Goal: Information Seeking & Learning: Learn about a topic

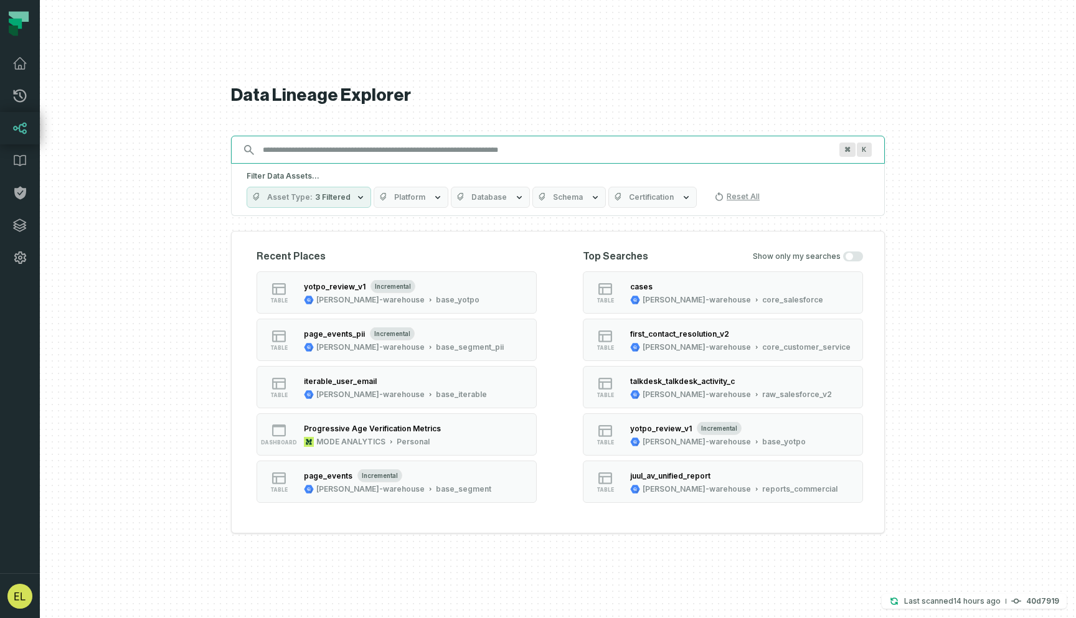
click at [470, 147] on input "Discovery Provider cmdk menu" at bounding box center [546, 150] width 583 height 20
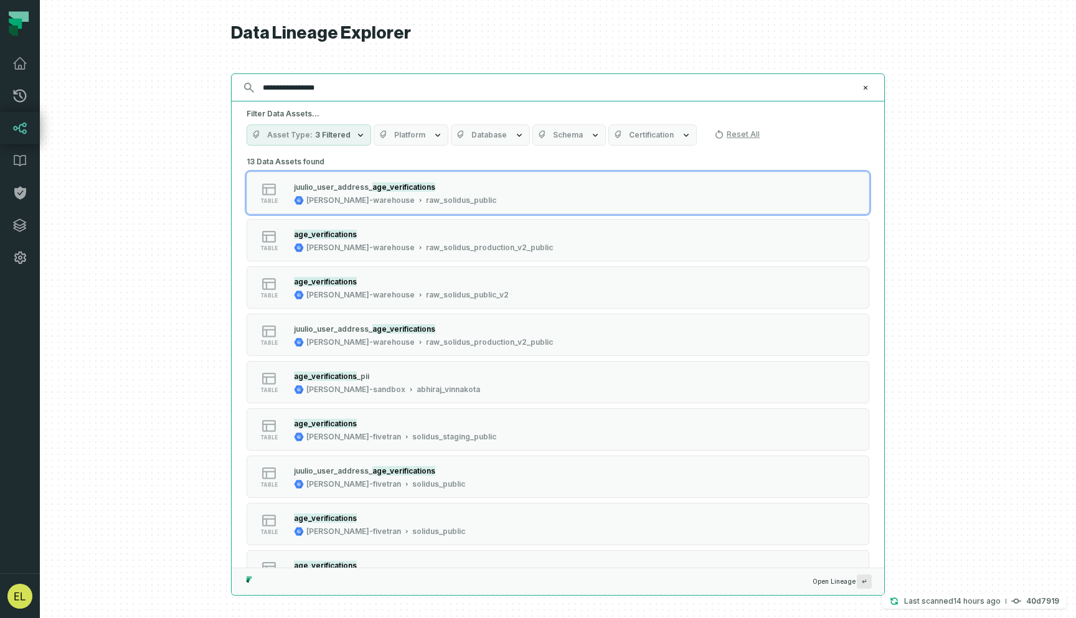
type input "**********"
click at [500, 138] on span "Database" at bounding box center [489, 135] width 36 height 10
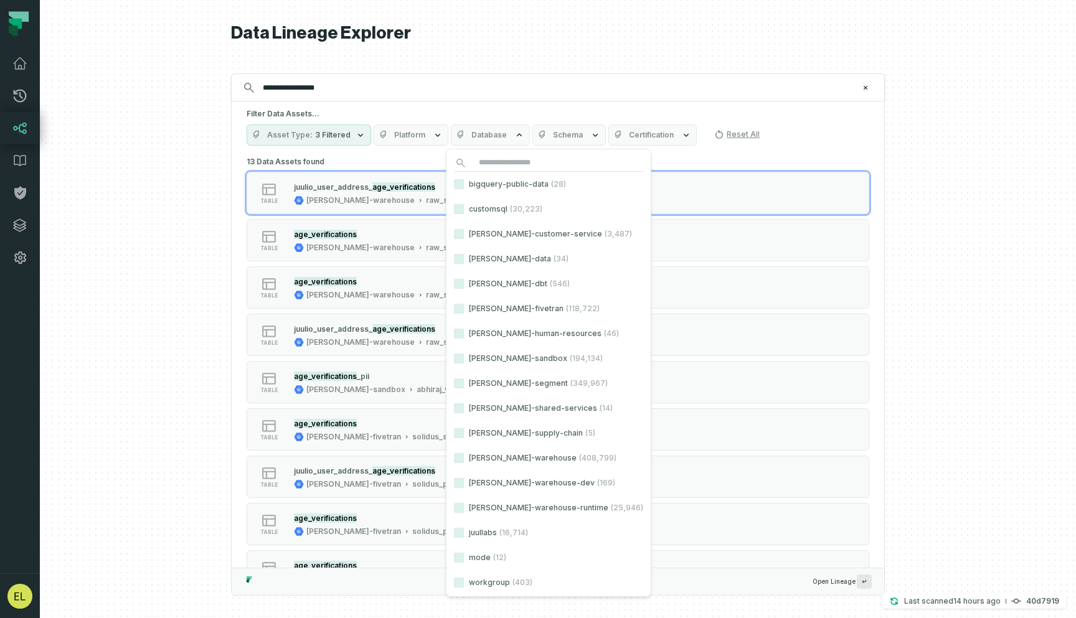
scroll to position [52, 0]
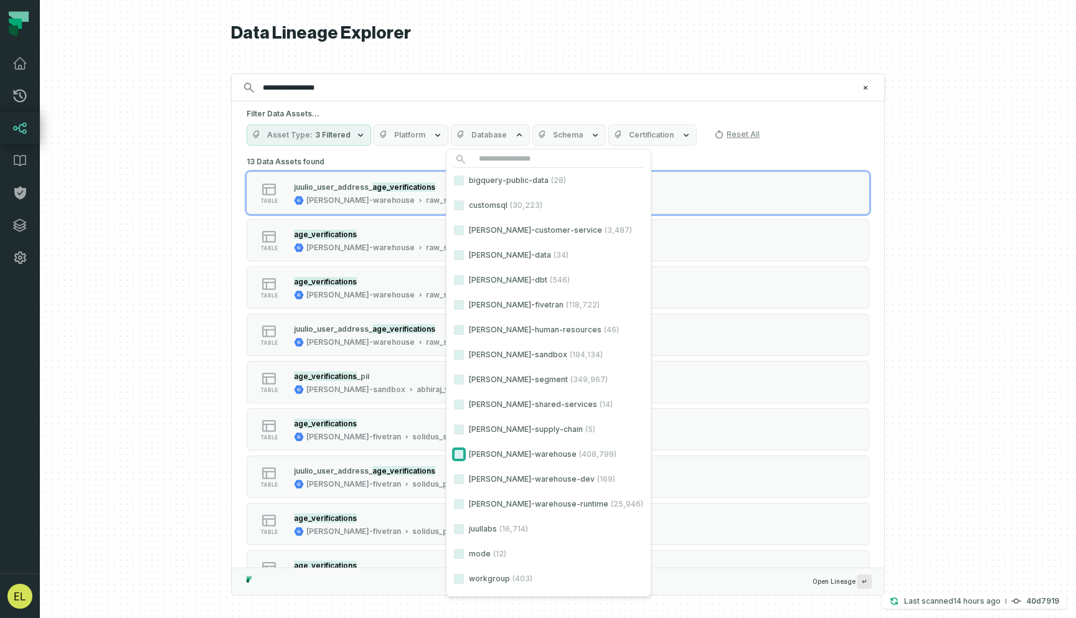
click at [460, 457] on button "[PERSON_NAME]-warehouse (408,799)" at bounding box center [459, 455] width 10 height 10
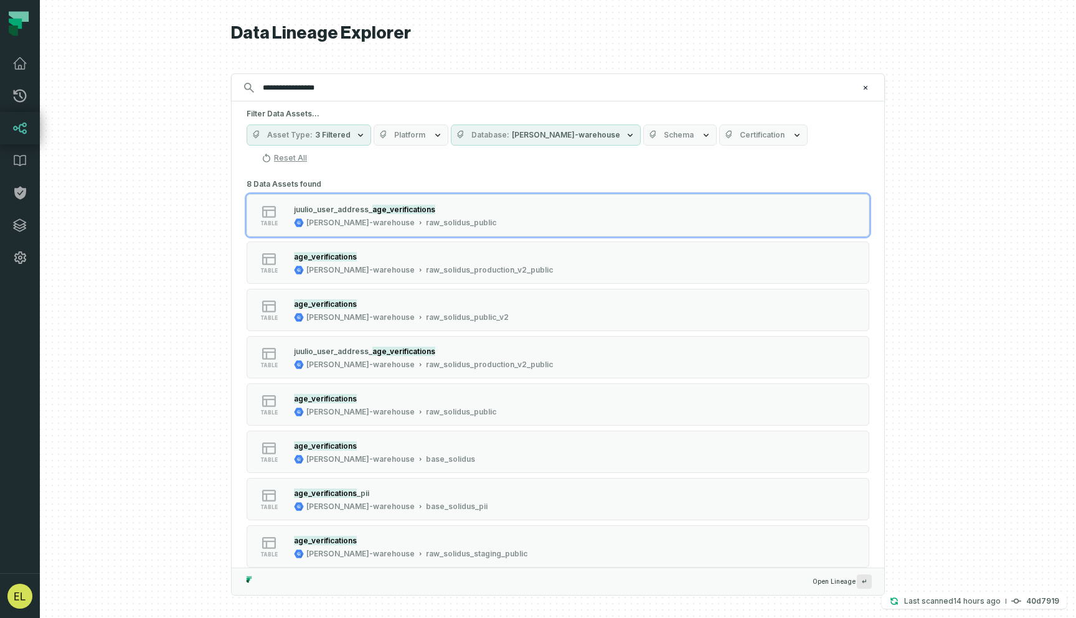
click at [664, 138] on span "Schema" at bounding box center [679, 135] width 30 height 10
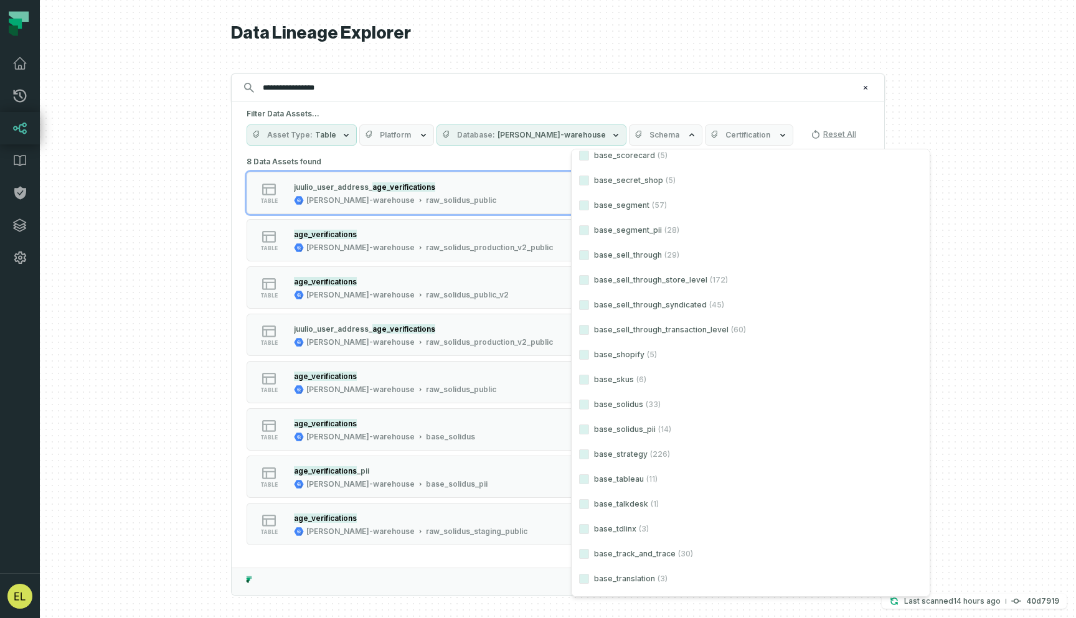
scroll to position [1523, 0]
click at [588, 405] on button "base_solidus (33)" at bounding box center [584, 404] width 10 height 10
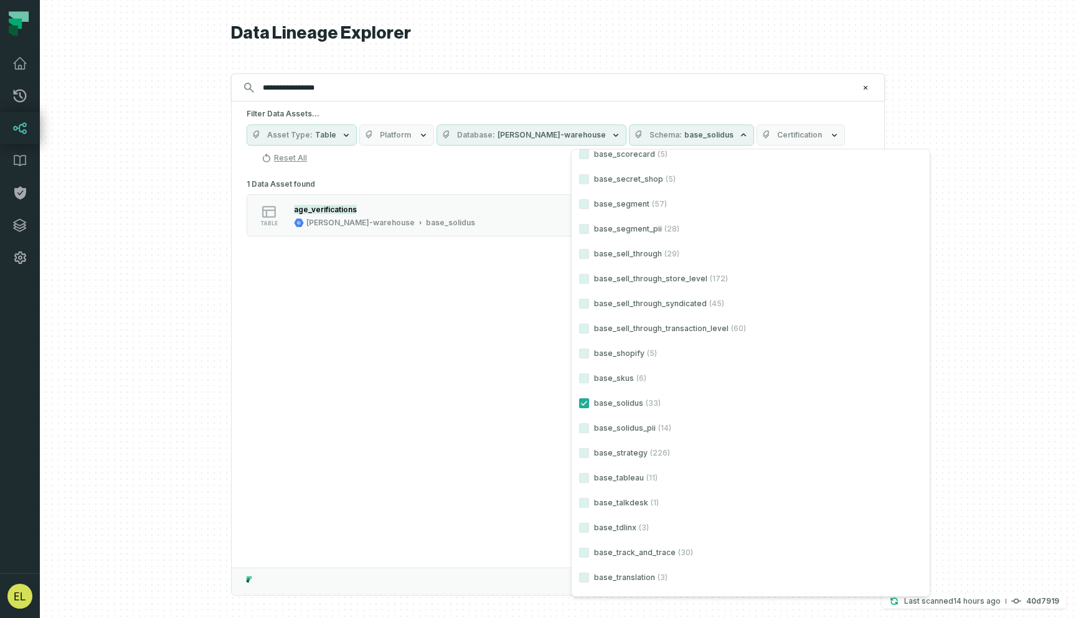
click at [985, 219] on div at bounding box center [558, 309] width 1036 height 618
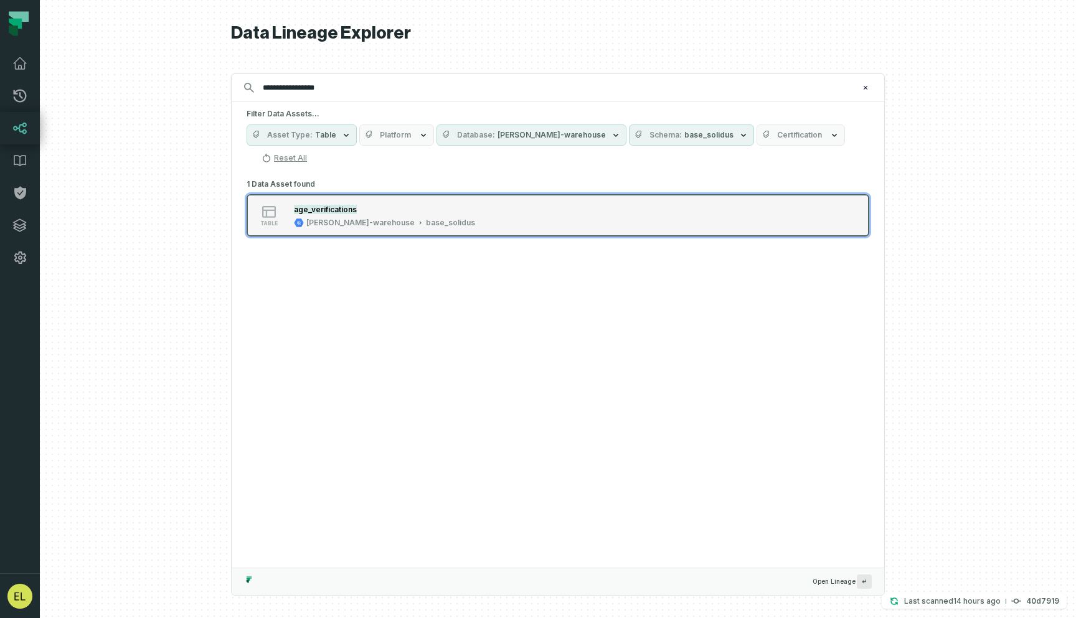
click at [640, 195] on button "table age_verifications [PERSON_NAME]-warehouse base_solidus" at bounding box center [558, 215] width 623 height 42
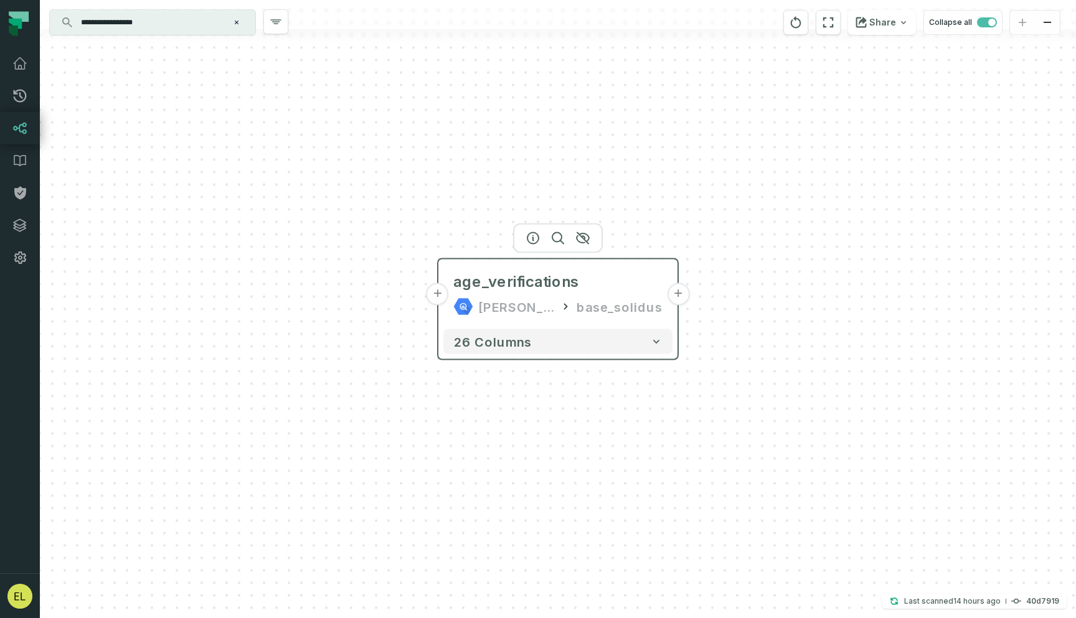
click at [682, 295] on button "+" at bounding box center [678, 294] width 22 height 22
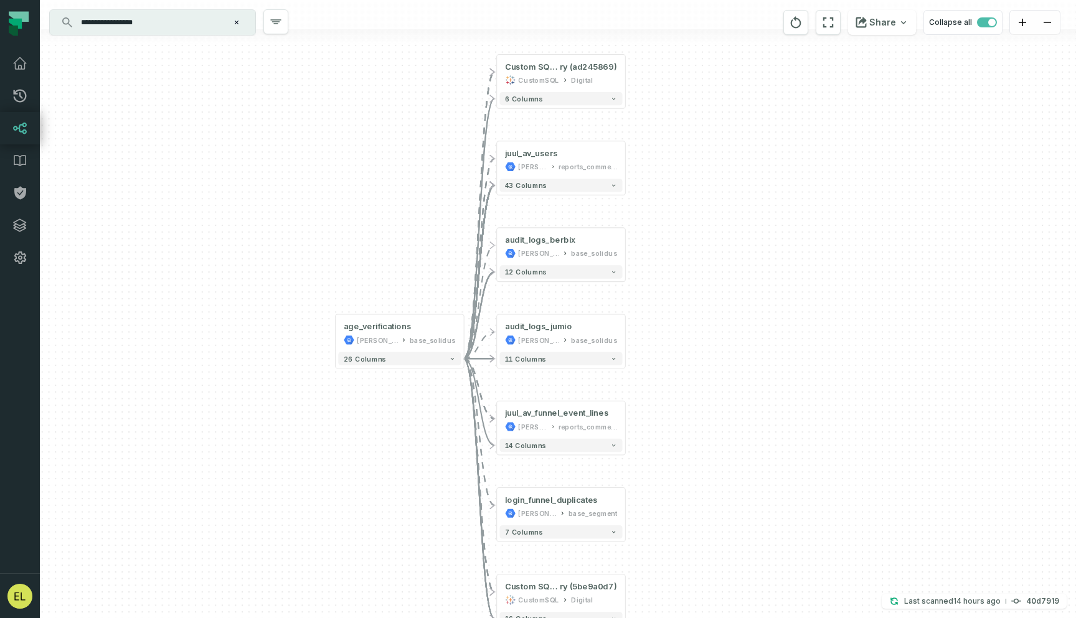
drag, startPoint x: 672, startPoint y: 357, endPoint x: 675, endPoint y: 333, distance: 23.9
click at [675, 333] on div "+ Custom SQL Query @ AgeVerificationEcommerceSumma ry (ad245869) CustomSQL Digi…" at bounding box center [558, 309] width 1036 height 618
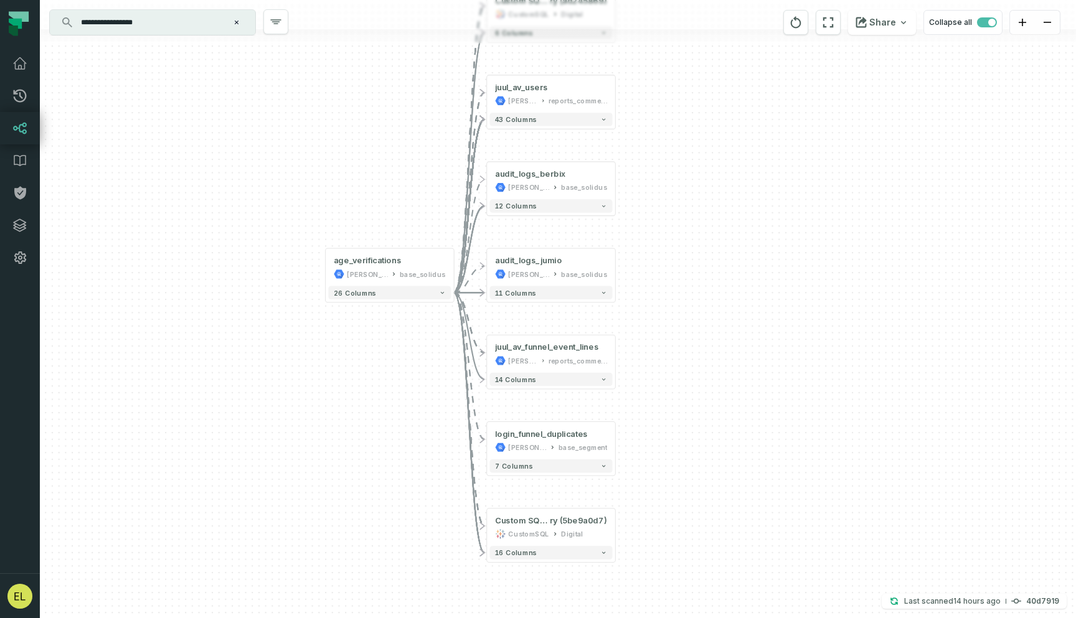
drag, startPoint x: 675, startPoint y: 333, endPoint x: 660, endPoint y: 300, distance: 37.1
click at [660, 300] on div "+ Custom SQL Query @ AgeVerificationEcommerceSumma ry (ad245869) CustomSQL Digi…" at bounding box center [558, 309] width 1036 height 618
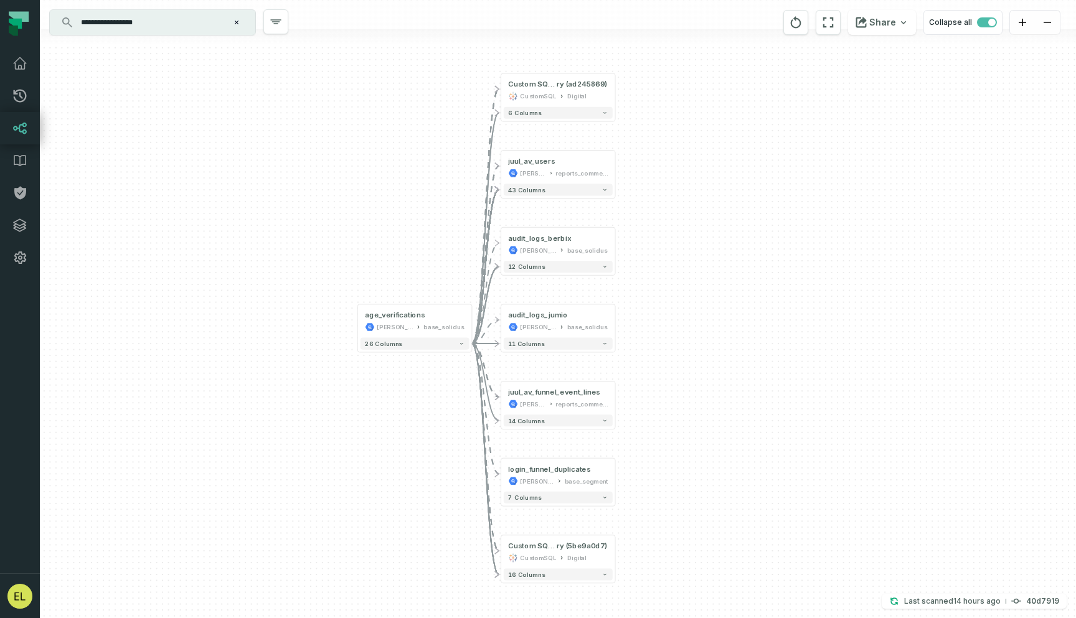
drag, startPoint x: 658, startPoint y: 302, endPoint x: 658, endPoint y: 323, distance: 20.6
click at [658, 323] on div "+ Custom SQL Query @ AgeVerificationEcommerceSumma ry (ad245869) CustomSQL Digi…" at bounding box center [558, 309] width 1036 height 618
click at [536, 52] on icon "button" at bounding box center [533, 51] width 15 height 15
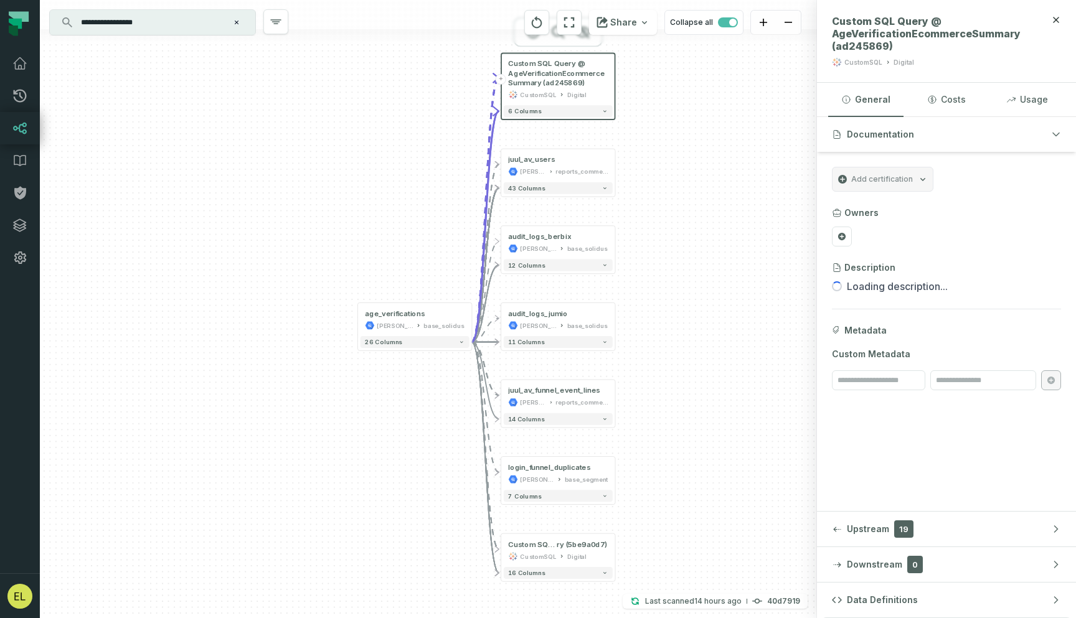
drag, startPoint x: 703, startPoint y: 377, endPoint x: 703, endPoint y: 295, distance: 82.2
click at [703, 295] on div "+ Custom SQL Query @ AgeVerificationEcommerceSummary (ad245869) CustomSQL Digit…" at bounding box center [428, 309] width 777 height 618
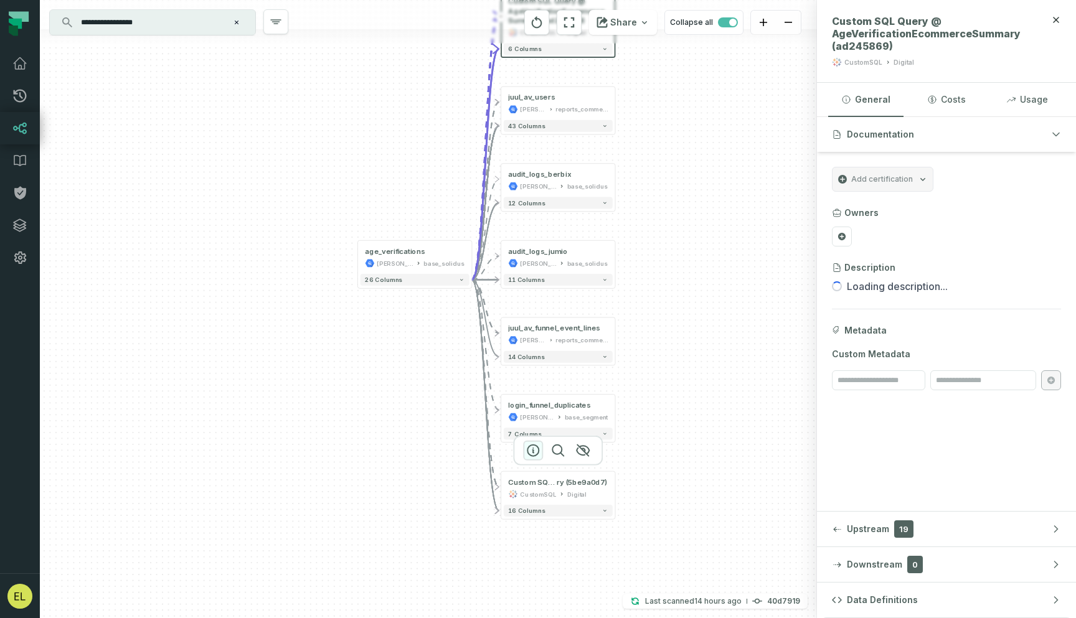
click at [532, 453] on icon "button" at bounding box center [533, 450] width 15 height 15
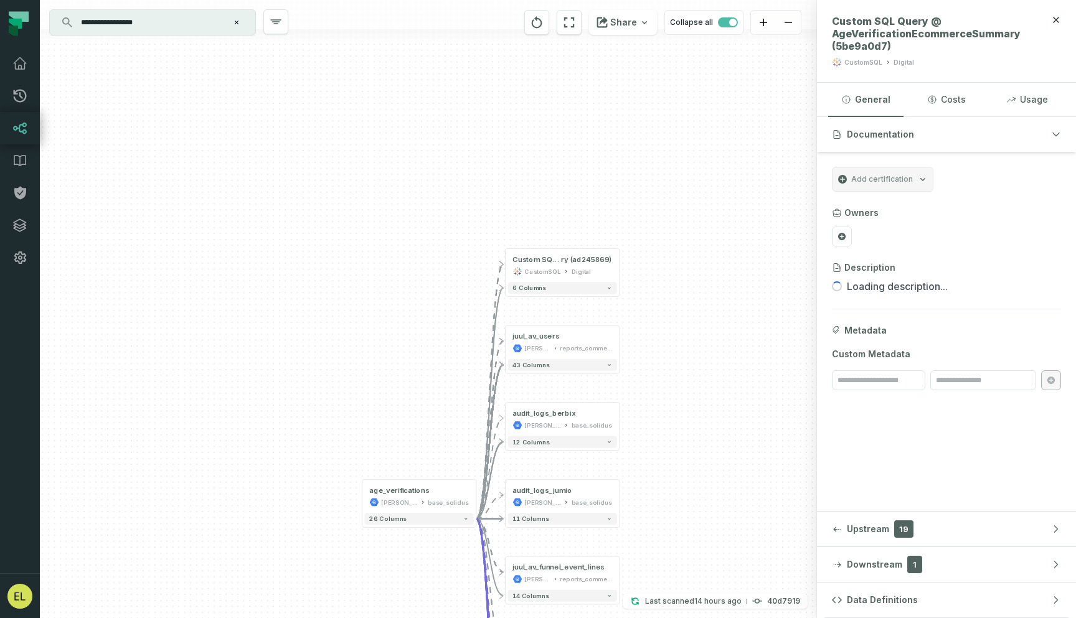
drag, startPoint x: 698, startPoint y: 311, endPoint x: 703, endPoint y: 550, distance: 239.2
click at [703, 550] on div "+ Custom SQL Query @ AgeVerificationEcommerceSumma ry (ad245869) CustomSQL Digi…" at bounding box center [428, 309] width 777 height 618
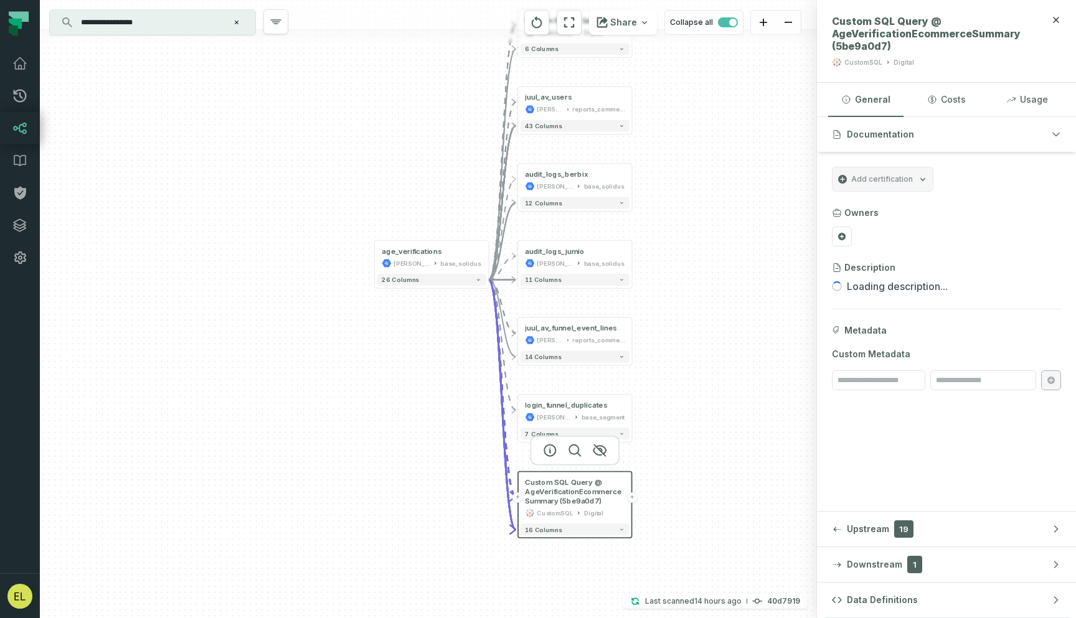
drag, startPoint x: 703, startPoint y: 550, endPoint x: 715, endPoint y: 311, distance: 239.5
click at [715, 311] on div "+ Custom SQL Query @ AgeVerificationEcommerceSumma ry (ad245869) CustomSQL Digi…" at bounding box center [428, 309] width 777 height 618
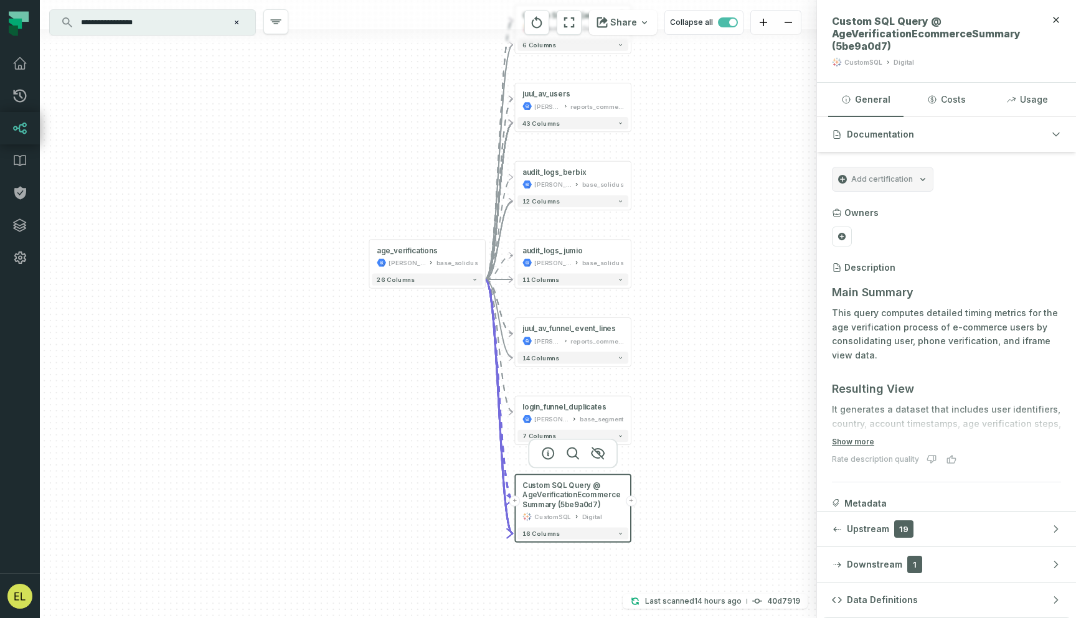
scroll to position [67, 0]
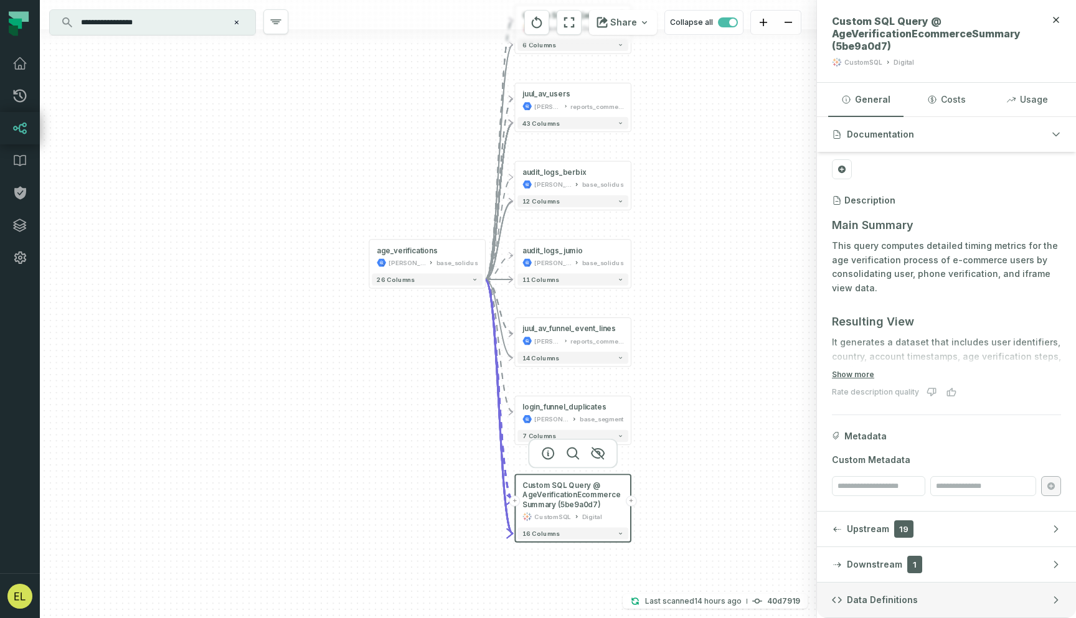
click at [937, 597] on button "Data Definitions" at bounding box center [946, 600] width 259 height 35
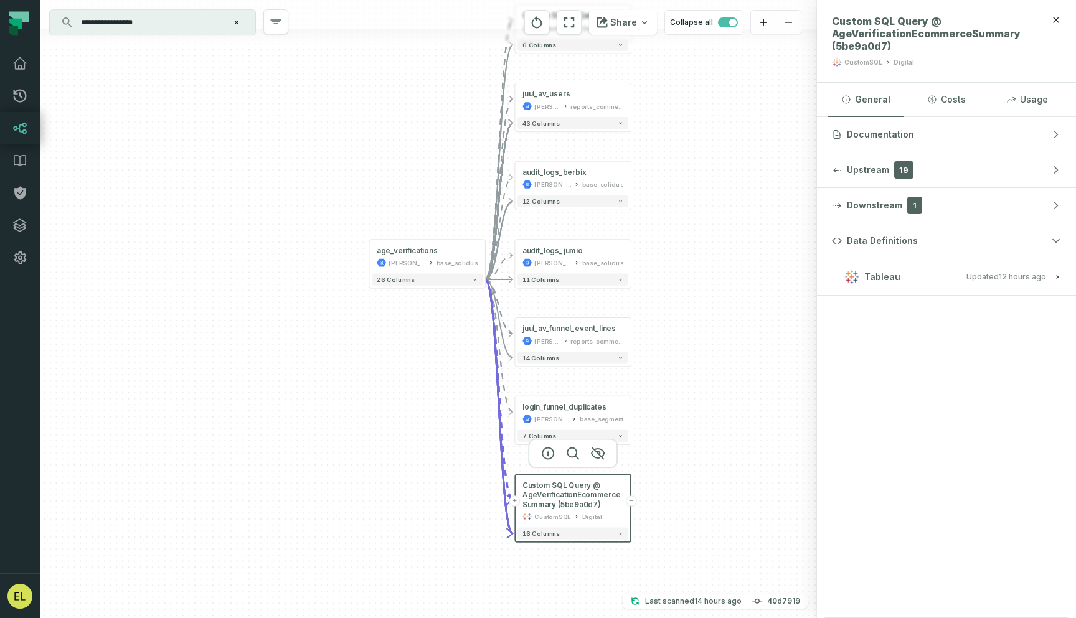
click at [1010, 282] on button "Tableau Updated [DATE] 1:03:16 AM" at bounding box center [946, 276] width 229 height 17
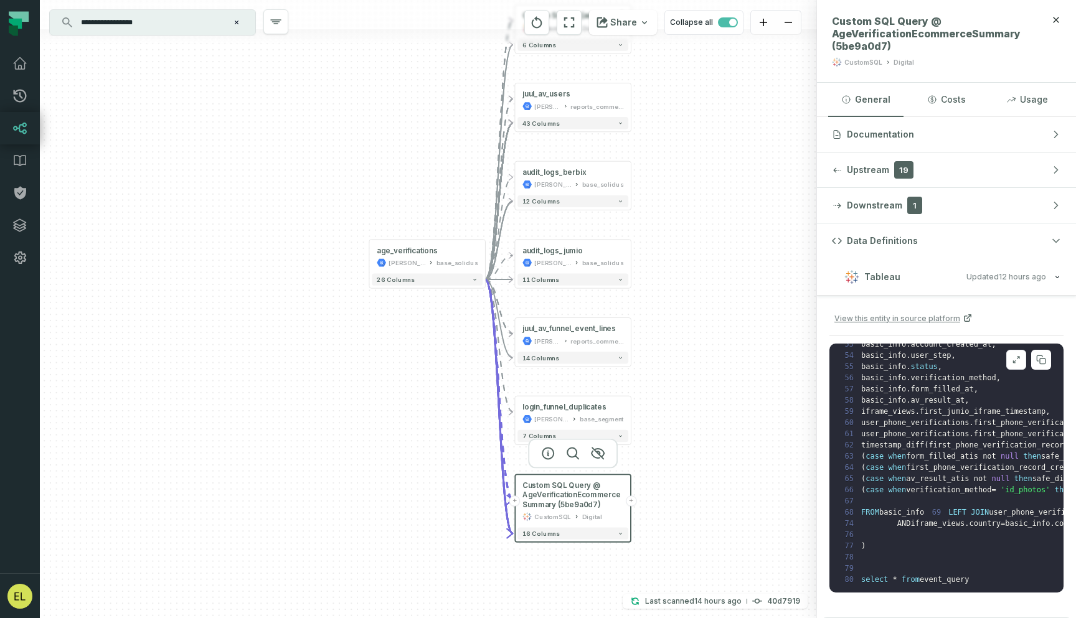
scroll to position [663, 0]
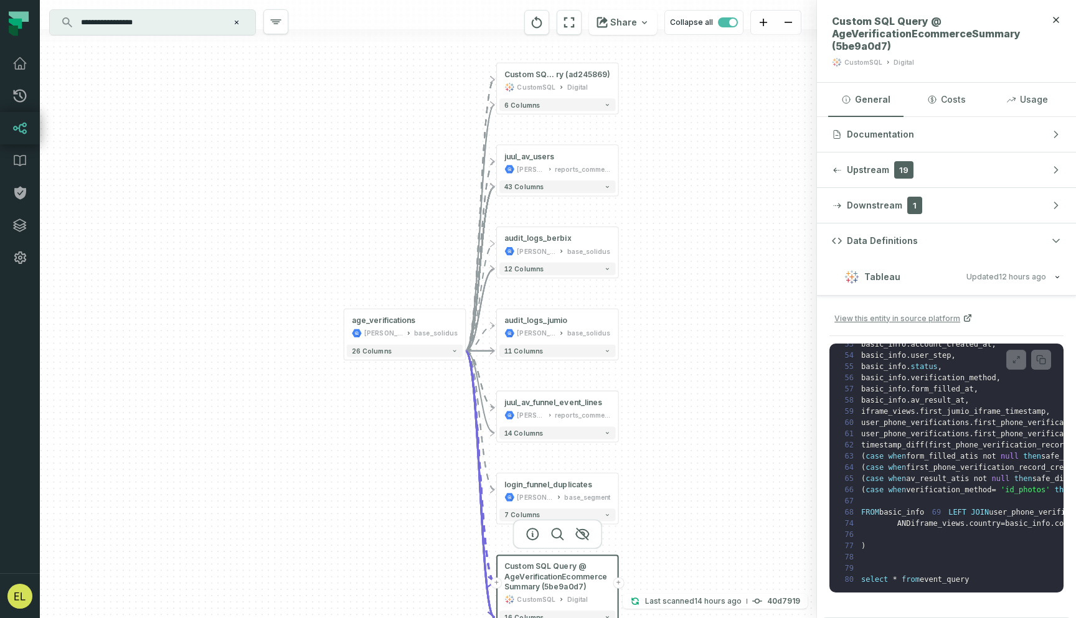
drag, startPoint x: 703, startPoint y: 204, endPoint x: 686, endPoint y: 427, distance: 223.6
click at [686, 427] on div "+ Custom SQL Query @ AgeVerificationEcommerceSumma ry (ad245869) CustomSQL Digi…" at bounding box center [428, 309] width 777 height 618
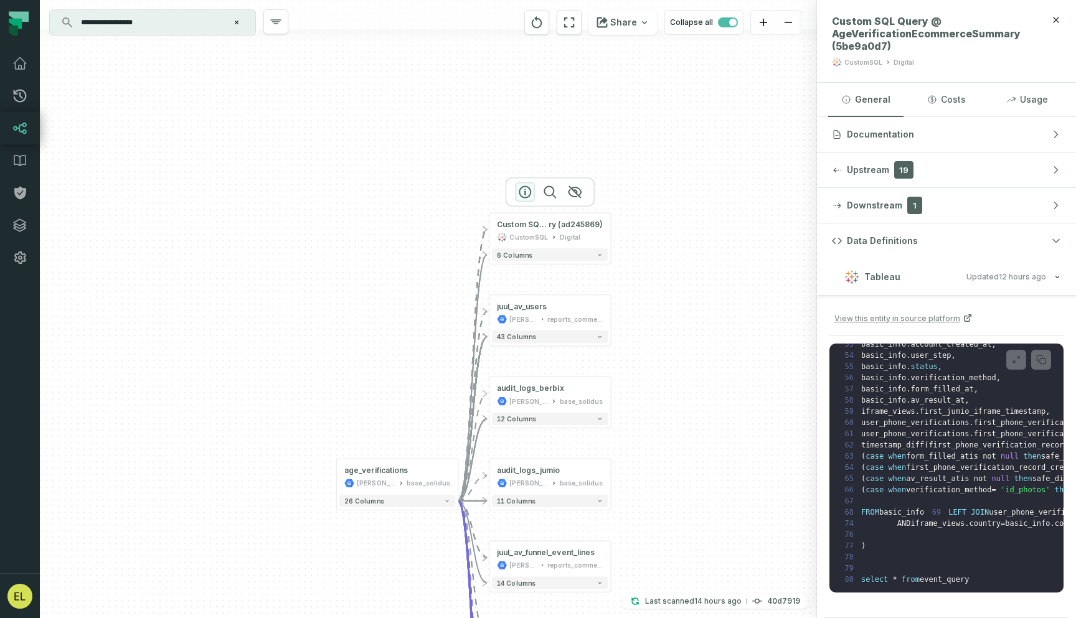
click at [526, 194] on icon "button" at bounding box center [524, 192] width 11 height 11
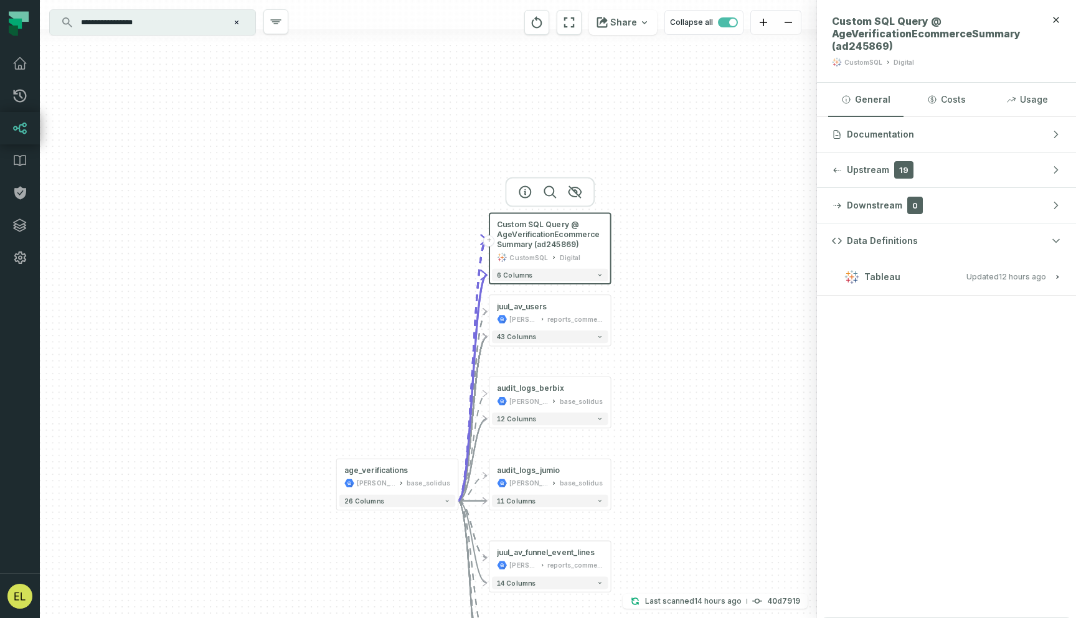
click at [929, 281] on button "Tableau Updated [DATE] 1:03:16 AM" at bounding box center [946, 276] width 229 height 17
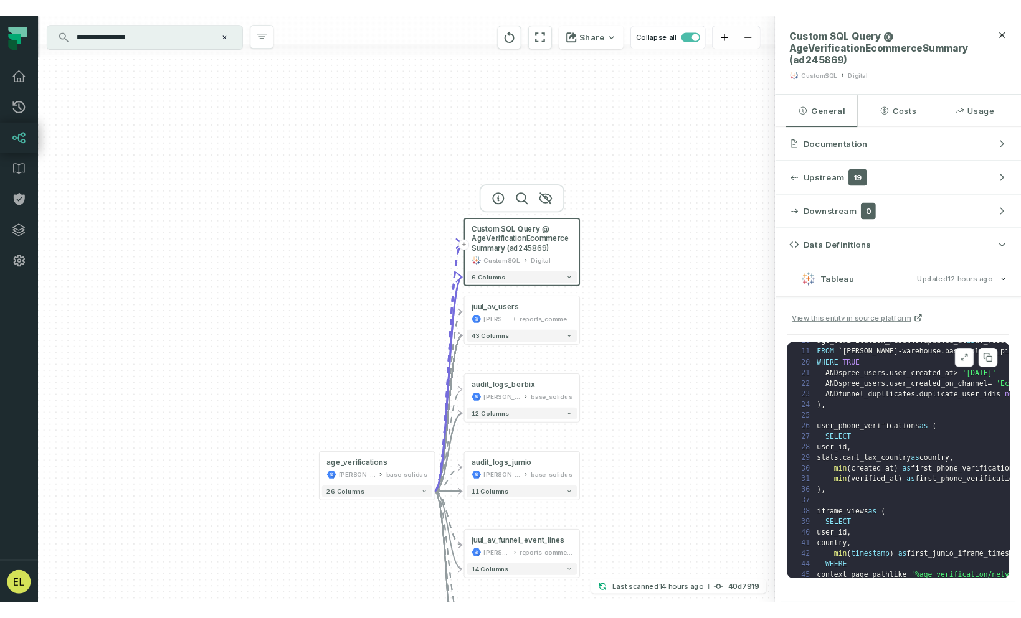
scroll to position [0, 0]
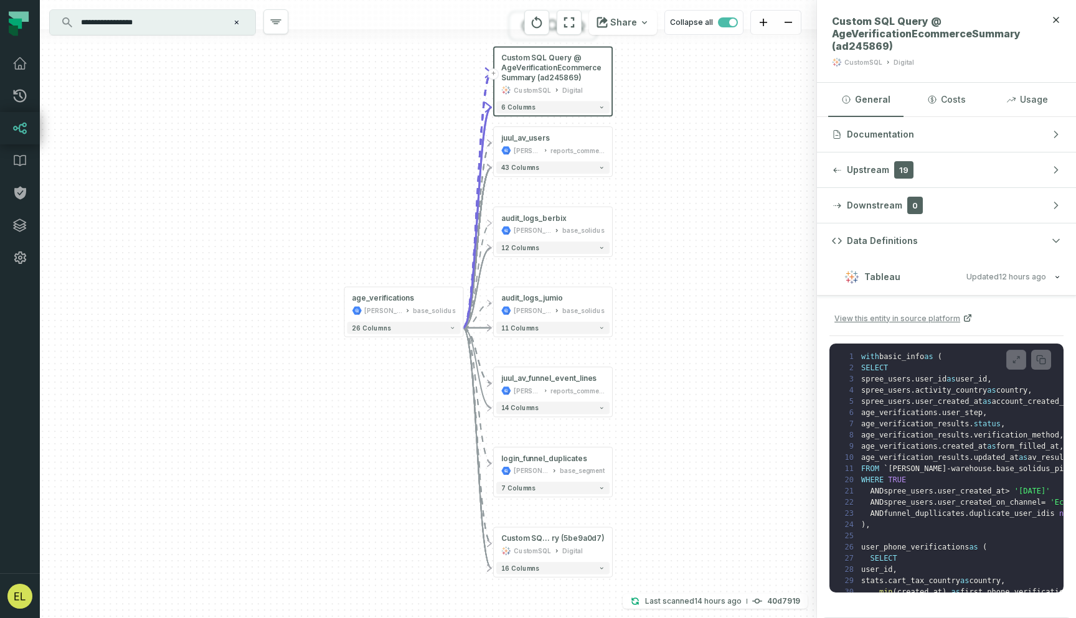
drag, startPoint x: 664, startPoint y: 471, endPoint x: 667, endPoint y: 286, distance: 185.0
click at [667, 286] on div "+ Custom SQL Query @ AgeVerificationEcommerceSummary (ad245869) CustomSQL Digit…" at bounding box center [428, 309] width 777 height 618
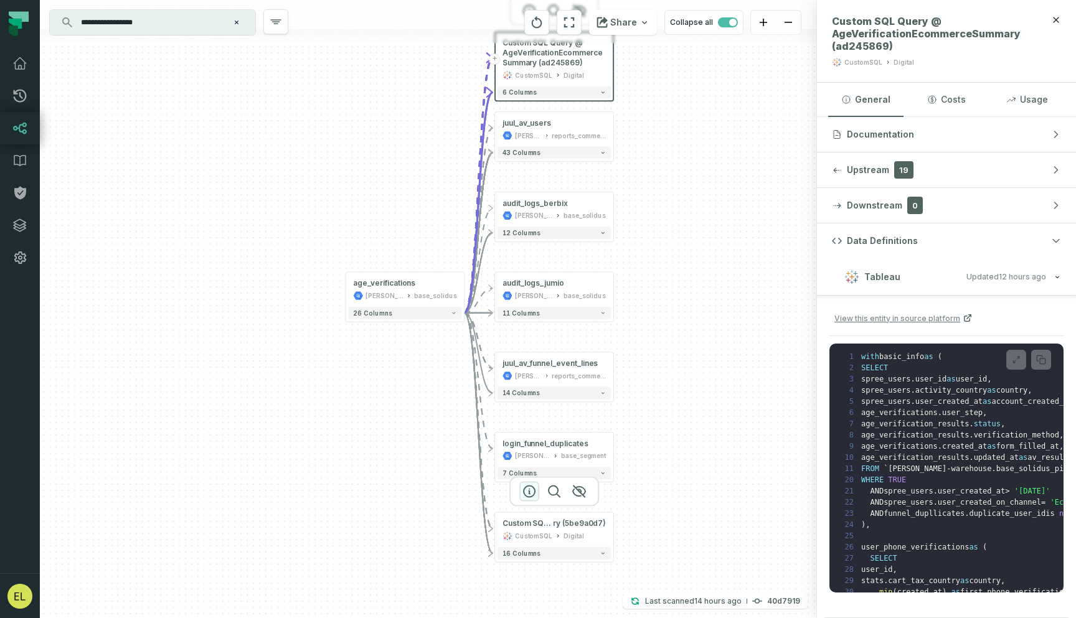
click at [534, 492] on icon "button" at bounding box center [529, 492] width 15 height 15
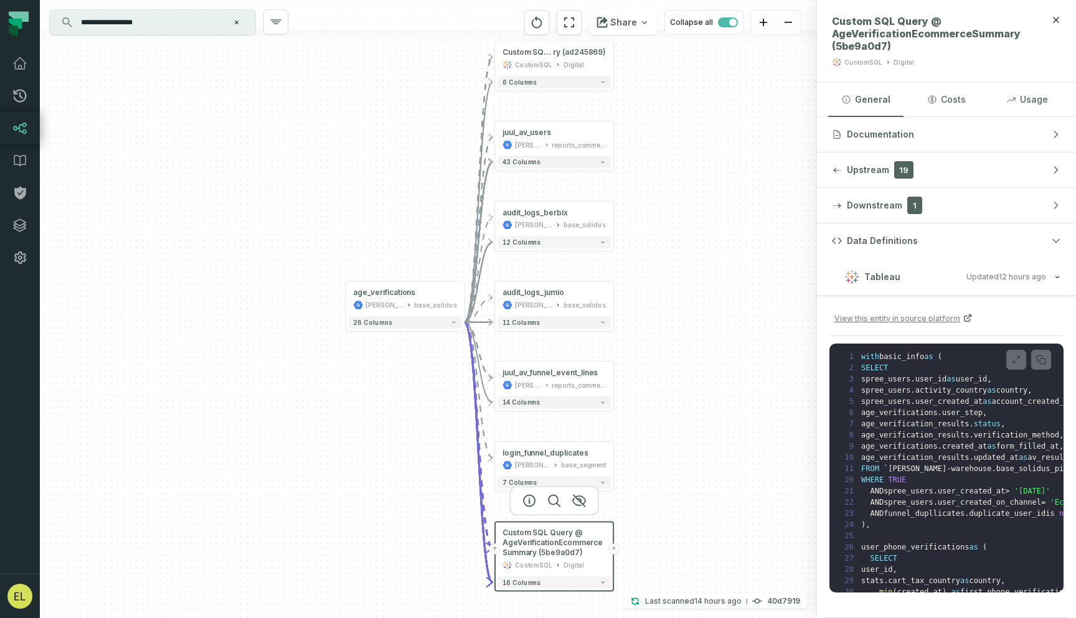
drag, startPoint x: 673, startPoint y: 155, endPoint x: 673, endPoint y: 302, distance: 147.0
click at [673, 302] on div "+ Custom SQL Query @ AgeVerificationEcommerceSumma ry (ad245869) CustomSQL Digi…" at bounding box center [428, 309] width 777 height 618
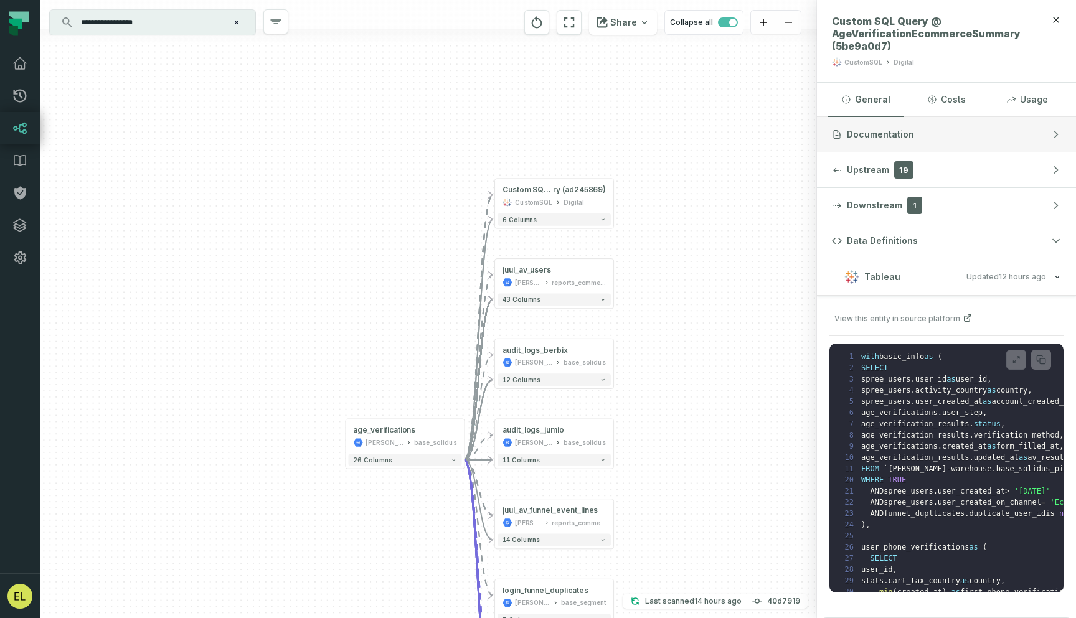
click at [952, 138] on button "Documentation" at bounding box center [946, 134] width 259 height 35
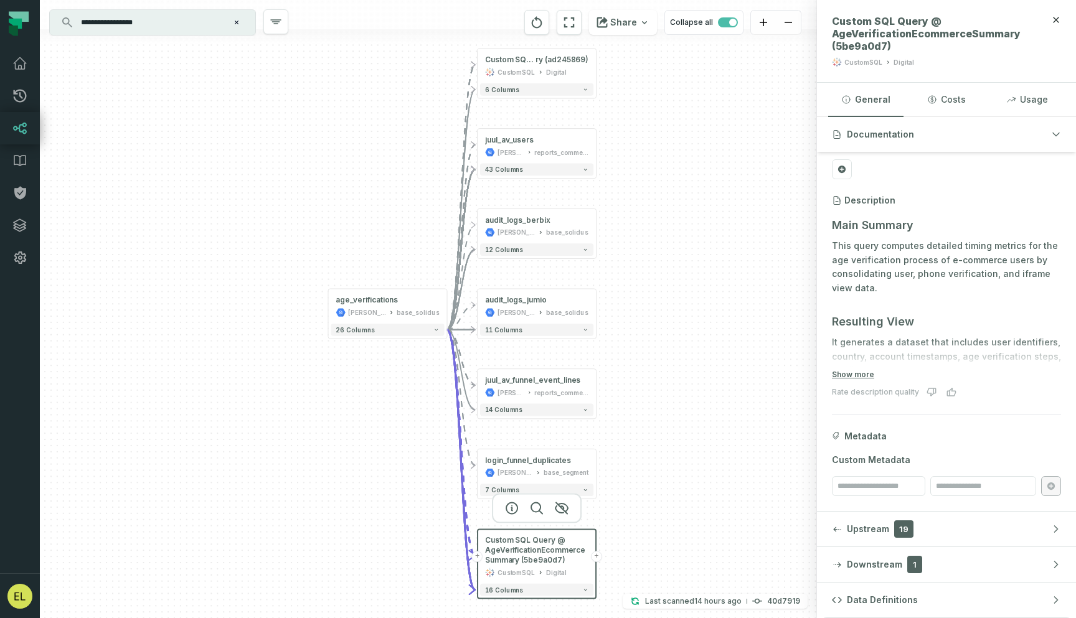
drag, startPoint x: 703, startPoint y: 300, endPoint x: 683, endPoint y: 163, distance: 138.5
click at [683, 163] on div "+ Custom SQL Query @ AgeVerificationEcommerceSumma ry (ad245869) CustomSQL Digi…" at bounding box center [428, 309] width 777 height 618
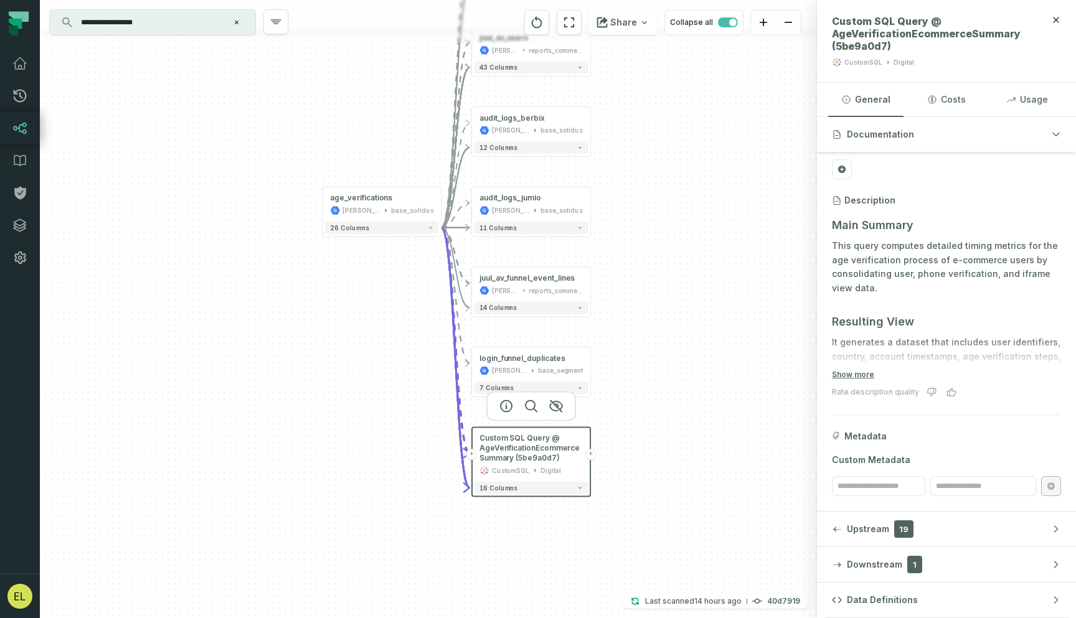
drag, startPoint x: 651, startPoint y: 452, endPoint x: 640, endPoint y: 415, distance: 38.6
click at [640, 415] on div "+ Custom SQL Query @ AgeVerificationEcommerceSumma ry (ad245869) CustomSQL Digi…" at bounding box center [428, 309] width 777 height 618
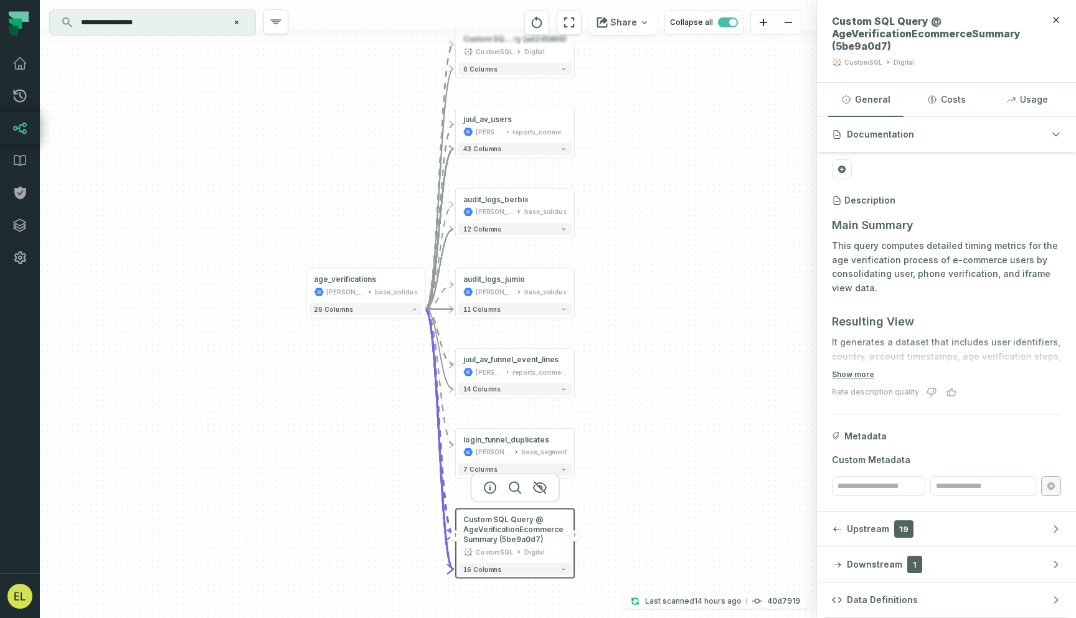
drag, startPoint x: 684, startPoint y: 237, endPoint x: 678, endPoint y: 225, distance: 13.1
click at [678, 225] on div "+ Custom SQL Query @ AgeVerificationEcommerceSumma ry (ad245869) CustomSQL Digi…" at bounding box center [428, 309] width 777 height 618
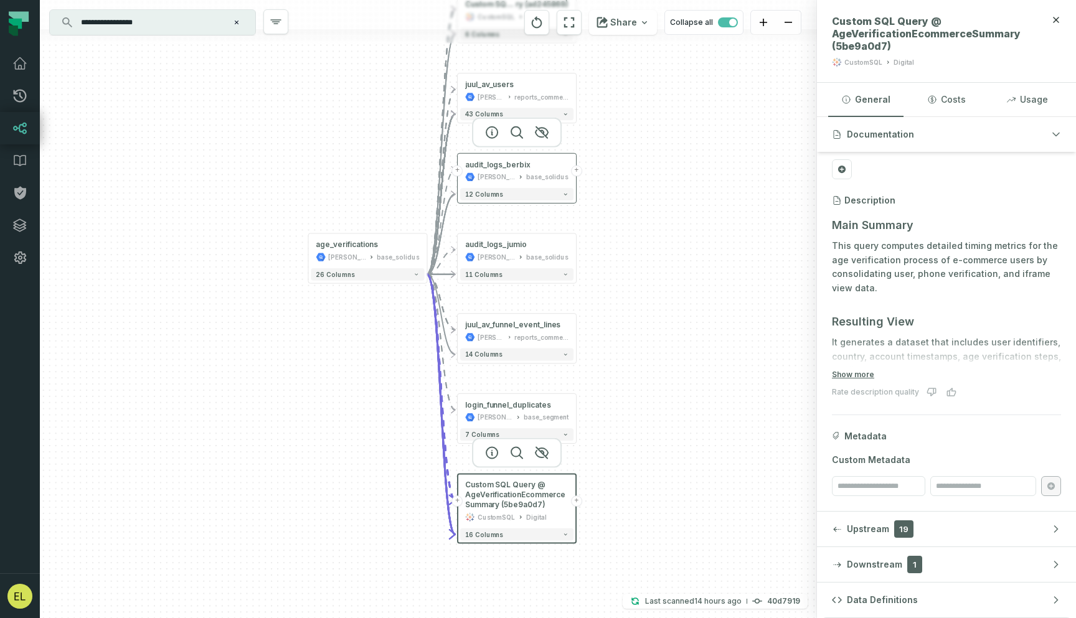
click at [577, 169] on button "+" at bounding box center [576, 171] width 11 height 11
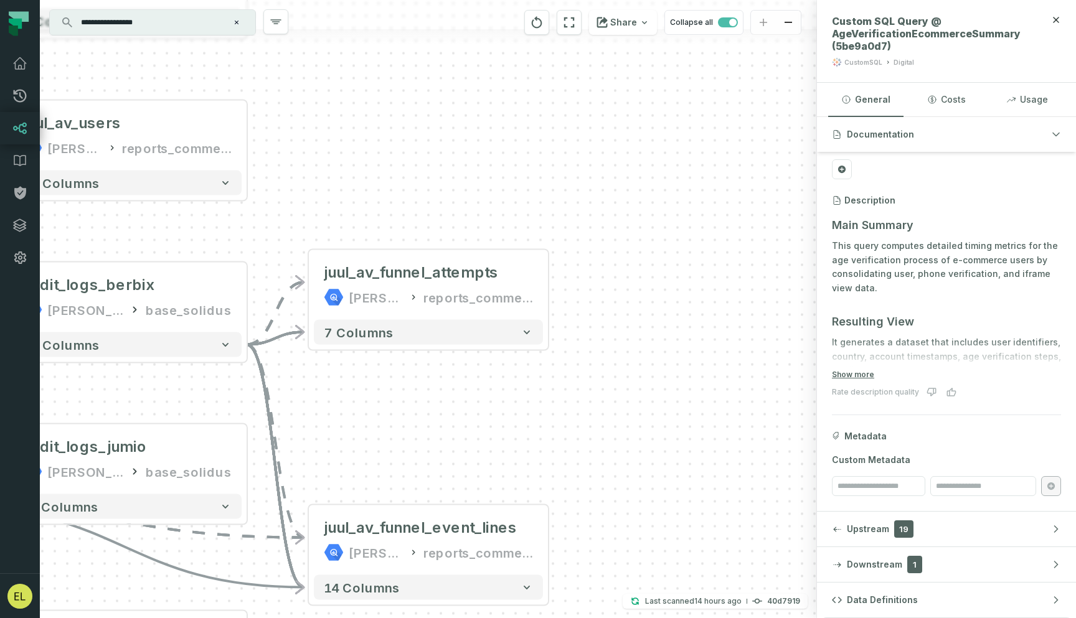
drag, startPoint x: 617, startPoint y: 389, endPoint x: 618, endPoint y: 350, distance: 39.2
click at [618, 350] on div "+ juul_av_funnel_attempts [PERSON_NAME]-warehouse reports_commercial 7 columns …" at bounding box center [428, 309] width 777 height 618
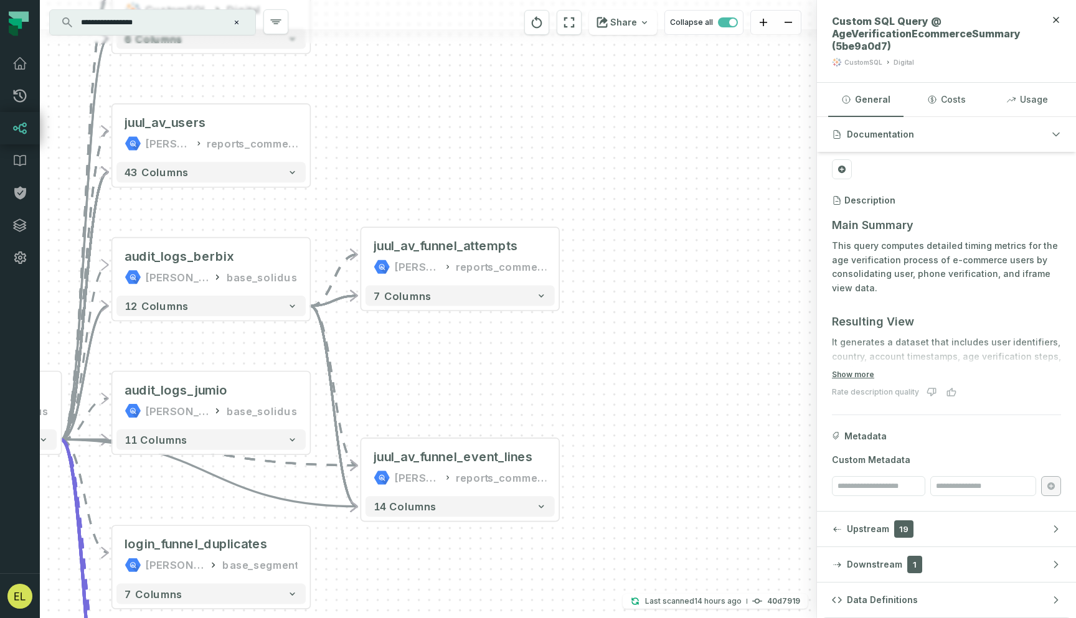
drag, startPoint x: 596, startPoint y: 409, endPoint x: 596, endPoint y: 372, distance: 36.1
click at [596, 372] on div "+ juul_av_funnel_attempts [PERSON_NAME]-warehouse reports_commercial 7 columns …" at bounding box center [428, 309] width 777 height 618
click at [562, 468] on button "+" at bounding box center [559, 466] width 19 height 19
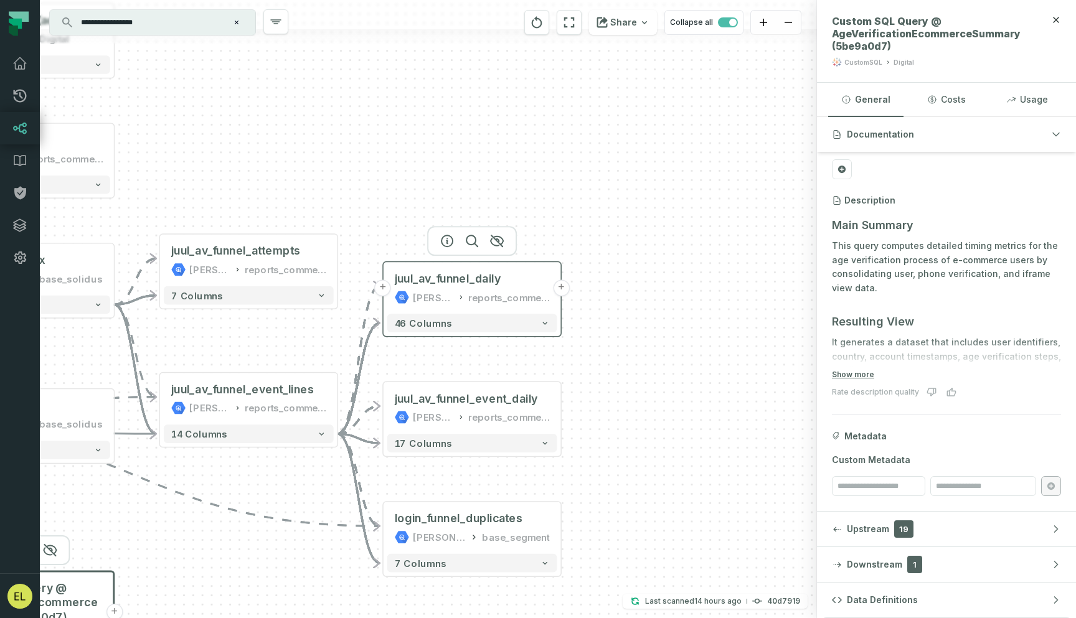
click at [564, 293] on button "+" at bounding box center [561, 288] width 17 height 17
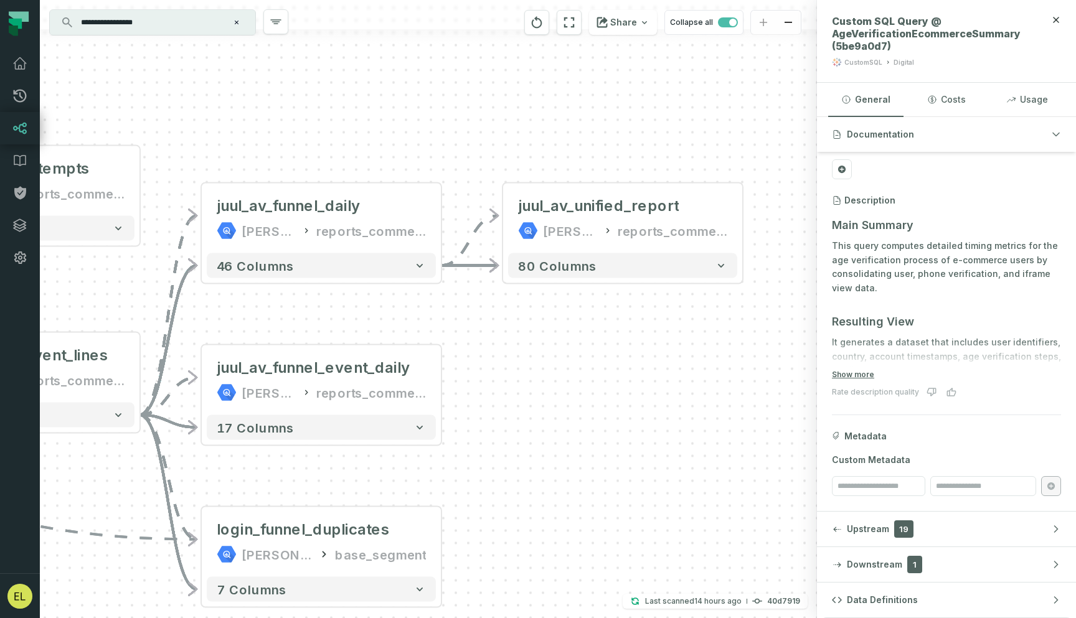
drag, startPoint x: 461, startPoint y: 501, endPoint x: 654, endPoint y: 409, distance: 213.7
click at [654, 409] on div "+ juul_av_unified_report [PERSON_NAME]-warehouse reports_commercial + 80 column…" at bounding box center [428, 309] width 777 height 618
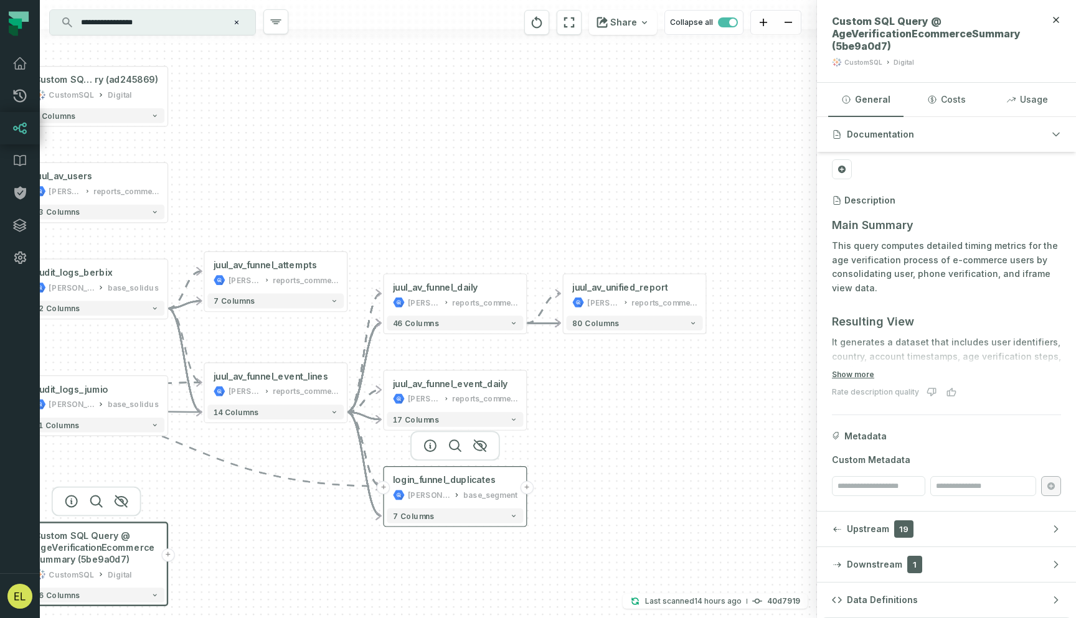
click at [526, 489] on button "+" at bounding box center [526, 487] width 13 height 13
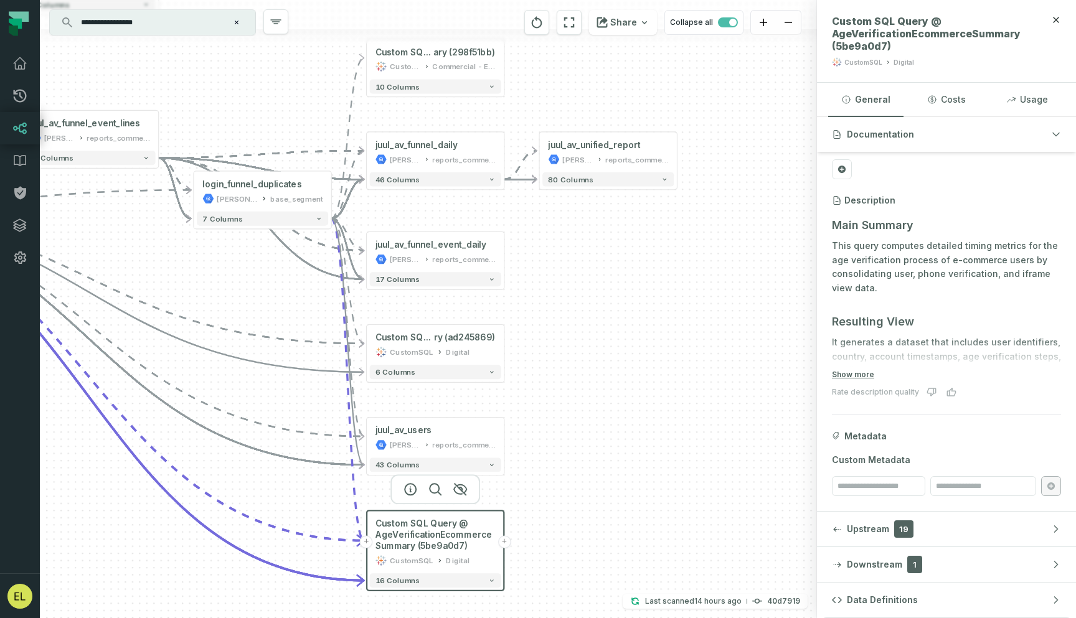
drag, startPoint x: 661, startPoint y: 491, endPoint x: 582, endPoint y: 240, distance: 263.2
click at [582, 240] on div "+ Custom SQL Query @ EComm Age Verification Summ ary (298f51bb) CustomSQL Comme…" at bounding box center [428, 309] width 777 height 618
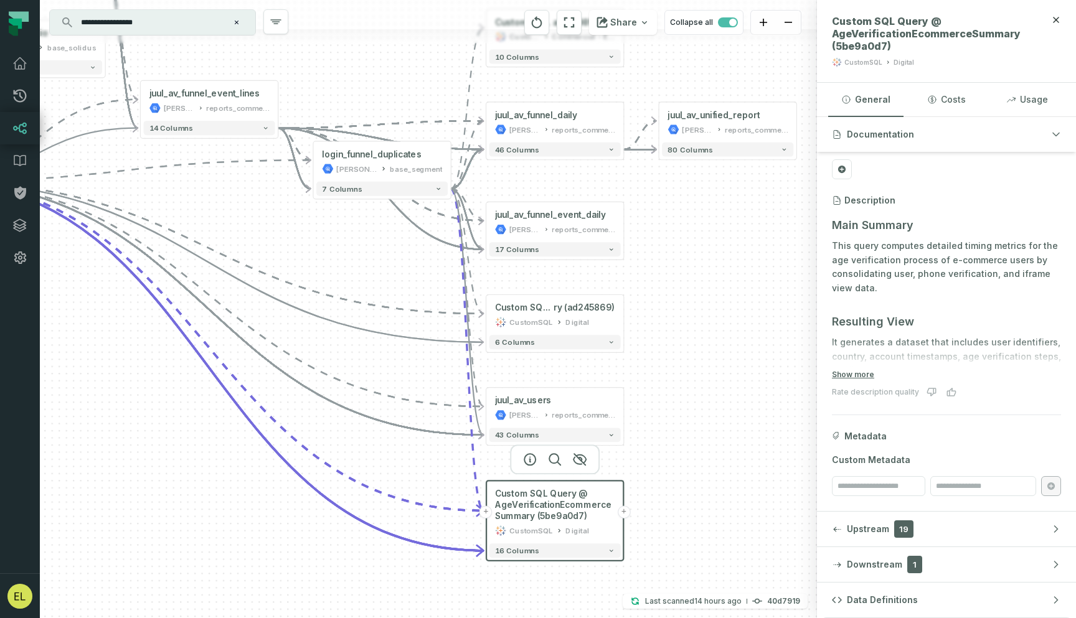
drag, startPoint x: 622, startPoint y: 342, endPoint x: 742, endPoint y: 311, distance: 124.0
click at [742, 311] on div "+ Custom SQL Query @ EComm Age Verification Summ ary (298f51bb) CustomSQL Comme…" at bounding box center [428, 309] width 777 height 618
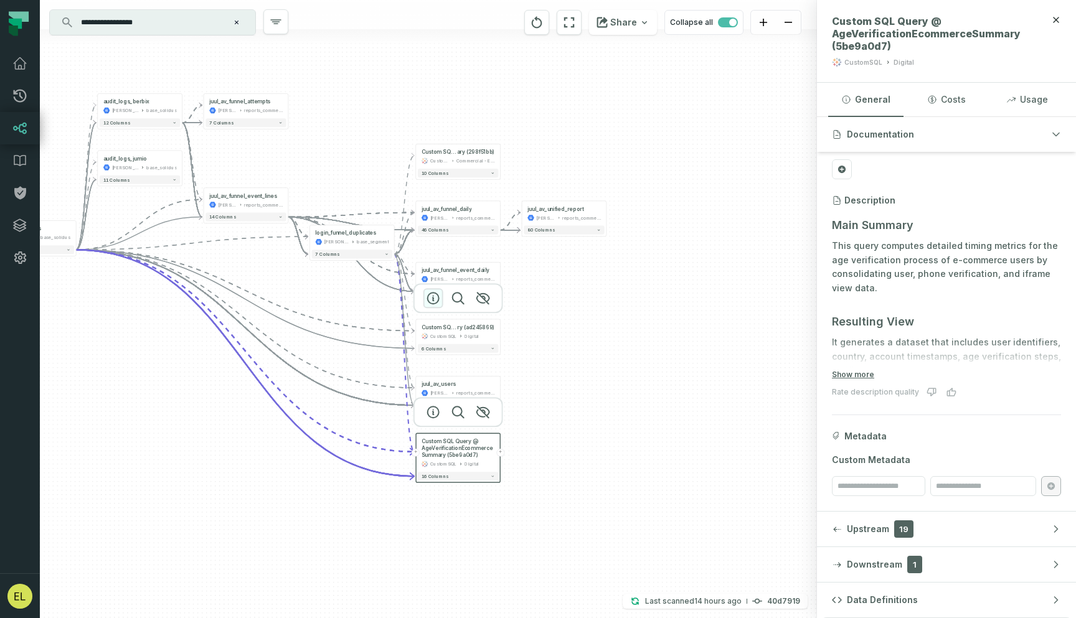
click at [435, 297] on icon "button" at bounding box center [433, 298] width 15 height 15
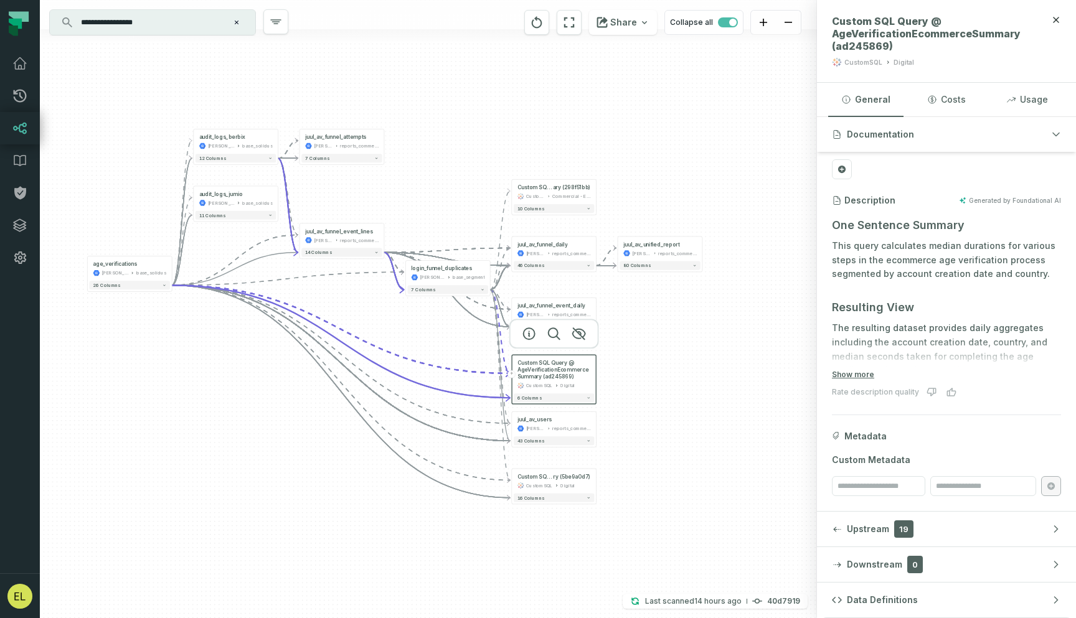
drag, startPoint x: 250, startPoint y: 438, endPoint x: 346, endPoint y: 474, distance: 103.1
click at [346, 474] on div "+ Custom SQL Query @ EComm Age Verification Summ ary (298f51bb) CustomSQL Comme…" at bounding box center [428, 309] width 777 height 618
click at [598, 427] on button "+" at bounding box center [597, 425] width 8 height 8
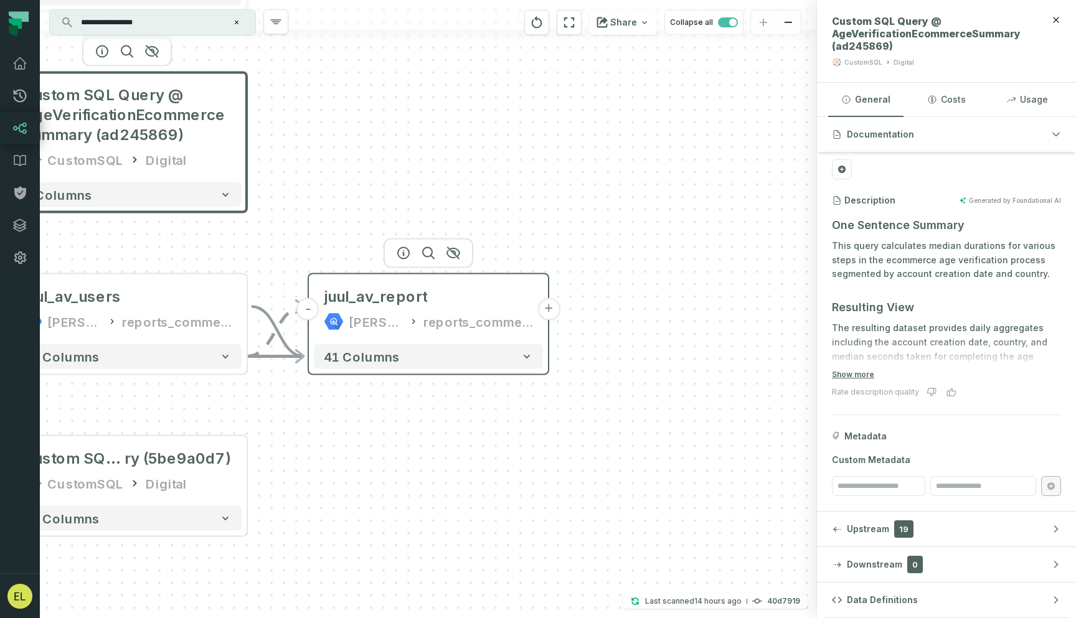
click at [551, 312] on button "+" at bounding box center [548, 309] width 22 height 22
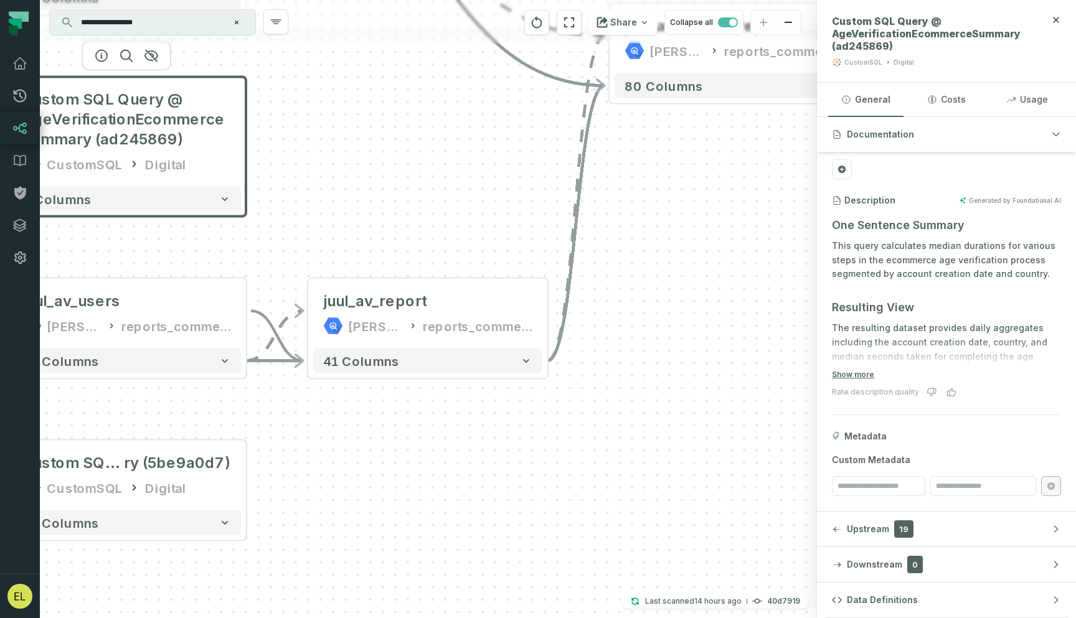
drag, startPoint x: 675, startPoint y: 339, endPoint x: 640, endPoint y: 475, distance: 140.3
click at [640, 475] on div "- juul_av_report [PERSON_NAME]-warehouse reports_commercial - 41 columns + Cust…" at bounding box center [428, 309] width 777 height 618
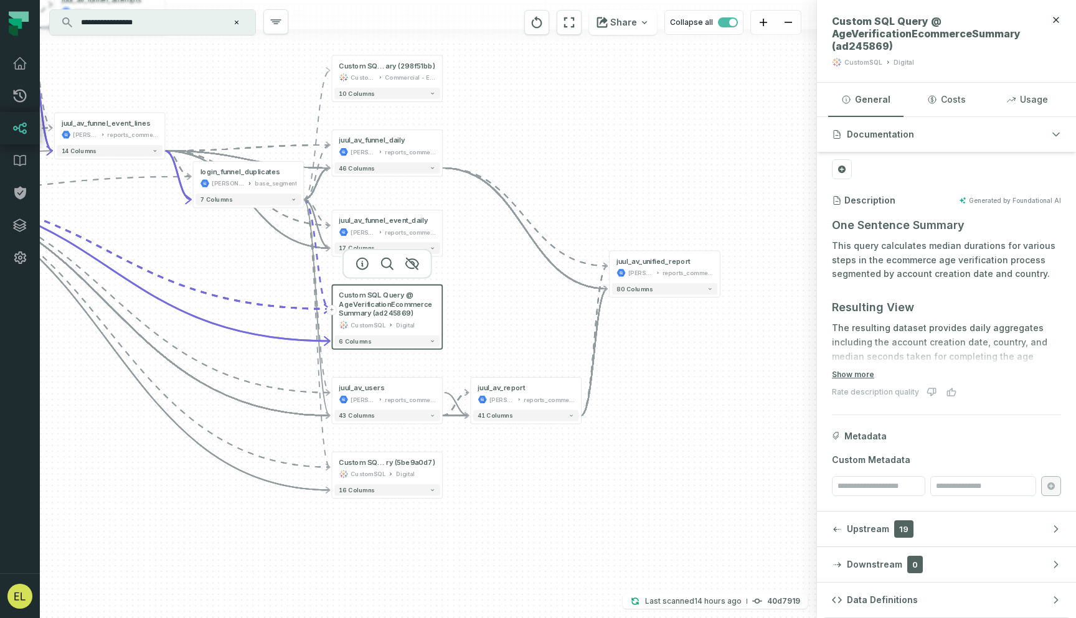
drag, startPoint x: 643, startPoint y: 505, endPoint x: 657, endPoint y: 387, distance: 119.2
click at [657, 387] on div "- juul_av_report [PERSON_NAME]-warehouse reports_commercial - 41 columns + Cust…" at bounding box center [428, 309] width 777 height 618
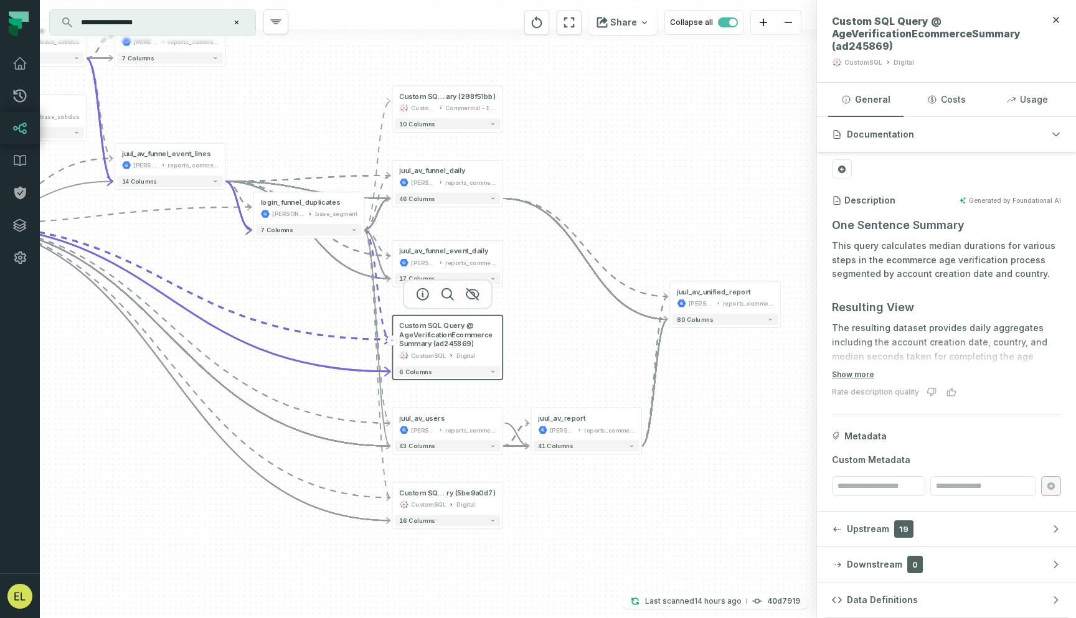
drag, startPoint x: 678, startPoint y: 357, endPoint x: 734, endPoint y: 456, distance: 114.1
click at [734, 456] on div "- juul_av_report [PERSON_NAME]-warehouse reports_commercial - 41 columns + Cust…" at bounding box center [428, 309] width 777 height 618
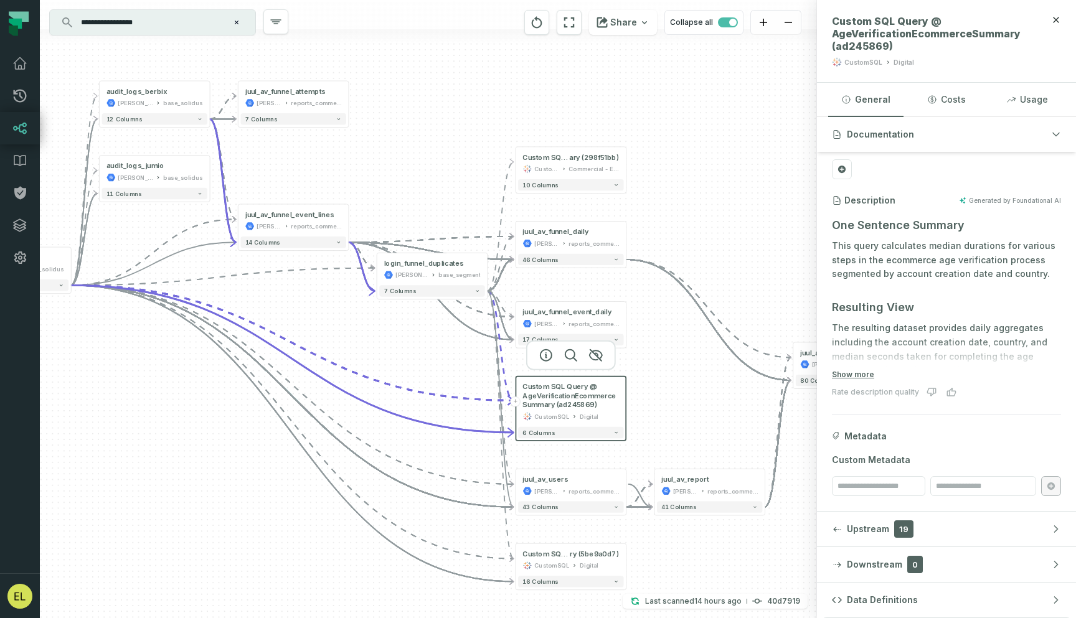
drag, startPoint x: 656, startPoint y: 186, endPoint x: 769, endPoint y: 230, distance: 120.9
click at [769, 230] on div "- juul_av_report [PERSON_NAME]-warehouse reports_commercial - 41 columns + Cust…" at bounding box center [428, 309] width 777 height 618
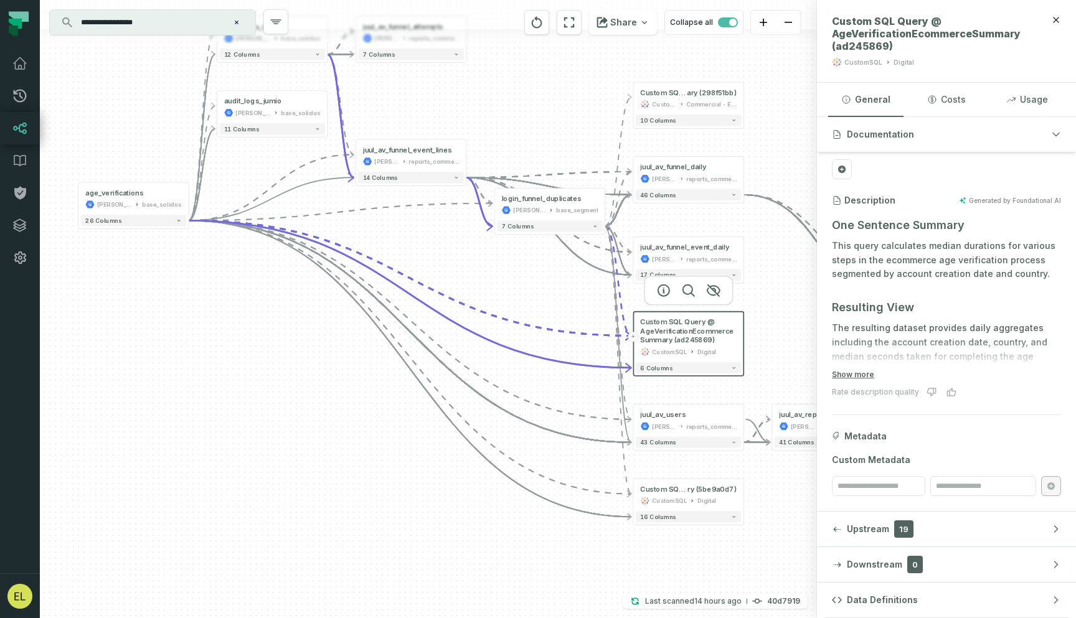
drag, startPoint x: 220, startPoint y: 377, endPoint x: 382, endPoint y: 337, distance: 166.2
click at [382, 337] on div "- juul_av_report [PERSON_NAME]-warehouse reports_commercial - 41 columns + Cust…" at bounding box center [428, 309] width 777 height 618
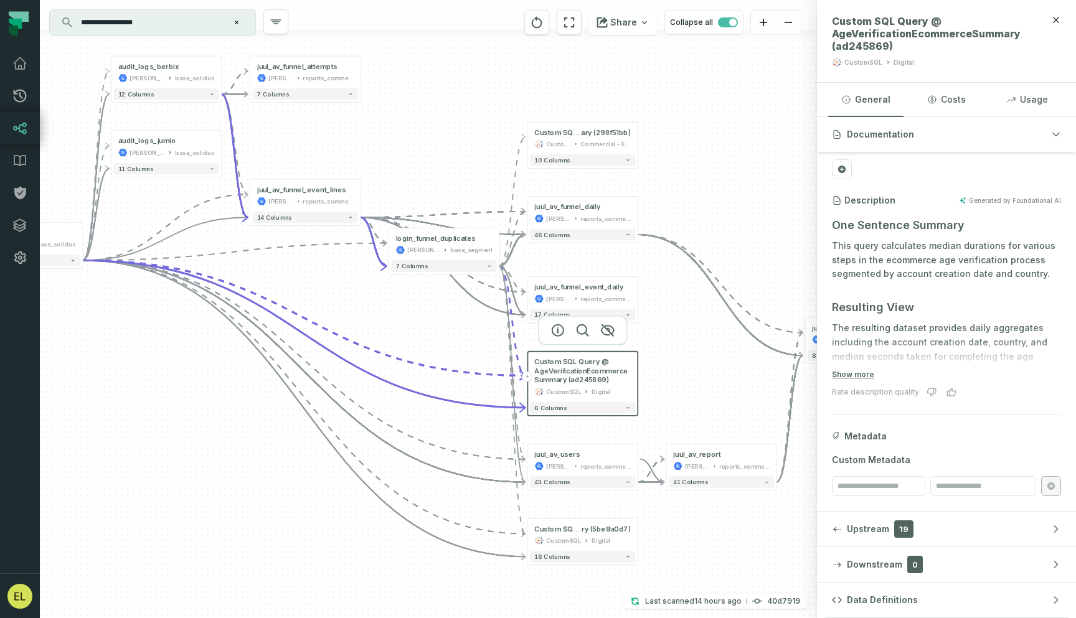
drag, startPoint x: 434, startPoint y: 386, endPoint x: 239, endPoint y: 436, distance: 201.2
click at [239, 436] on div "- juul_av_report [PERSON_NAME]-warehouse reports_commercial - 41 columns + Cust…" at bounding box center [428, 309] width 777 height 618
click at [541, 26] on icon "reset" at bounding box center [537, 22] width 14 height 15
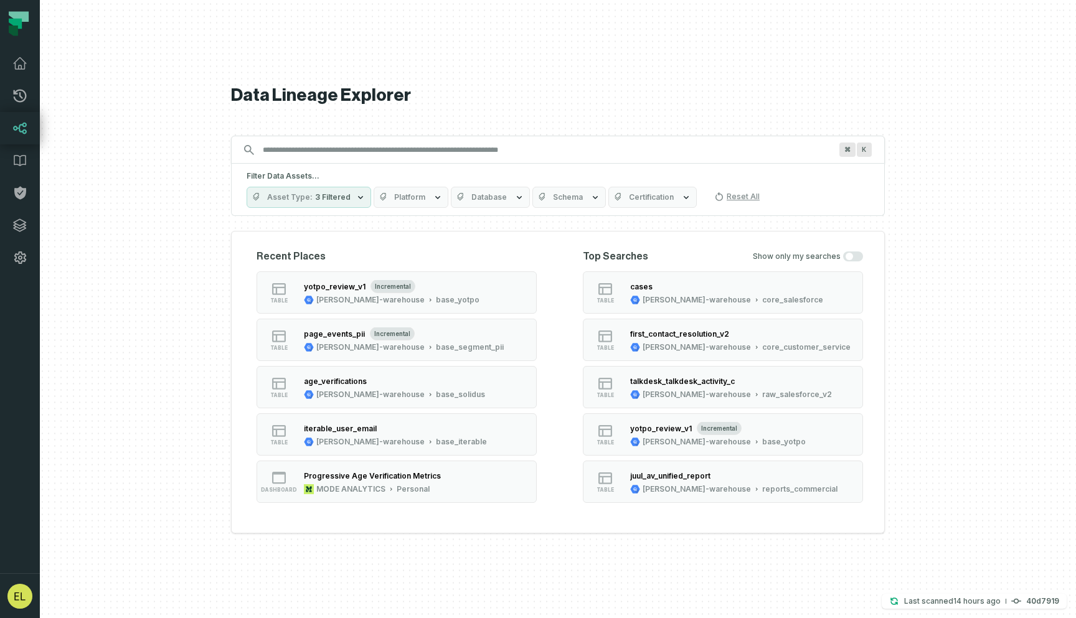
click at [578, 201] on button "Schema" at bounding box center [569, 197] width 73 height 21
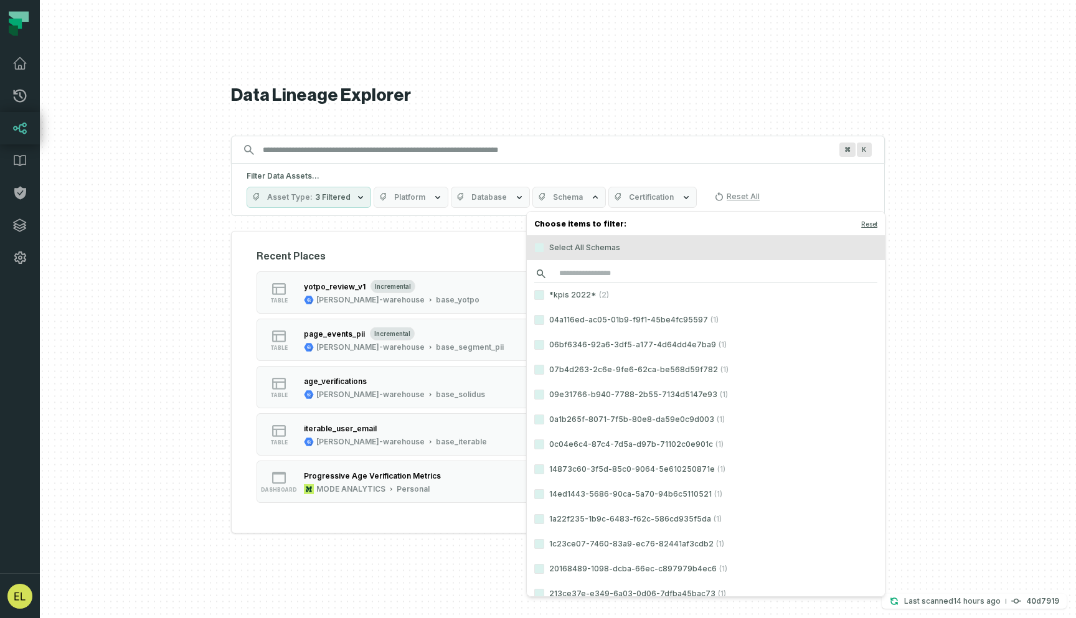
click at [714, 272] on input "search" at bounding box center [705, 273] width 343 height 17
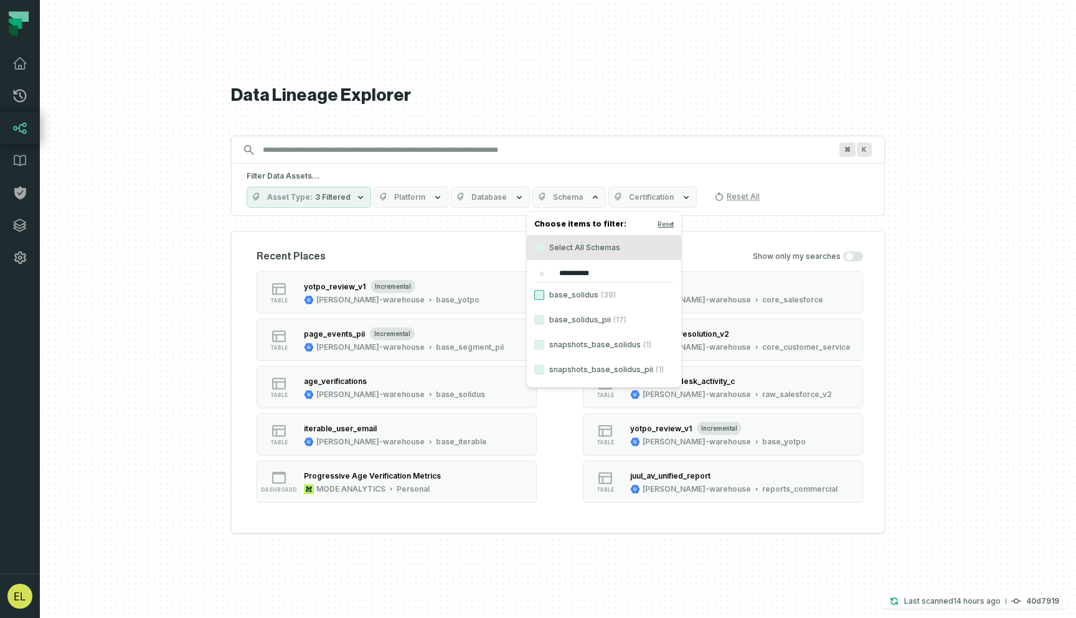
type input "**********"
click at [541, 295] on button "base_solidus (39)" at bounding box center [539, 295] width 10 height 10
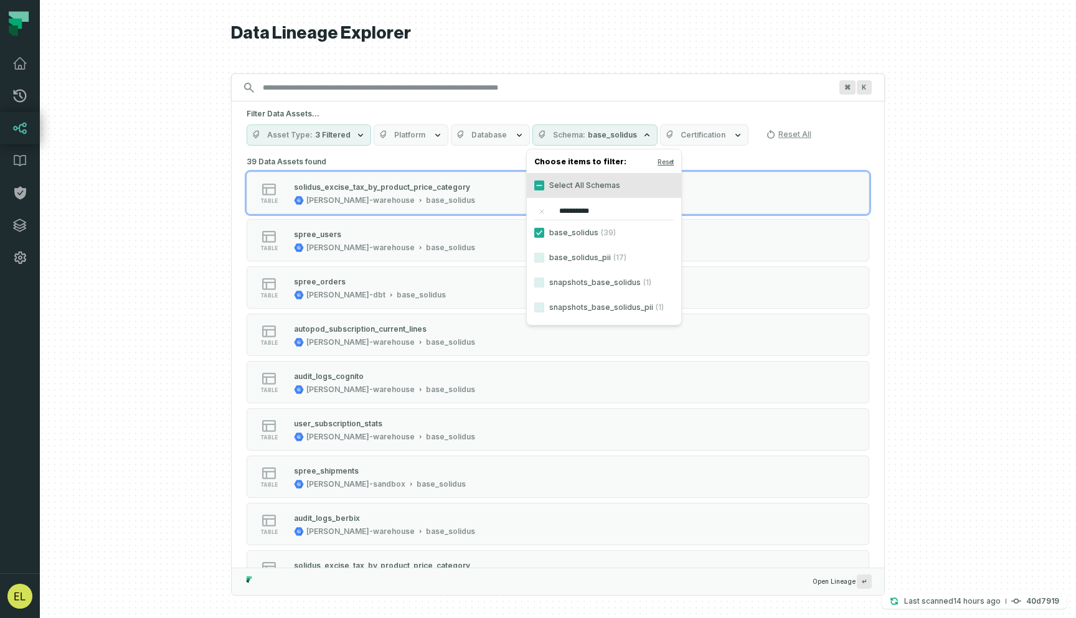
click at [394, 98] on div "⌘ K" at bounding box center [558, 87] width 654 height 28
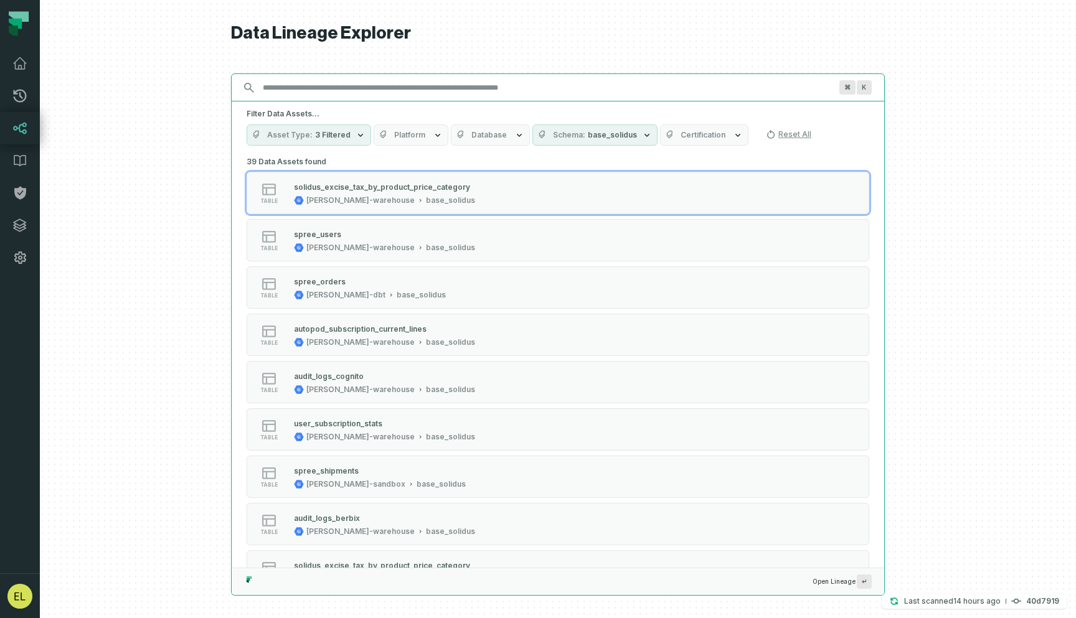
click at [412, 95] on input "Discovery Provider cmdk menu" at bounding box center [546, 88] width 583 height 20
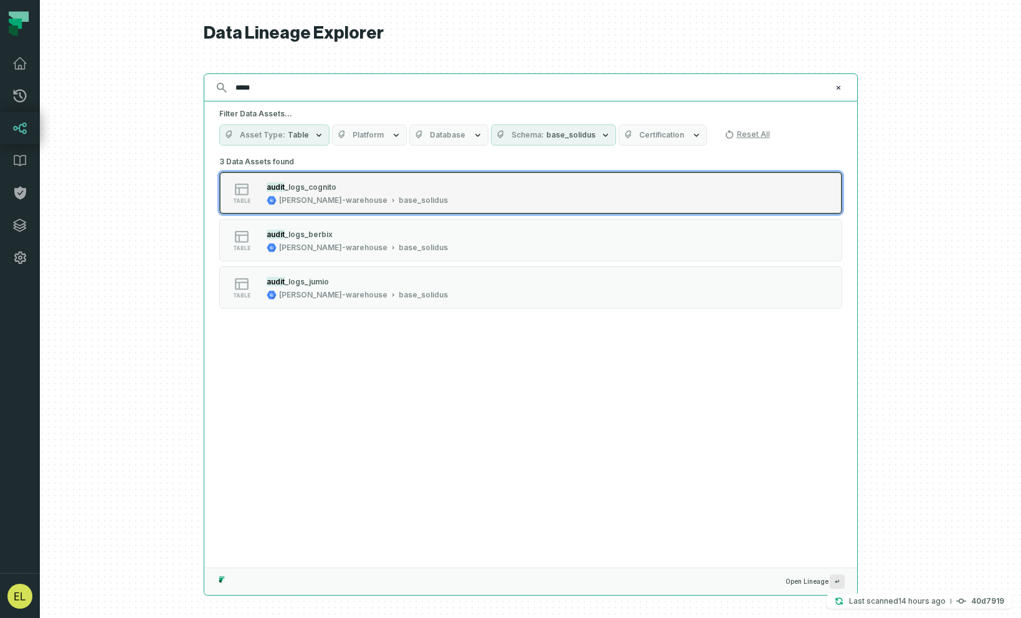
type input "*****"
click at [599, 189] on button "table audit _logs_cognito [PERSON_NAME]-warehouse base_solidus" at bounding box center [530, 193] width 623 height 42
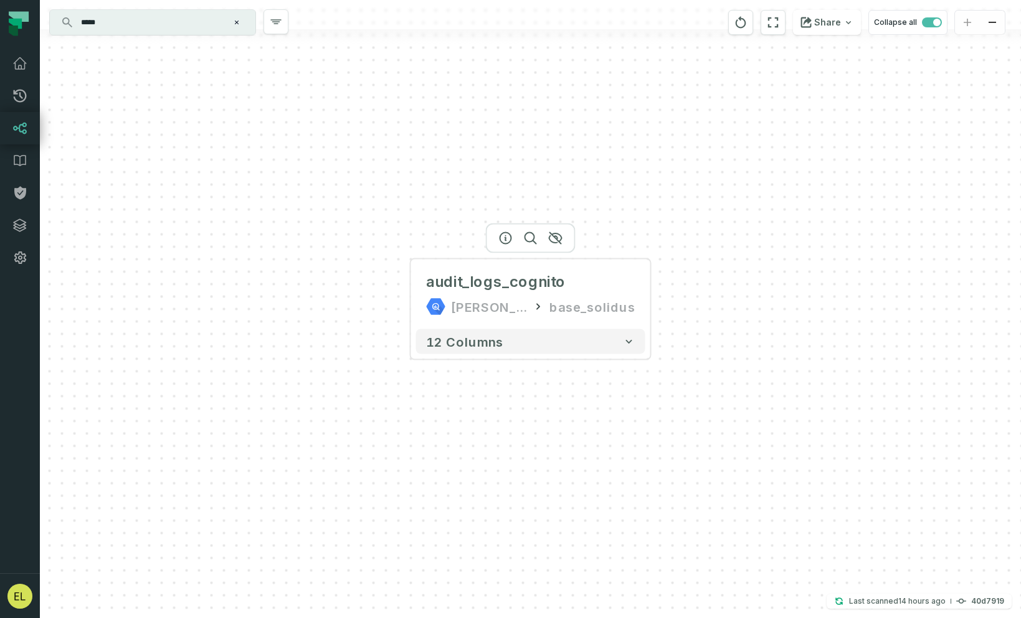
click at [551, 243] on div at bounding box center [531, 239] width 90 height 30
click at [557, 237] on icon "button" at bounding box center [555, 238] width 12 height 11
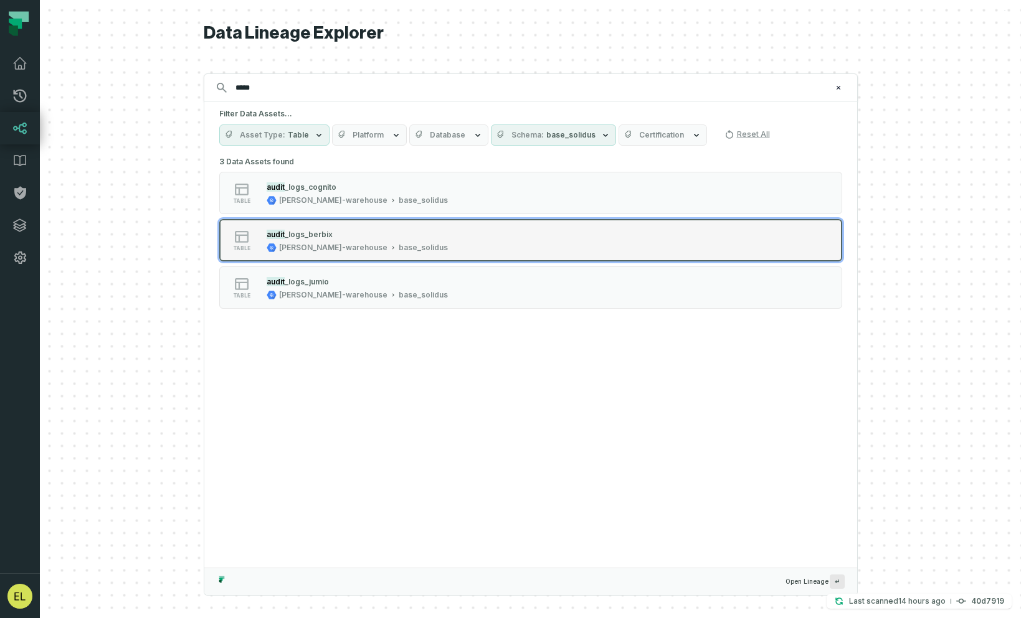
click at [501, 242] on div "table audit _logs_berbix [PERSON_NAME]-warehouse base_solidus" at bounding box center [377, 240] width 311 height 25
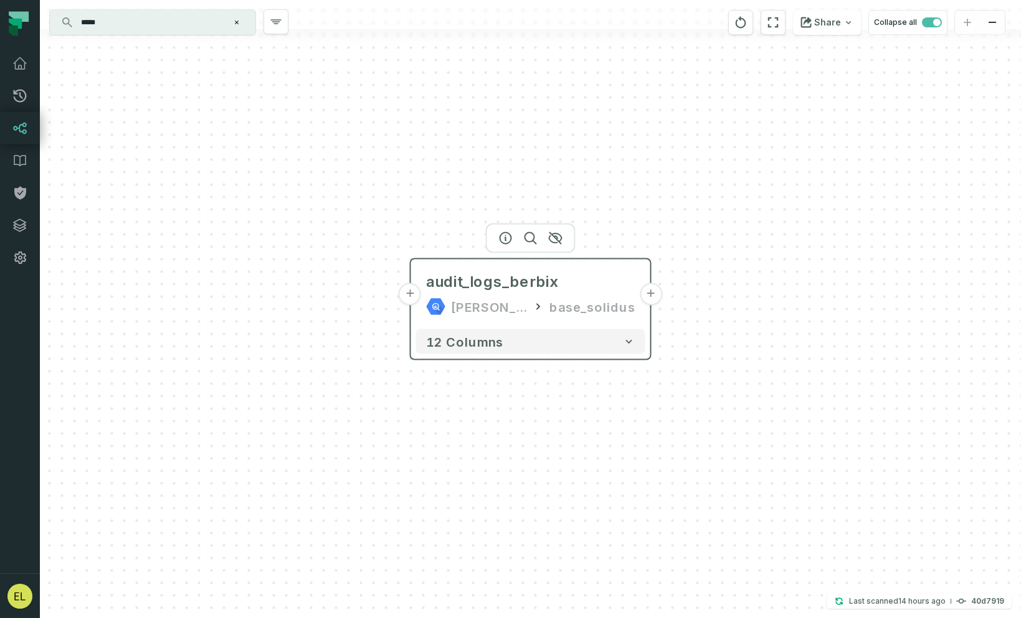
click at [648, 296] on button "+" at bounding box center [651, 294] width 22 height 22
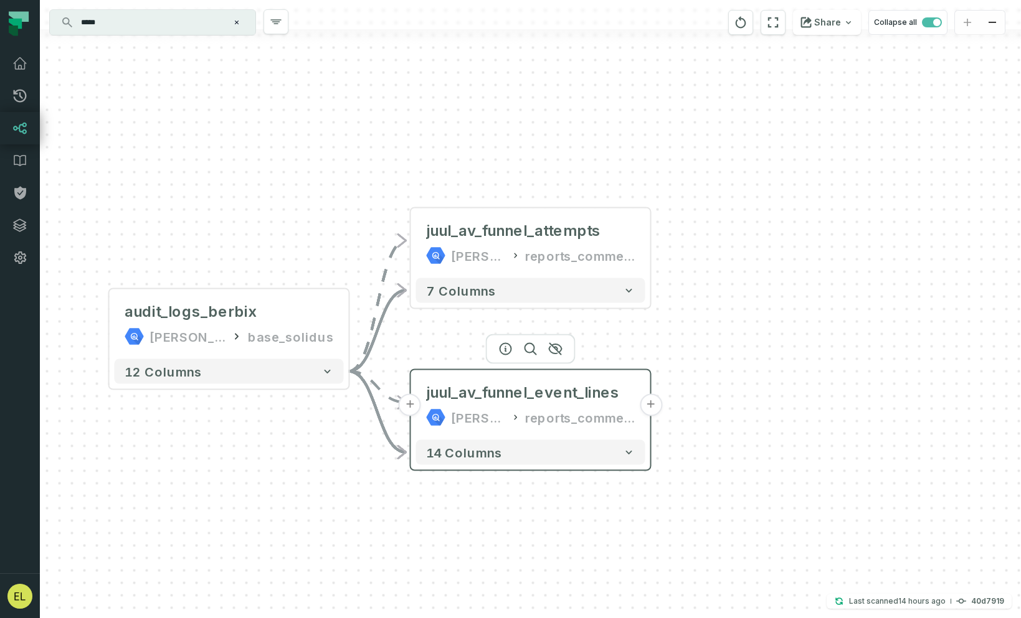
click at [649, 407] on button "+" at bounding box center [651, 405] width 22 height 22
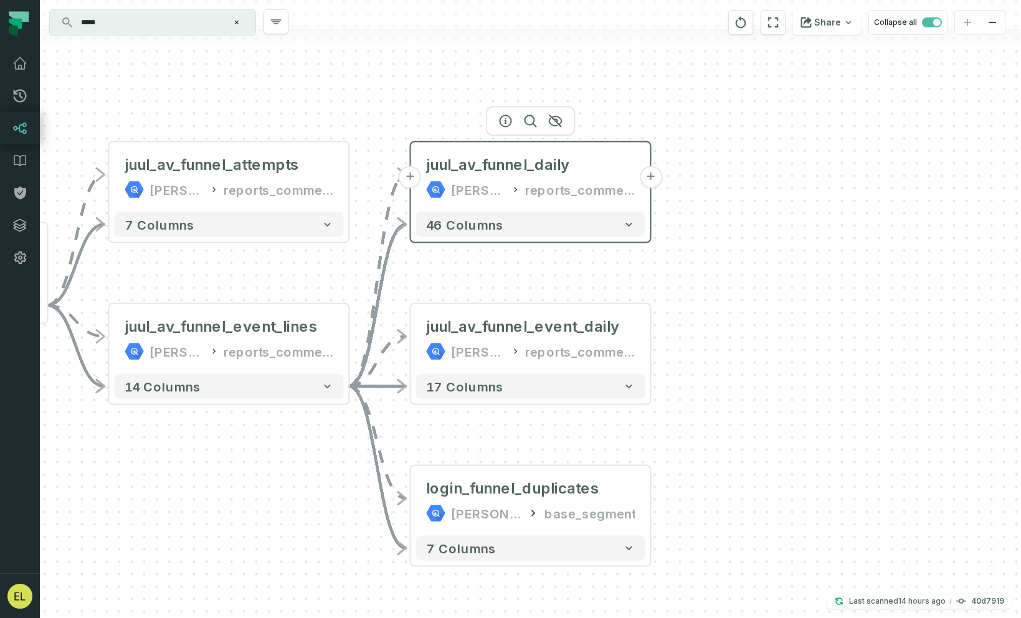
click at [648, 182] on button "+" at bounding box center [651, 177] width 22 height 22
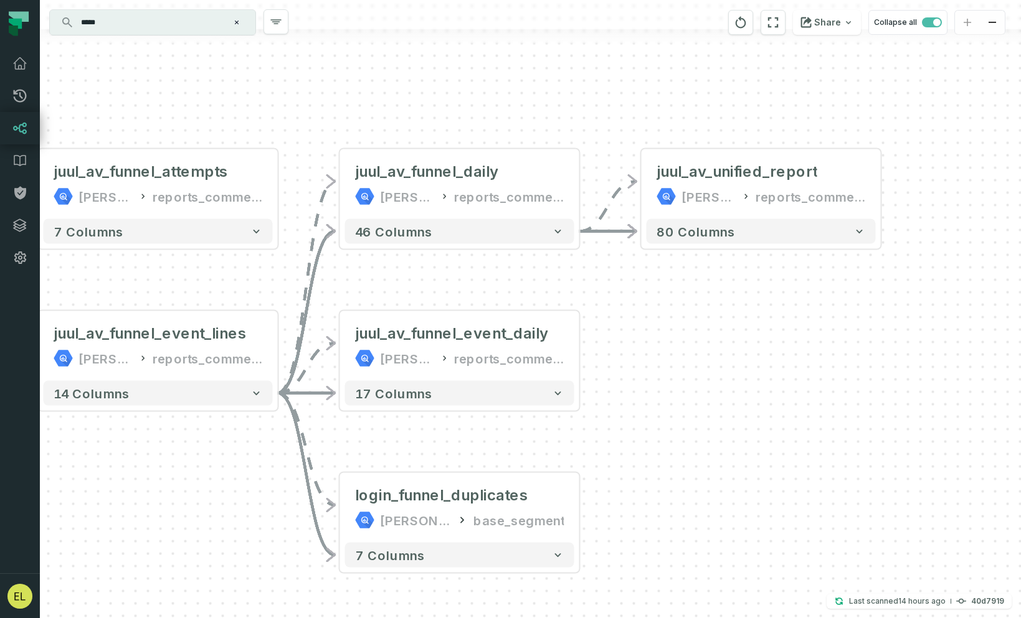
drag, startPoint x: 500, startPoint y: 469, endPoint x: 732, endPoint y: 343, distance: 264.5
click at [732, 343] on div "+ juul_av_unified_report [PERSON_NAME]-warehouse reports_commercial + 80 column…" at bounding box center [530, 309] width 981 height 618
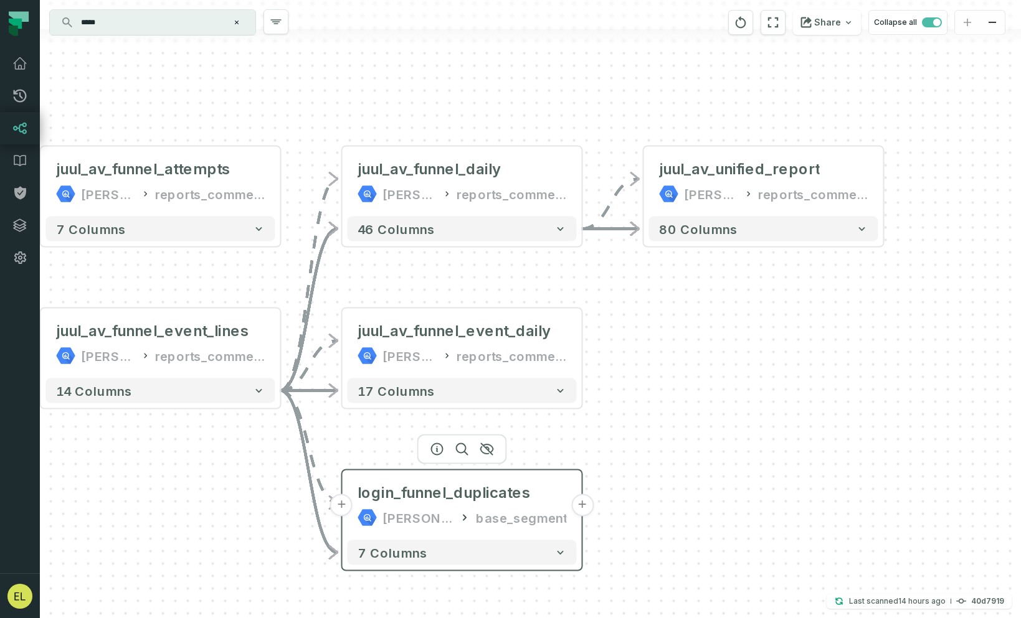
click at [580, 508] on button "+" at bounding box center [582, 506] width 22 height 22
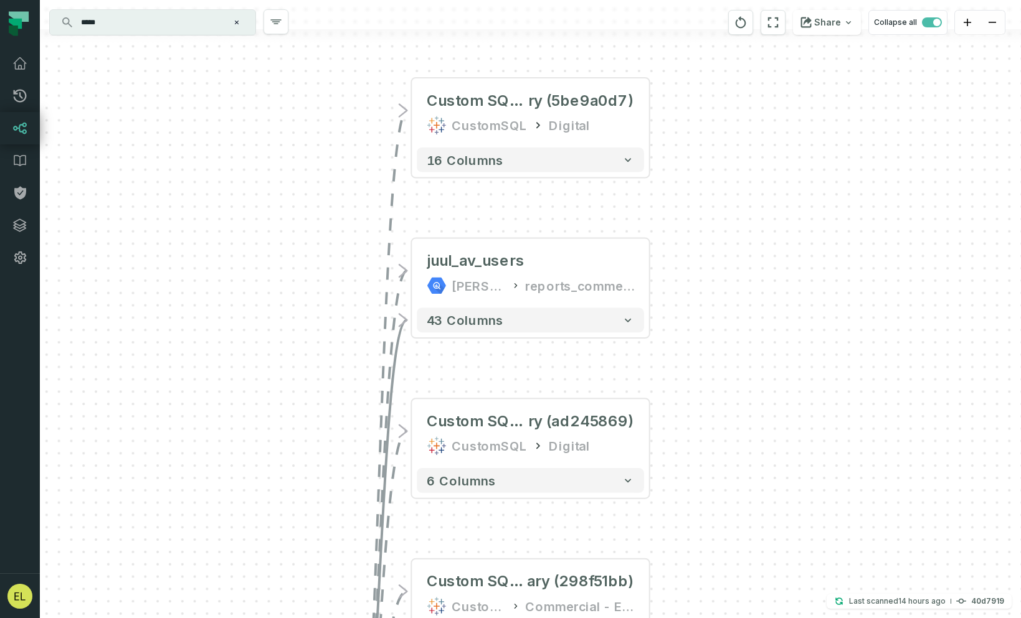
drag, startPoint x: 697, startPoint y: 473, endPoint x: 698, endPoint y: 367, distance: 105.3
click at [698, 367] on div "+ Custom SQL Query @ AgeVerificationEcommerceSumma ry (5be9a0d7) CustomSQL Digi…" at bounding box center [530, 309] width 981 height 618
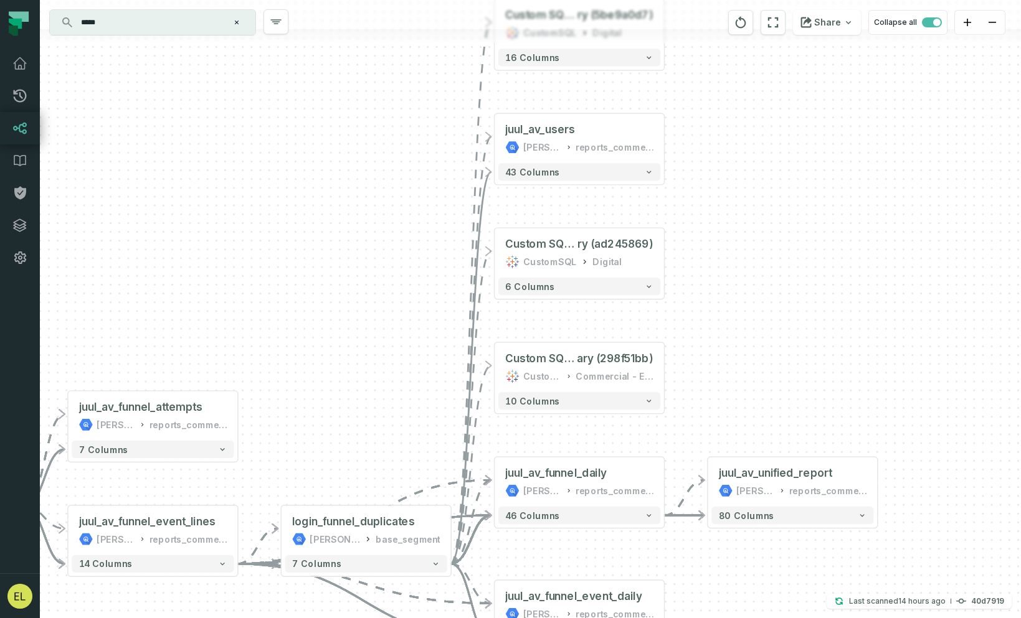
drag, startPoint x: 732, startPoint y: 440, endPoint x: 732, endPoint y: 345, distance: 94.7
click at [732, 345] on div "+ Custom SQL Query @ AgeVerificationEcommerceSumma ry (5be9a0d7) CustomSQL Digi…" at bounding box center [530, 309] width 981 height 618
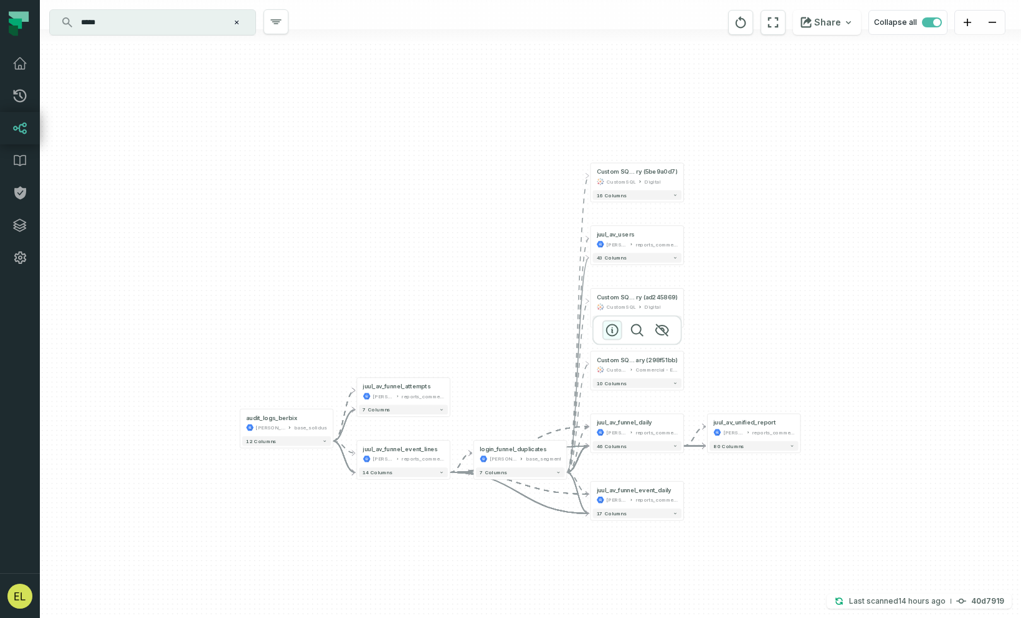
click at [610, 330] on icon "button" at bounding box center [612, 330] width 15 height 15
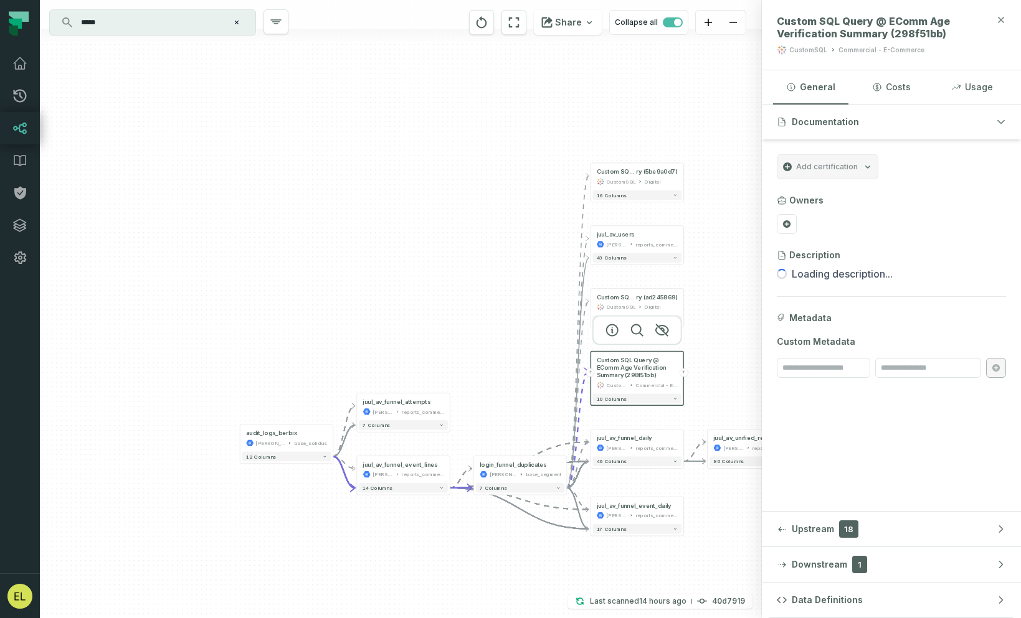
click at [1002, 18] on icon "button" at bounding box center [1001, 20] width 6 height 6
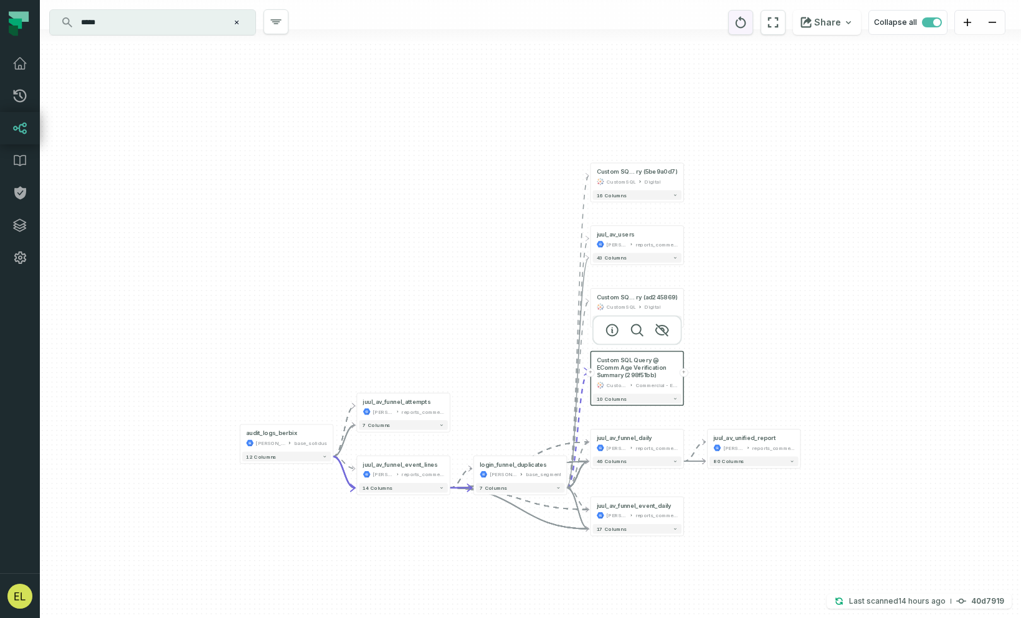
click at [747, 27] on icon "reset" at bounding box center [741, 22] width 14 height 15
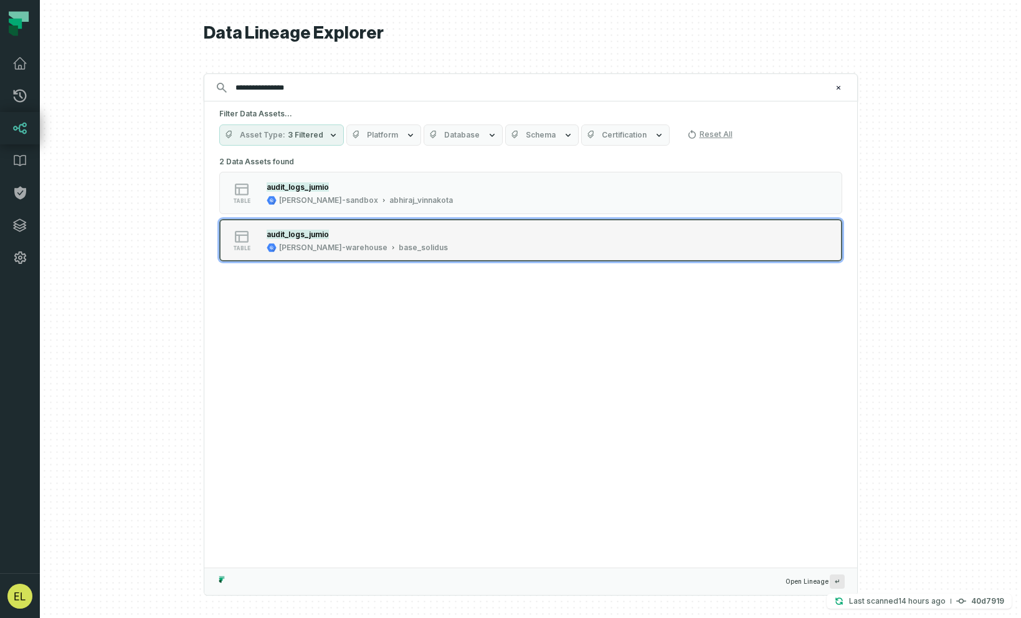
type input "**********"
click at [592, 235] on button "table audit_logs_jumio [PERSON_NAME]-warehouse base_solidus" at bounding box center [530, 240] width 623 height 42
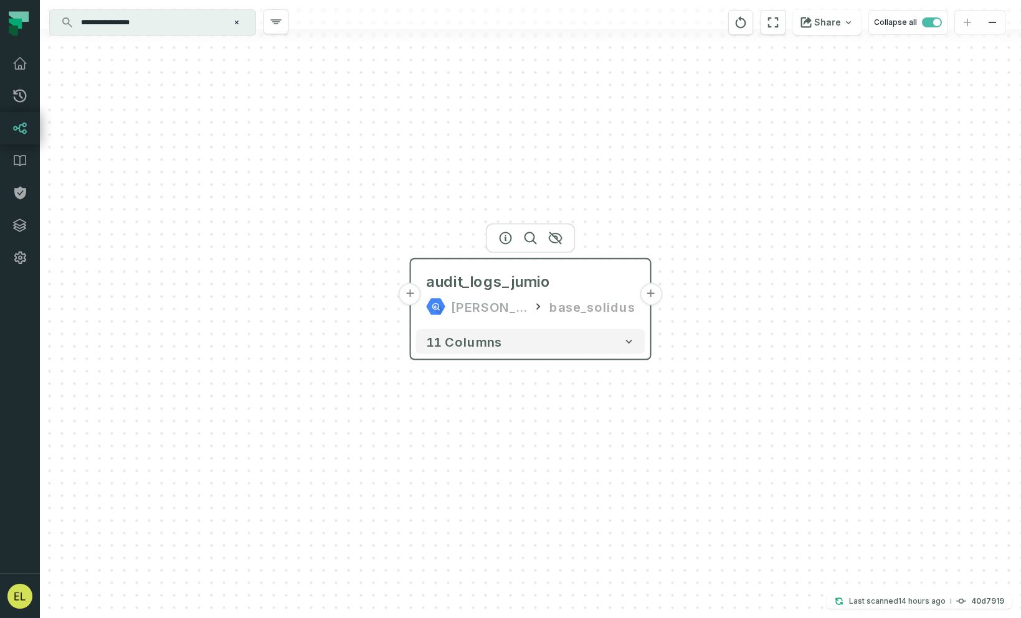
click at [648, 300] on button "+" at bounding box center [651, 294] width 22 height 22
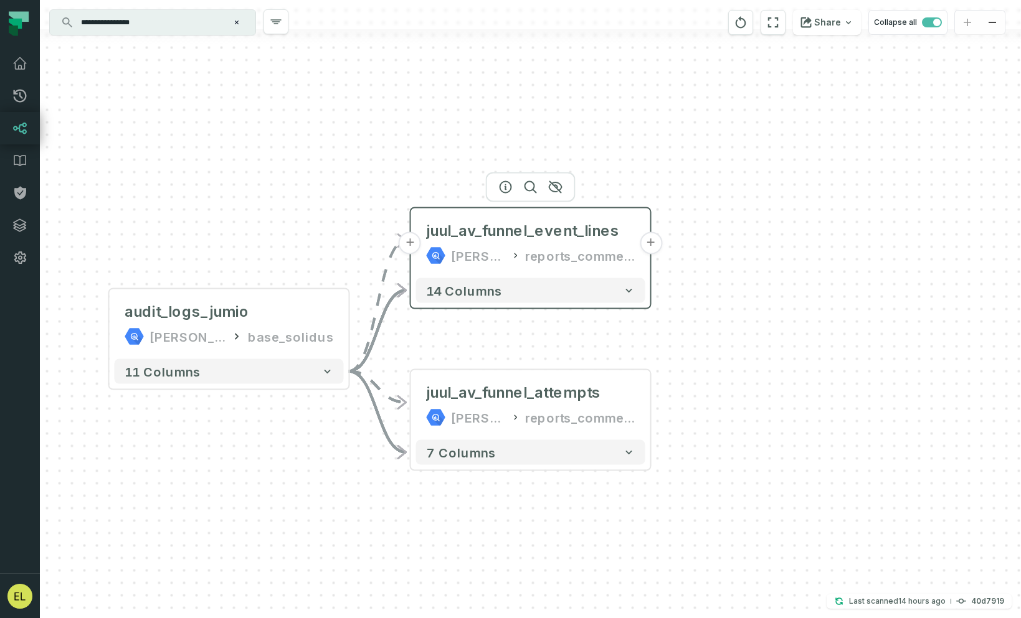
click at [648, 242] on button "+" at bounding box center [651, 243] width 22 height 22
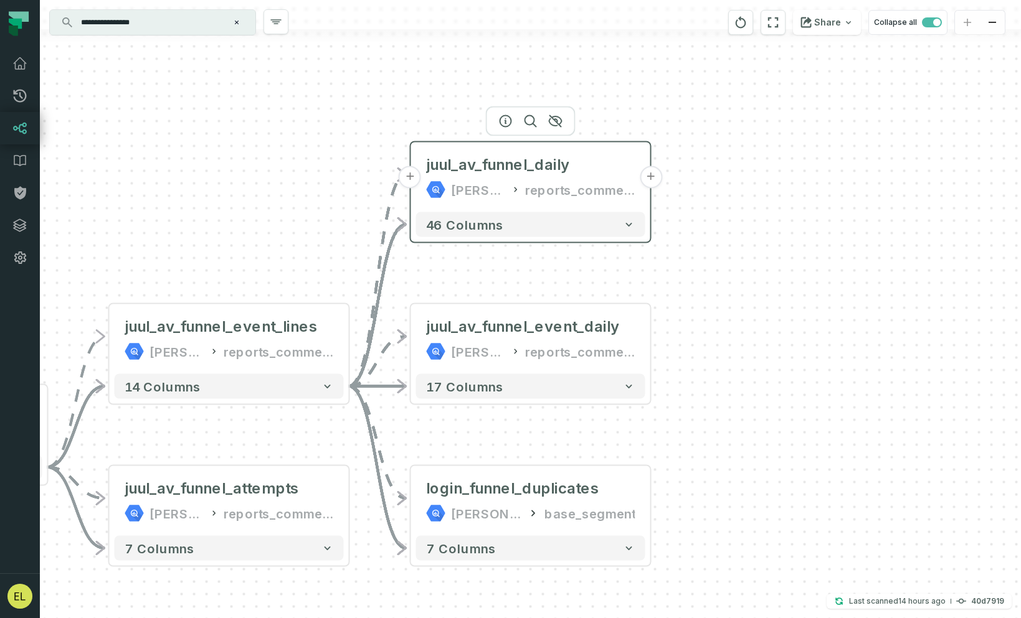
click at [648, 179] on button "+" at bounding box center [651, 177] width 22 height 22
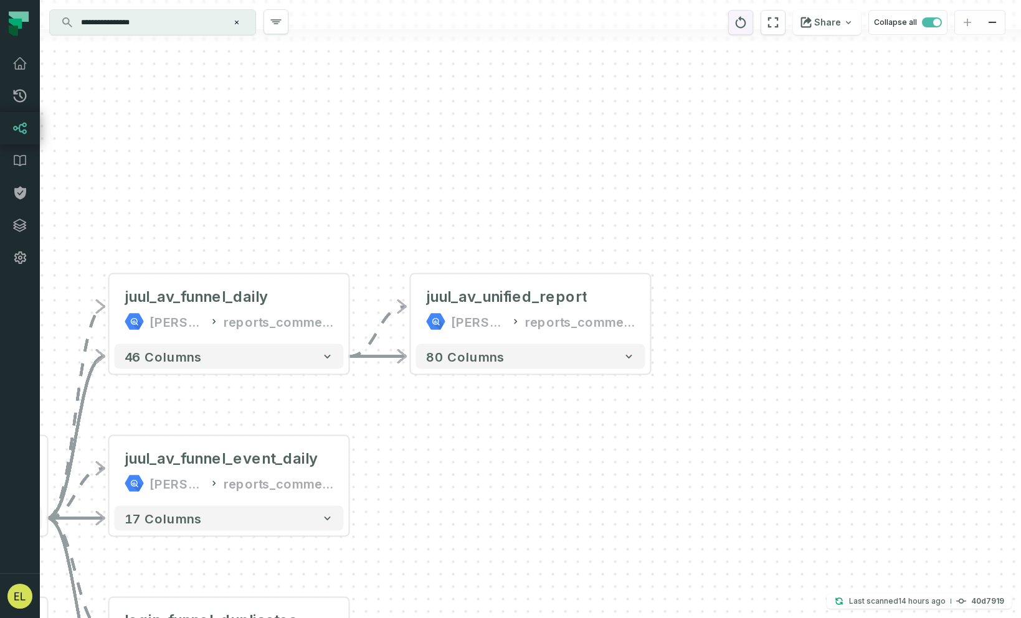
click at [744, 22] on icon "reset" at bounding box center [741, 22] width 14 height 15
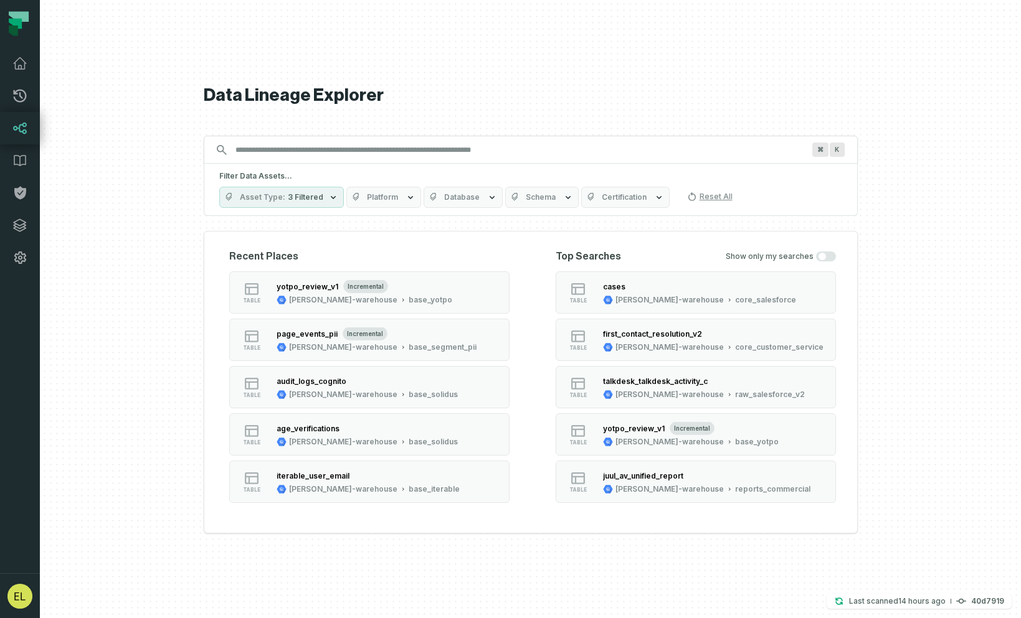
click at [387, 151] on input "Discovery Provider cmdk menu" at bounding box center [519, 150] width 583 height 20
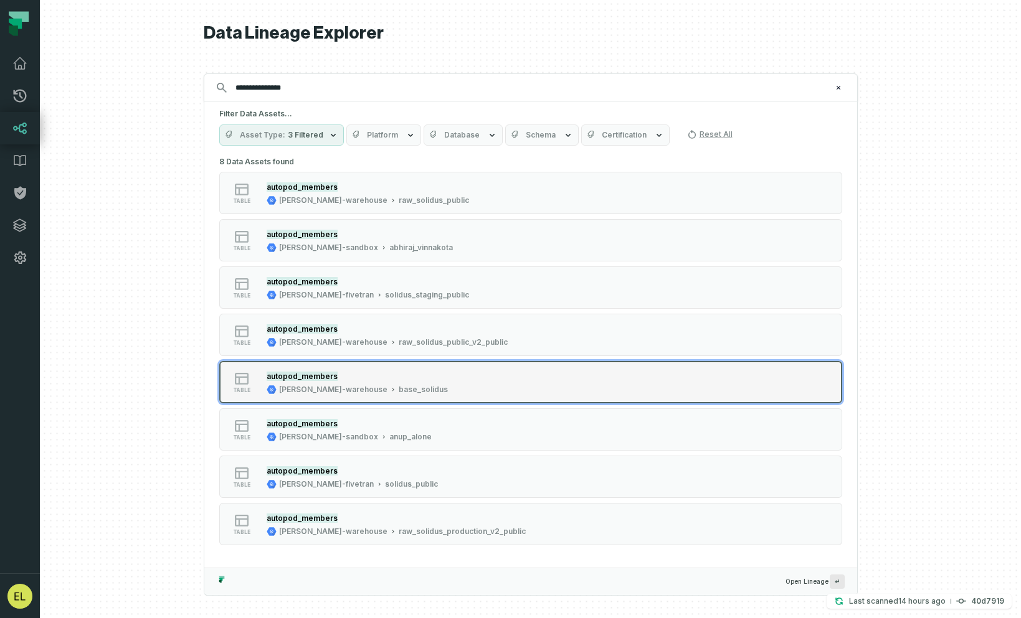
type input "**********"
click at [552, 377] on button "table autopod_members [PERSON_NAME]-warehouse base_solidus" at bounding box center [530, 382] width 623 height 42
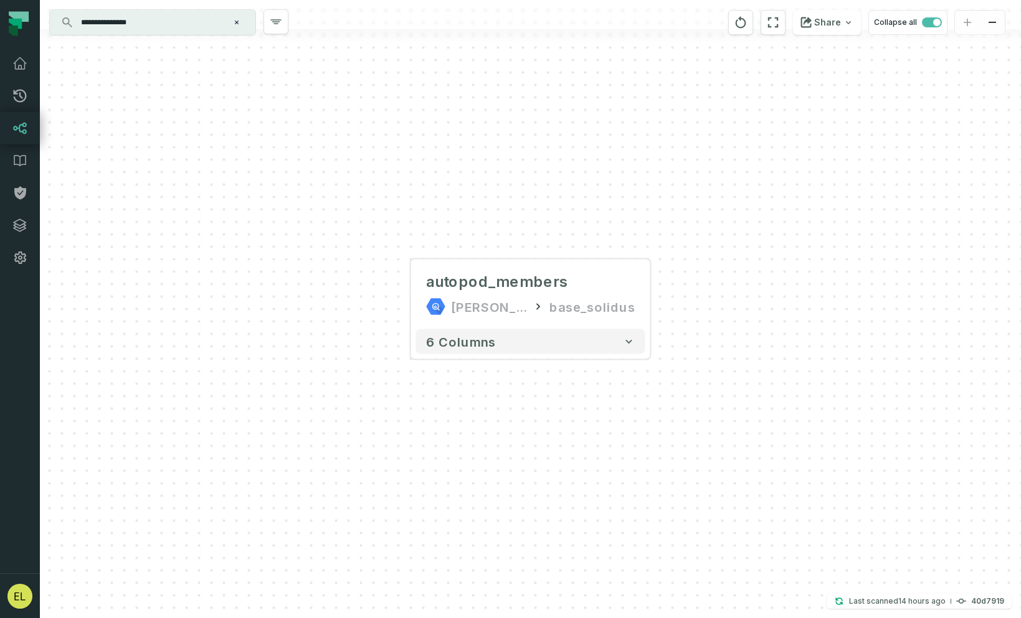
click at [688, 302] on div "+ autopod_members [PERSON_NAME]-warehouse base_solidus 6 columns" at bounding box center [530, 309] width 981 height 618
click at [236, 22] on icon "Clear search query" at bounding box center [237, 23] width 4 height 4
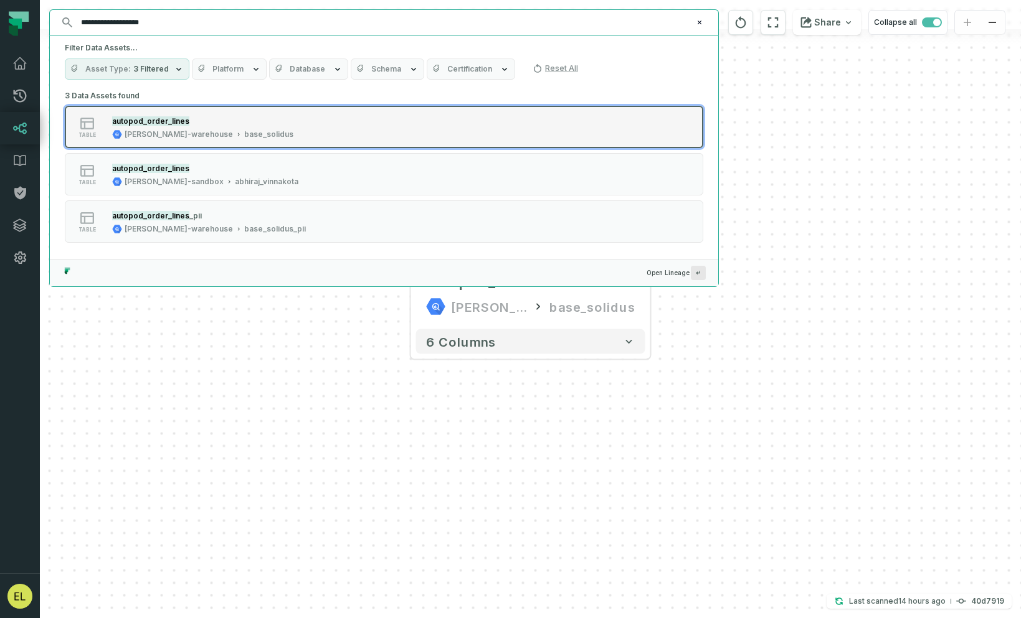
type input "**********"
click at [399, 129] on button "table autopod_order_lines [PERSON_NAME]-warehouse base_solidus" at bounding box center [384, 127] width 638 height 42
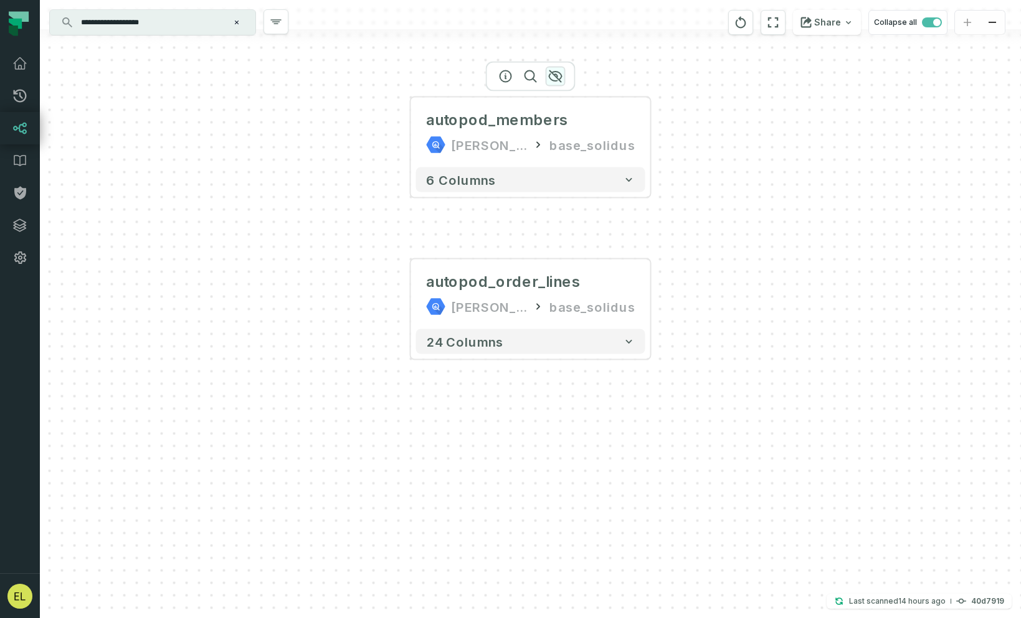
click at [556, 77] on icon "button" at bounding box center [555, 76] width 12 height 11
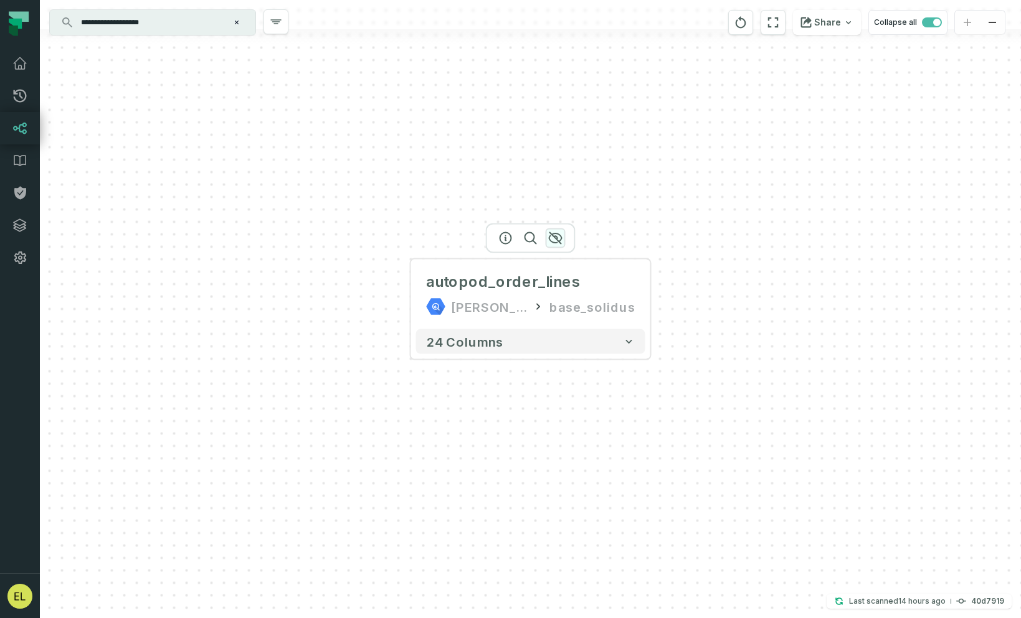
click at [559, 238] on icon "button" at bounding box center [555, 238] width 15 height 15
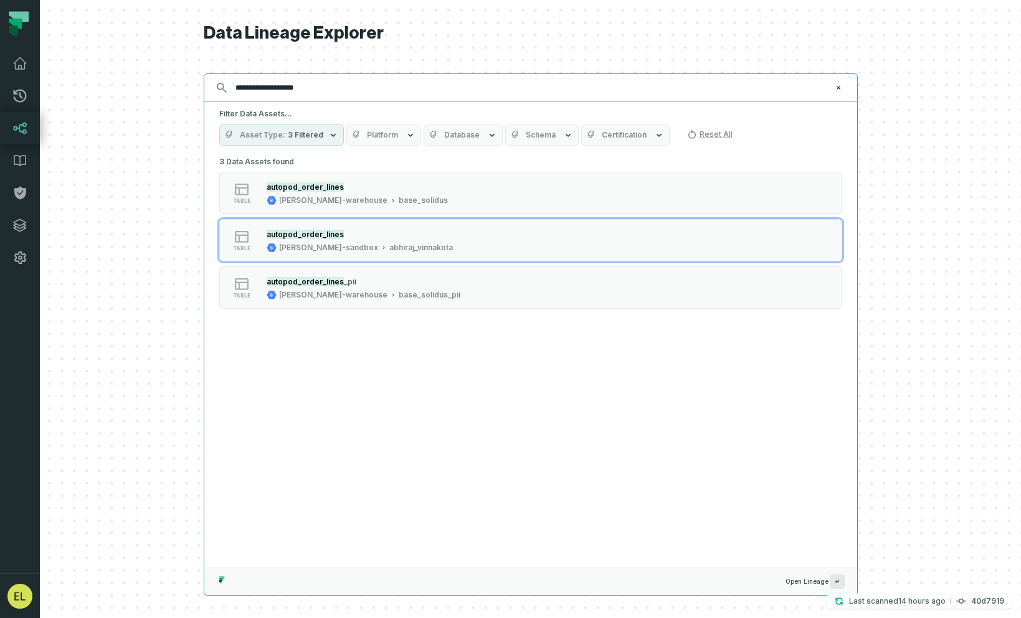
drag, startPoint x: 386, startPoint y: 91, endPoint x: 269, endPoint y: 88, distance: 117.1
click at [269, 88] on input "**********" at bounding box center [529, 88] width 603 height 20
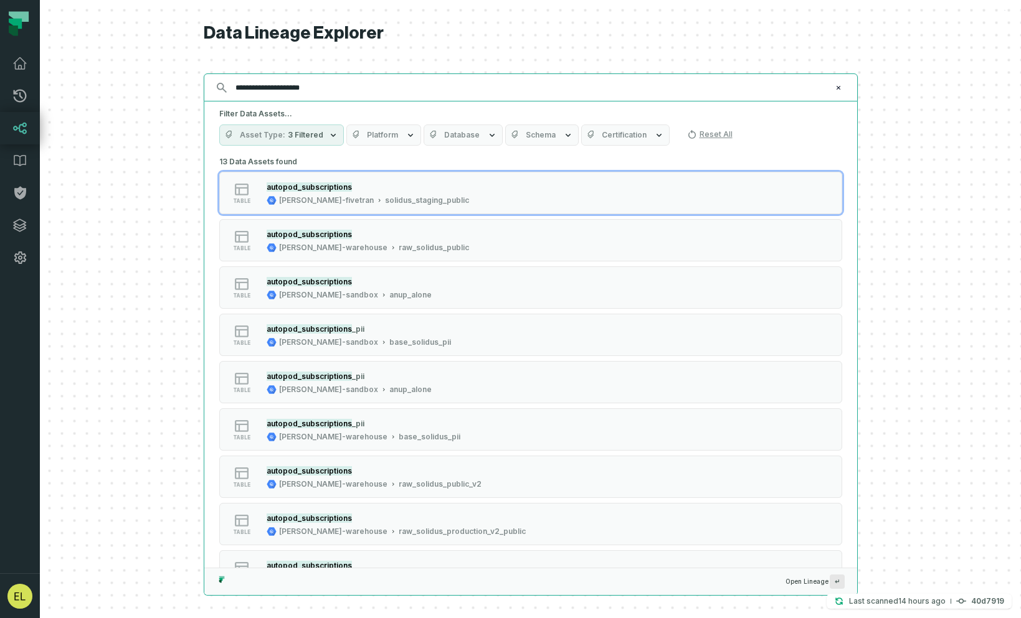
type input "**********"
click at [527, 136] on span "Schema" at bounding box center [541, 135] width 30 height 10
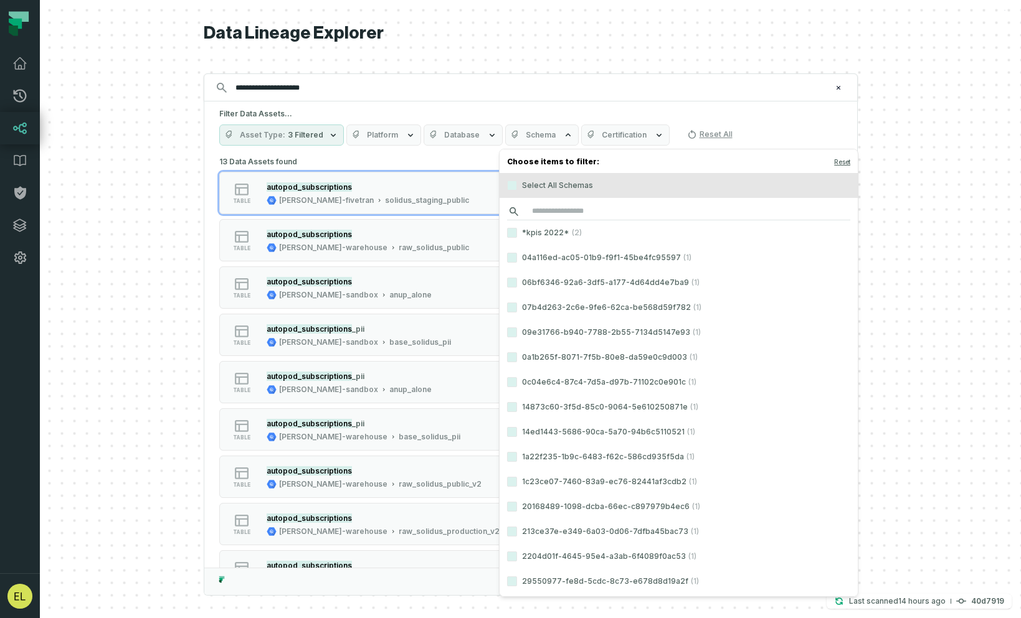
click at [637, 211] on input "search" at bounding box center [678, 211] width 343 height 17
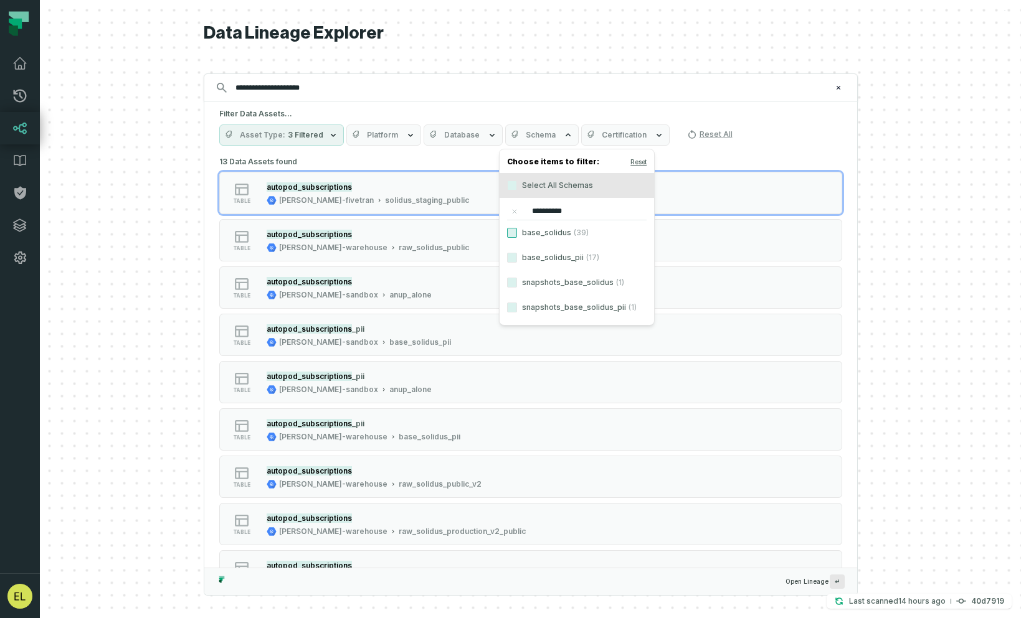
type input "**********"
click at [513, 230] on button "base_solidus (39)" at bounding box center [512, 233] width 10 height 10
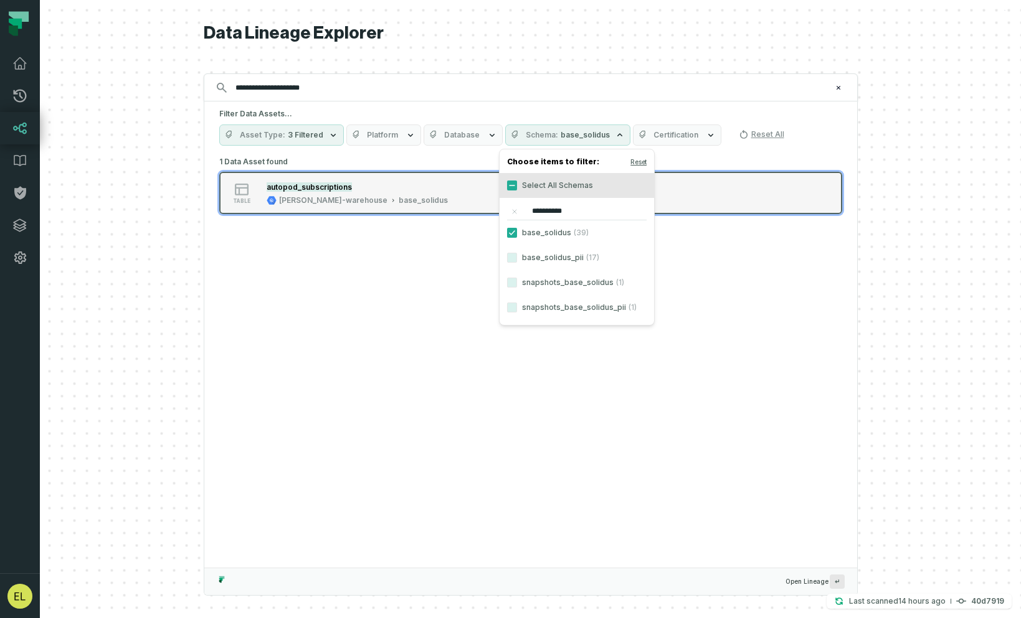
click at [428, 186] on div "table autopod_subscriptions [PERSON_NAME]-warehouse base_solidus" at bounding box center [377, 193] width 311 height 25
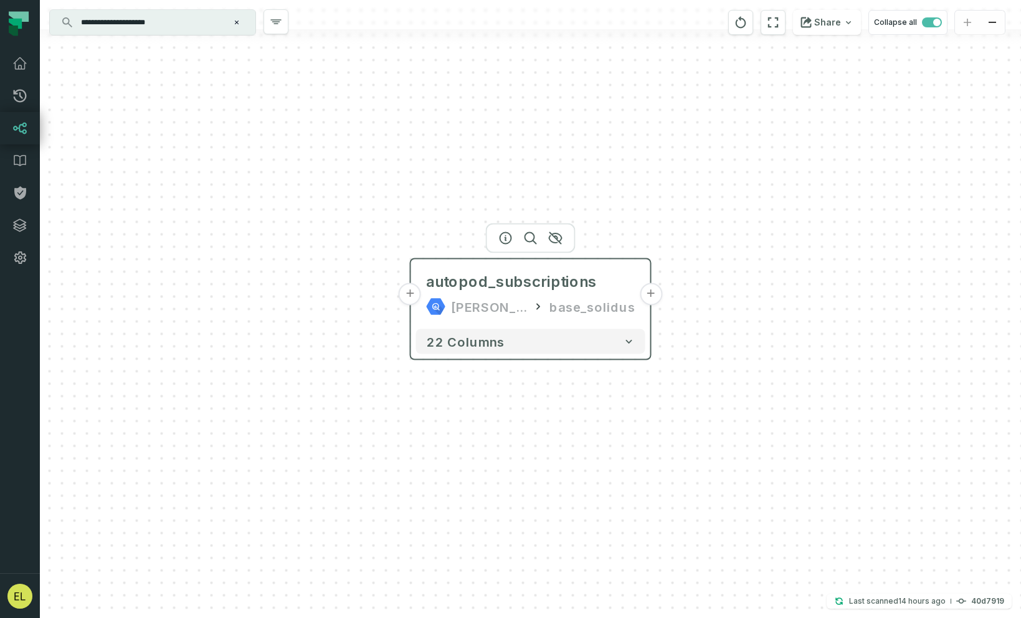
click at [651, 296] on button "+" at bounding box center [651, 294] width 22 height 22
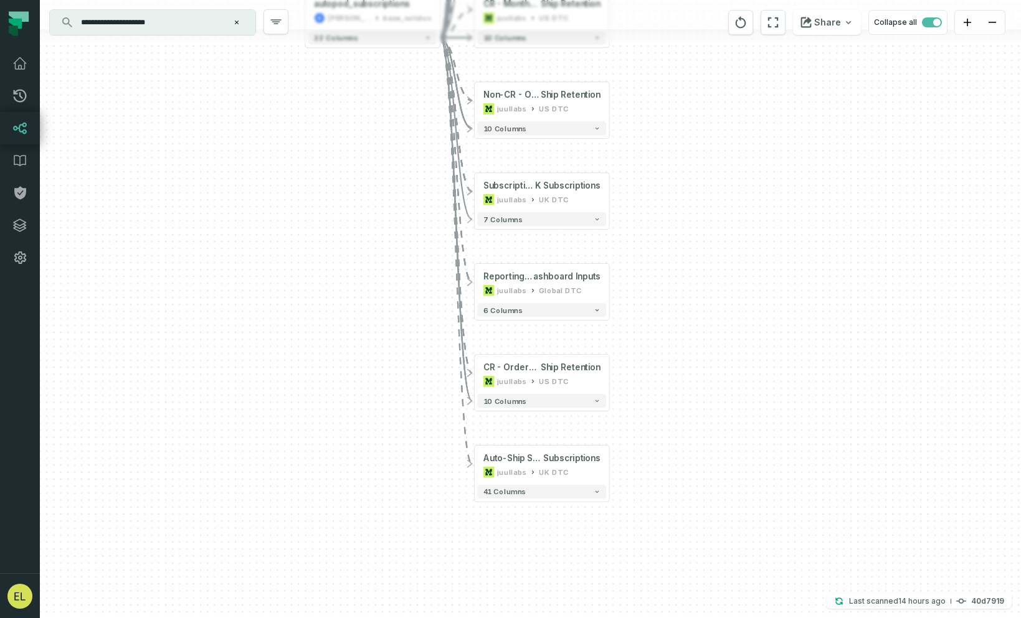
drag, startPoint x: 600, startPoint y: 442, endPoint x: 663, endPoint y: 107, distance: 340.9
click at [663, 107] on div "+ Overall - Months @ [PERSON_NAME] Charging Case Commitment Reward Auto- Ship R…" at bounding box center [530, 309] width 981 height 618
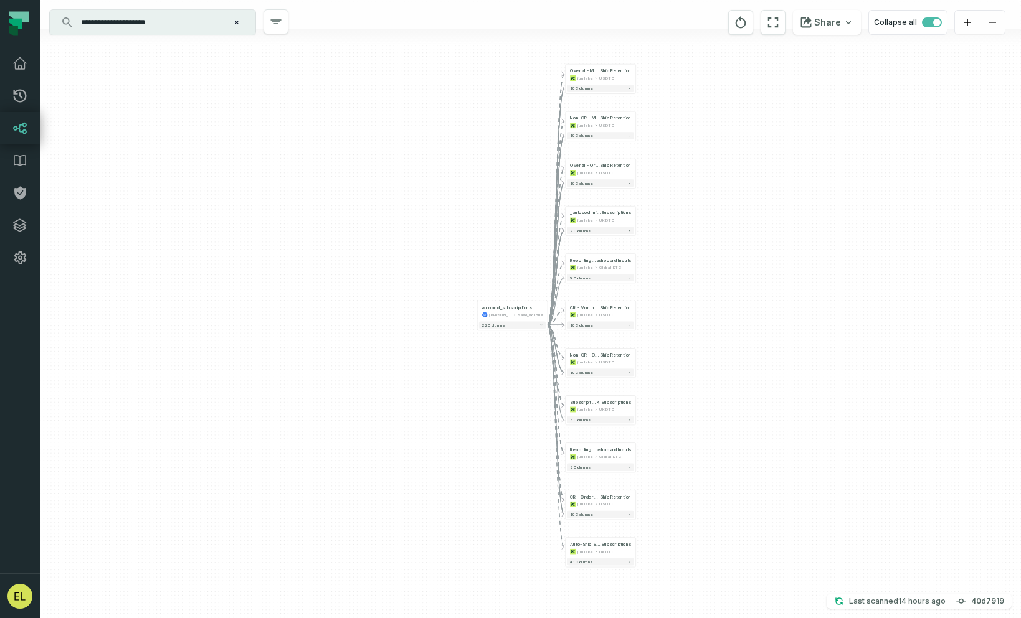
drag, startPoint x: 680, startPoint y: 320, endPoint x: 679, endPoint y: 419, distance: 99.7
click at [679, 419] on div "+ Overall - Months @ [PERSON_NAME] Charging Case Commitment Reward Auto- Ship R…" at bounding box center [530, 309] width 981 height 618
click at [746, 25] on icon "reset" at bounding box center [741, 22] width 11 height 12
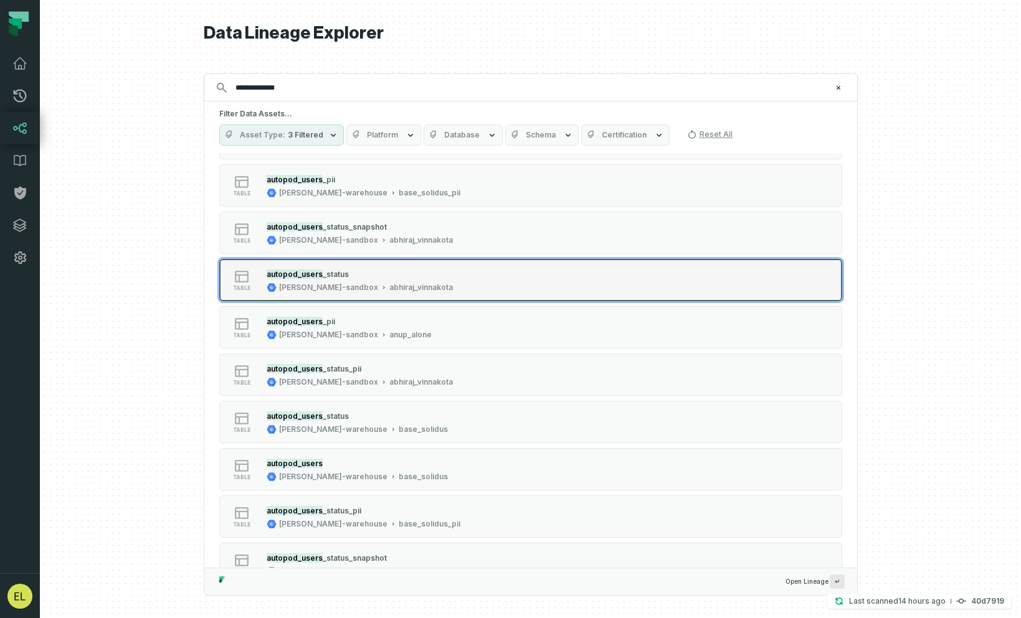
scroll to position [105, 0]
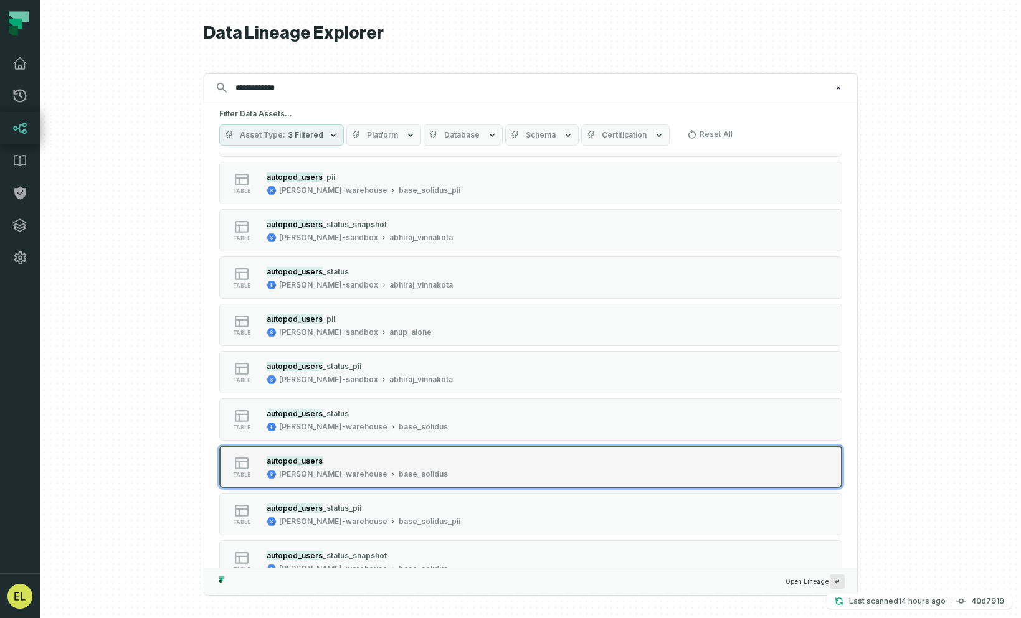
type input "**********"
click at [592, 457] on button "table autopod_users [PERSON_NAME]-warehouse base_solidus" at bounding box center [530, 467] width 623 height 42
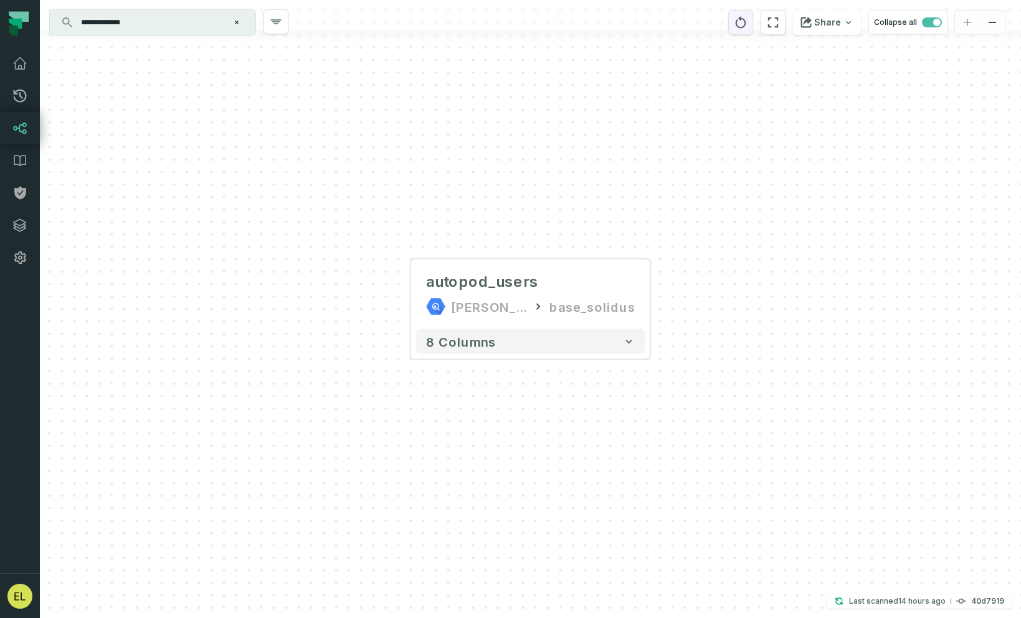
click at [747, 31] on button "reset" at bounding box center [740, 22] width 25 height 25
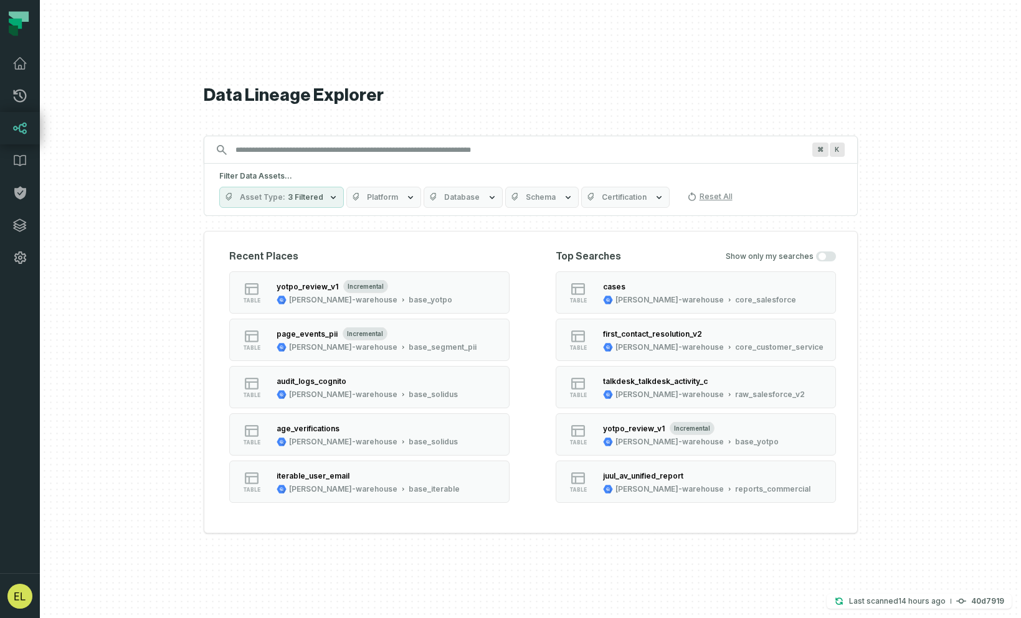
click at [360, 153] on input "Discovery Provider cmdk menu" at bounding box center [519, 150] width 583 height 20
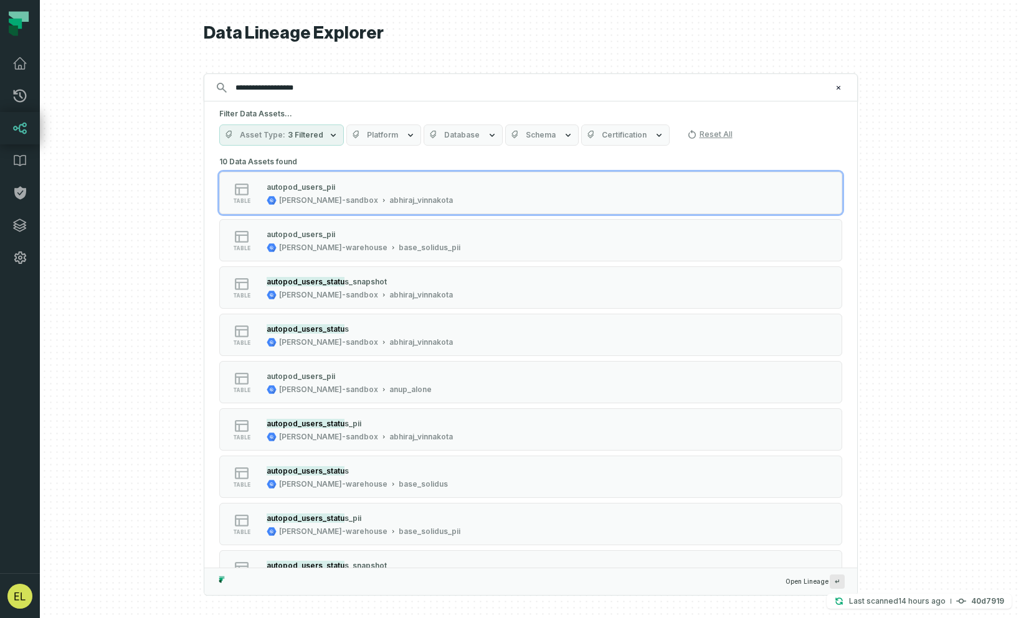
type input "**********"
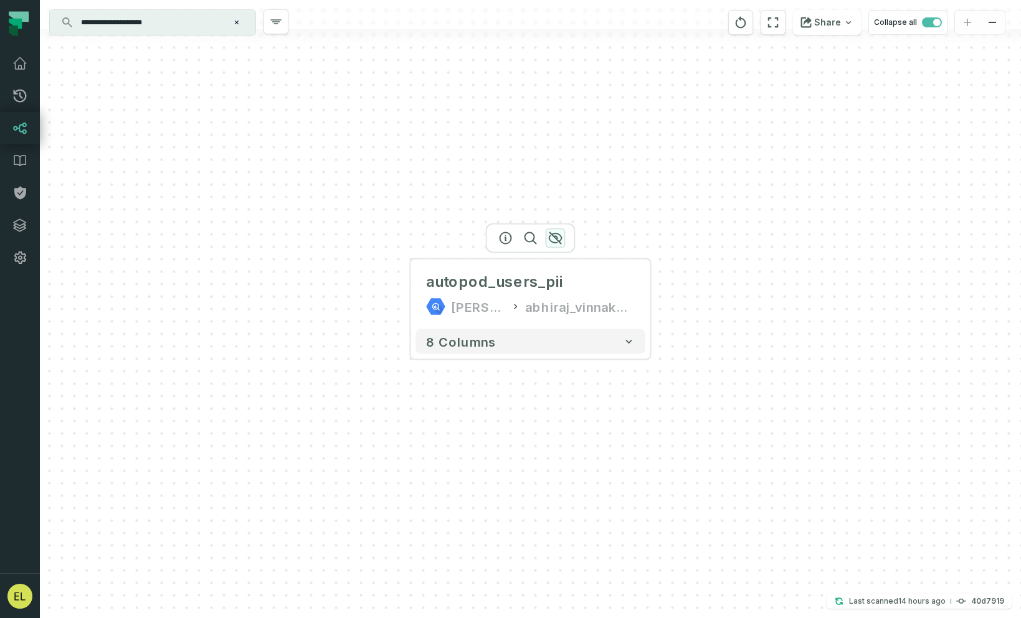
click at [556, 234] on icon "button" at bounding box center [555, 238] width 15 height 15
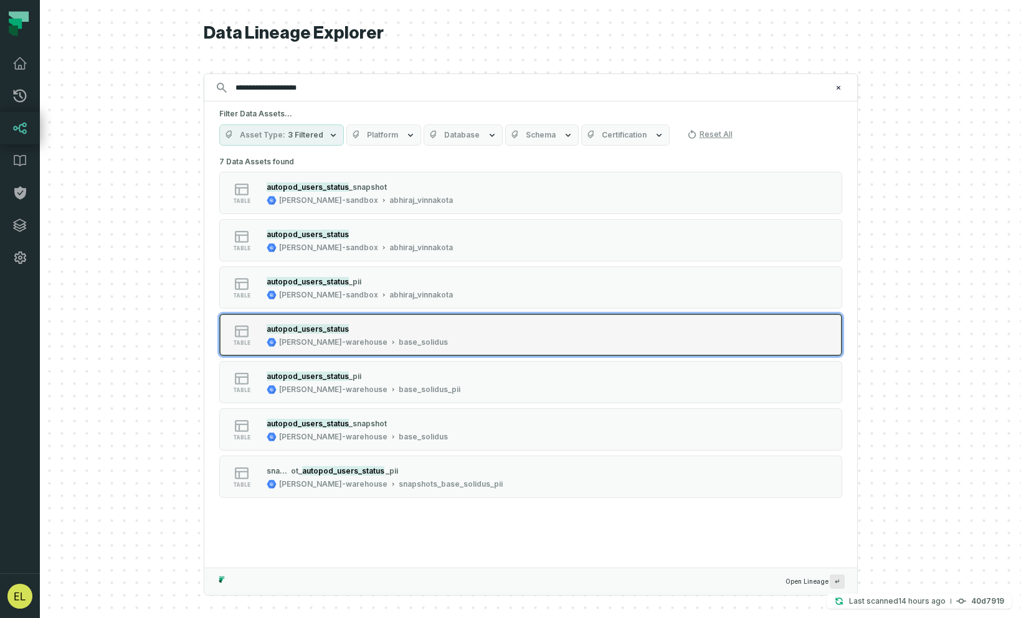
click at [535, 334] on button "table autopod_users_status [PERSON_NAME]-warehouse base_solidus" at bounding box center [530, 335] width 623 height 42
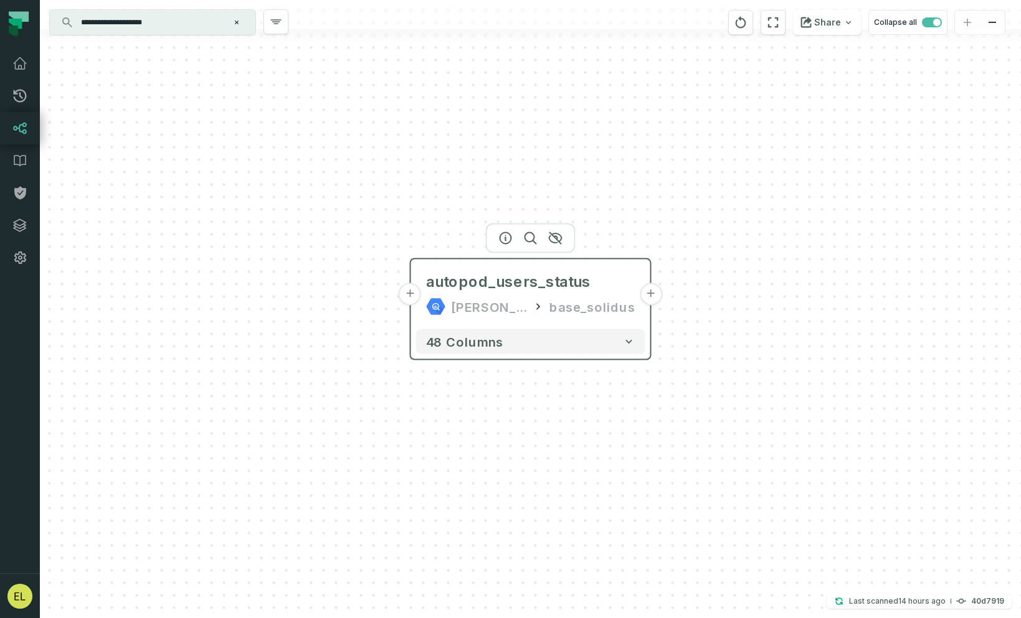
click at [651, 300] on button "+" at bounding box center [651, 294] width 22 height 22
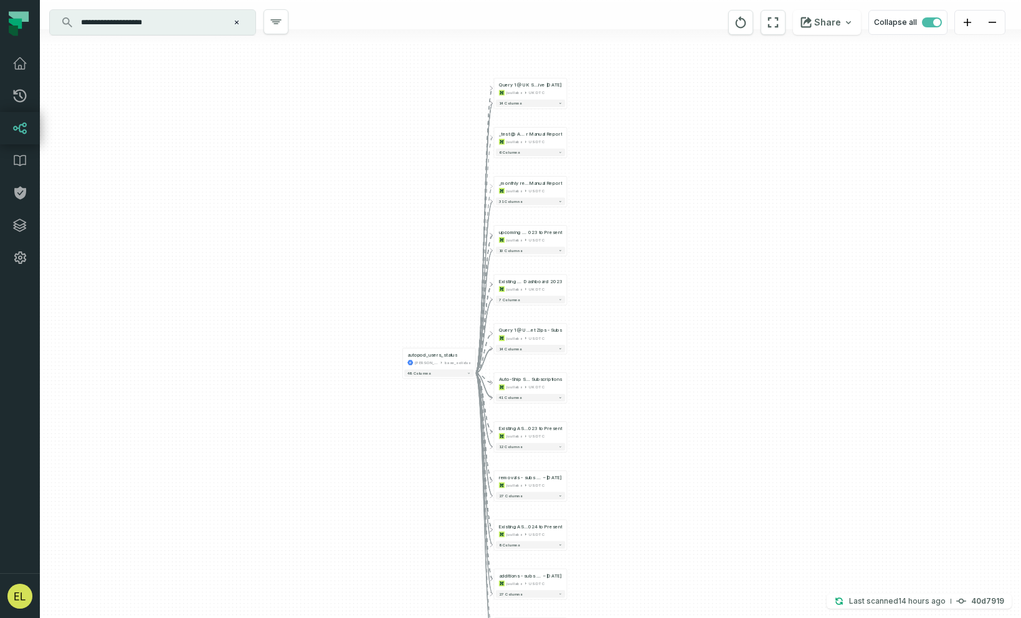
drag, startPoint x: 592, startPoint y: 372, endPoint x: 592, endPoint y: 331, distance: 40.5
click at [592, 331] on div "+ Query 1 @ UK Subscriptions in [GEOGRAPHIC_DATA] Postcodes effect ive [DATE] j…" at bounding box center [530, 309] width 981 height 618
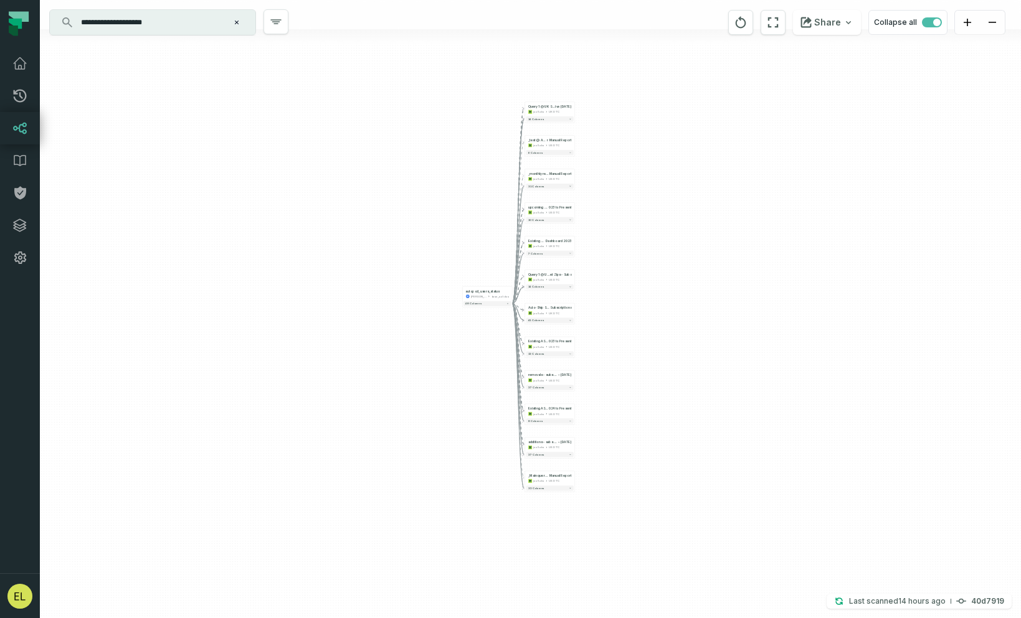
drag, startPoint x: 600, startPoint y: 398, endPoint x: 600, endPoint y: 374, distance: 24.3
click at [600, 374] on div "+ Query 1 @ UK Subscriptions in [GEOGRAPHIC_DATA] Postcodes effect ive [DATE] j…" at bounding box center [530, 309] width 981 height 618
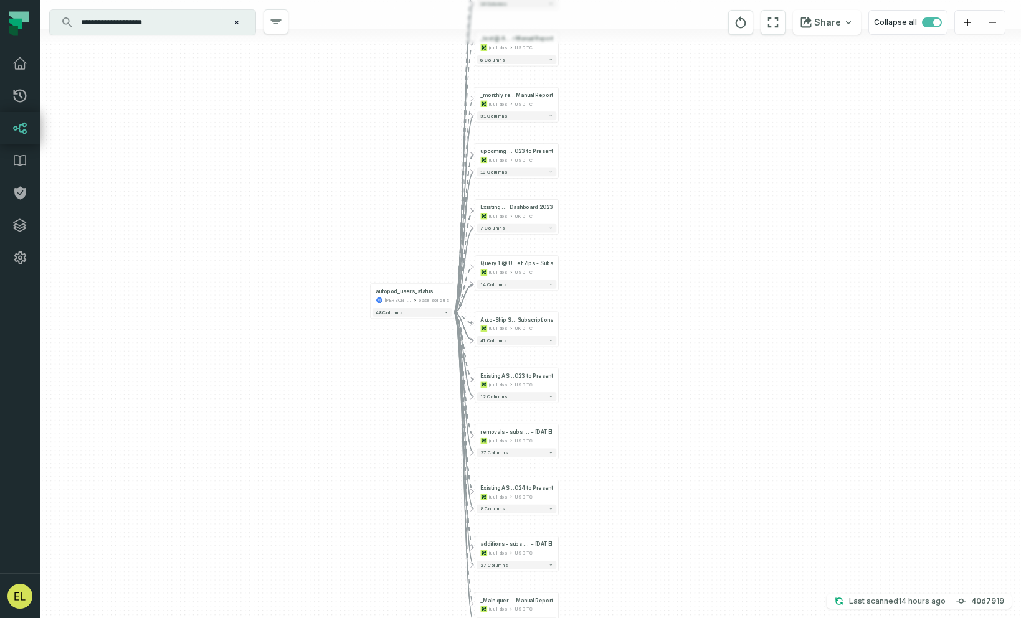
drag, startPoint x: 592, startPoint y: 165, endPoint x: 592, endPoint y: 220, distance: 54.8
click at [592, 220] on div "+ Query 1 @ UK Subscriptions in [GEOGRAPHIC_DATA] Postcodes effect ive [DATE] j…" at bounding box center [530, 309] width 981 height 618
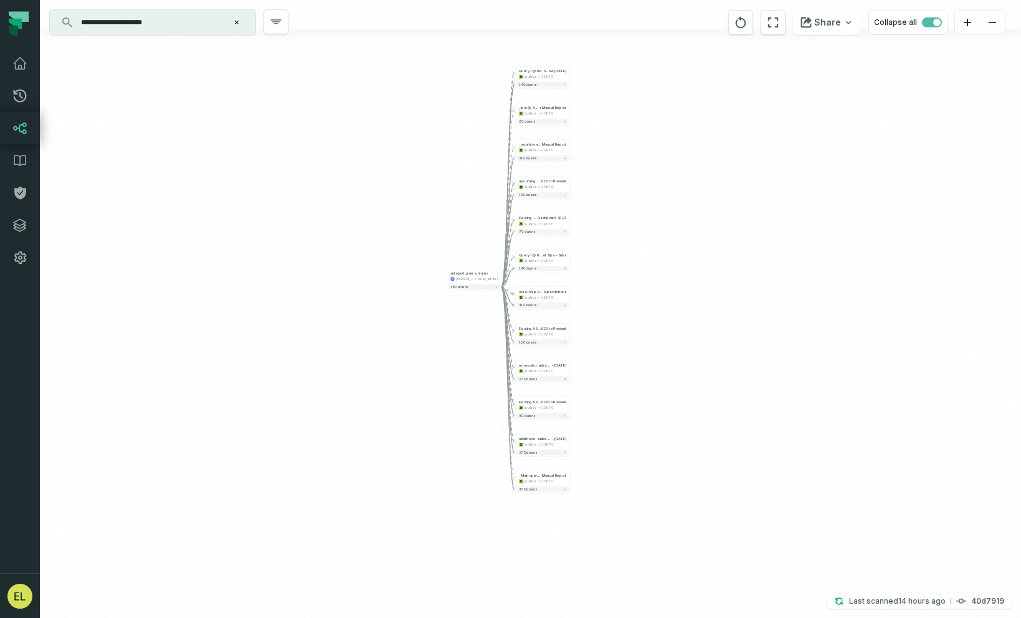
click at [199, 23] on input "**********" at bounding box center [151, 22] width 156 height 20
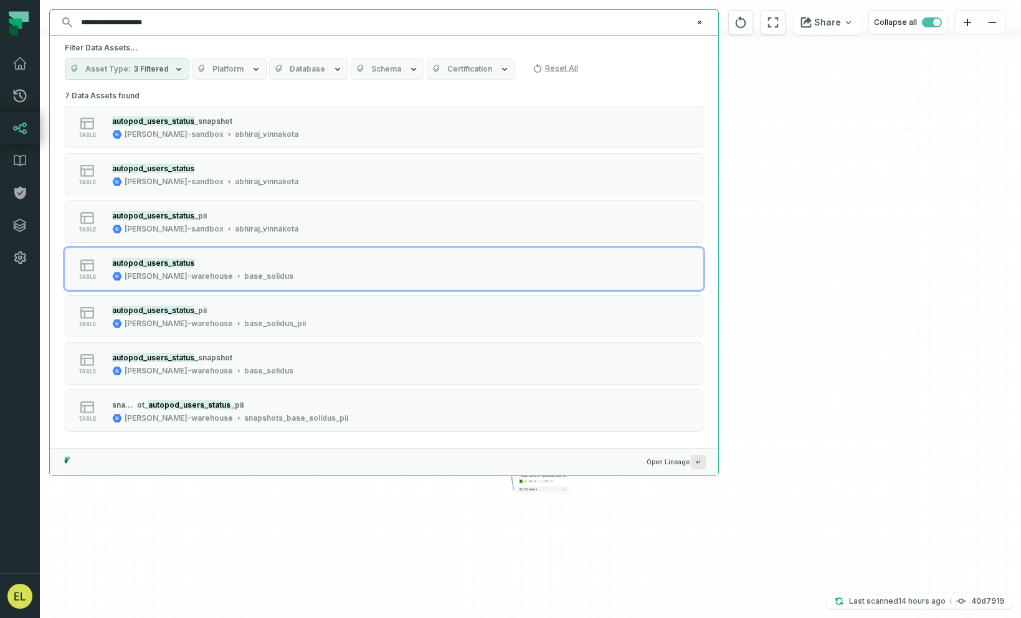
click at [802, 163] on div "+ Query 1 @ UK Subscriptions in [GEOGRAPHIC_DATA] Postcodes effect ive [DATE] j…" at bounding box center [530, 309] width 981 height 618
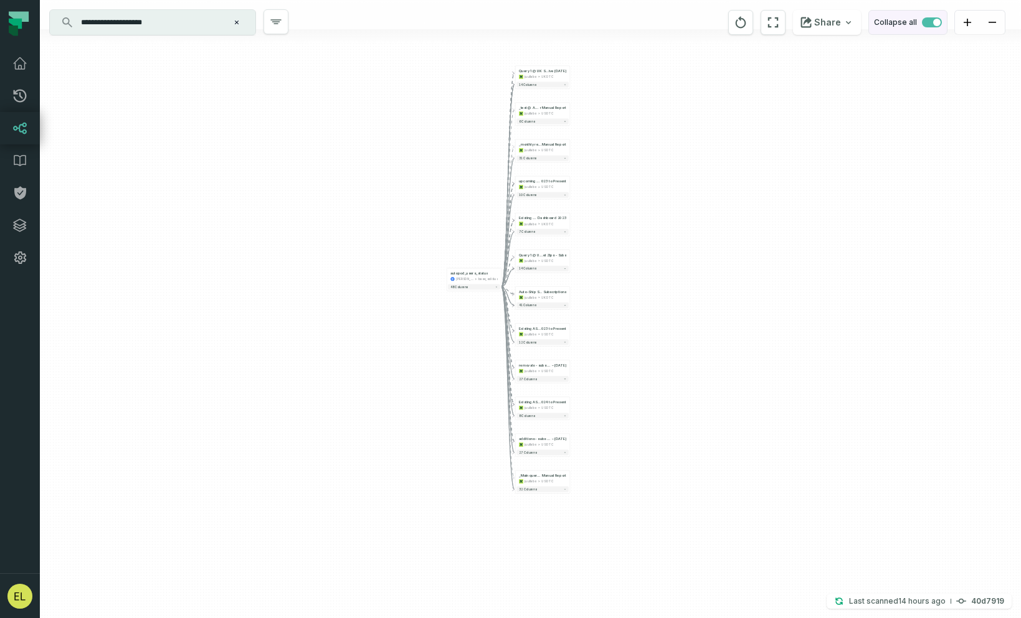
click at [937, 21] on span "button" at bounding box center [936, 22] width 7 height 7
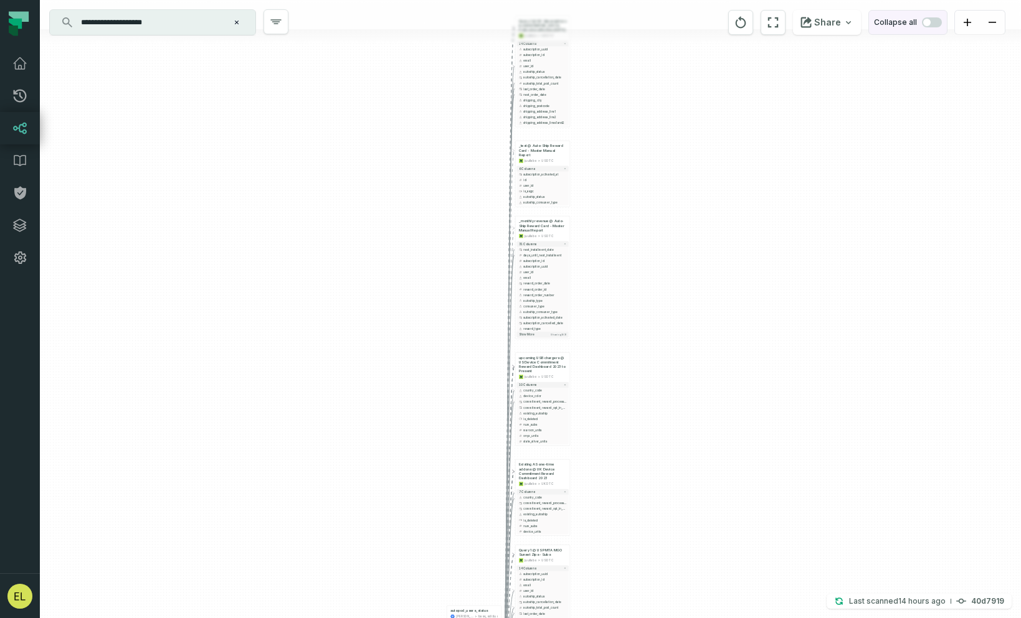
click at [927, 26] on span "button" at bounding box center [932, 22] width 20 height 10
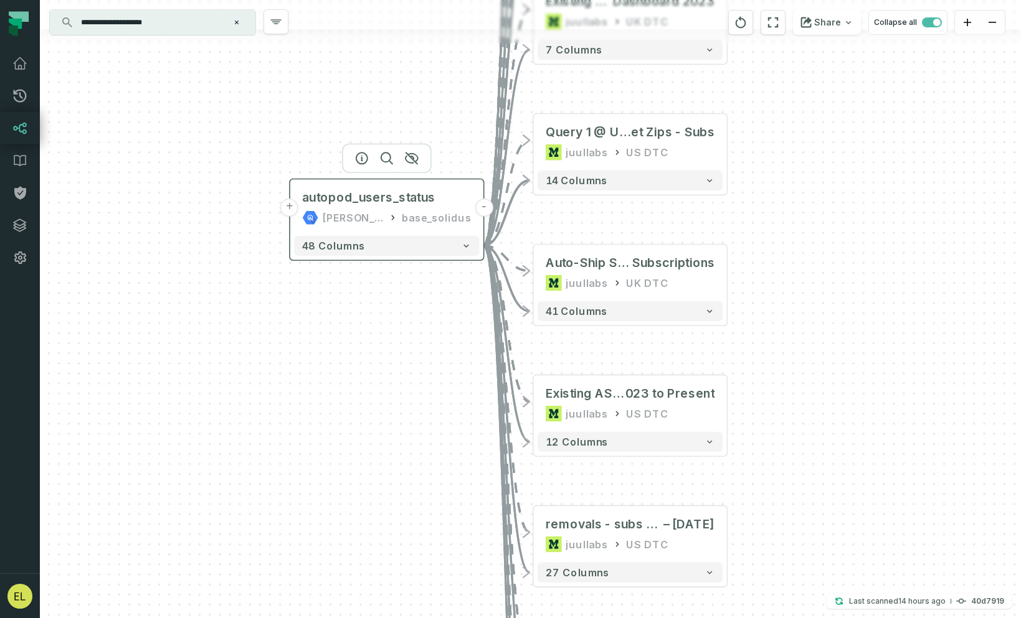
click at [483, 210] on button "-" at bounding box center [484, 208] width 18 height 18
click at [486, 210] on button "-" at bounding box center [483, 208] width 18 height 18
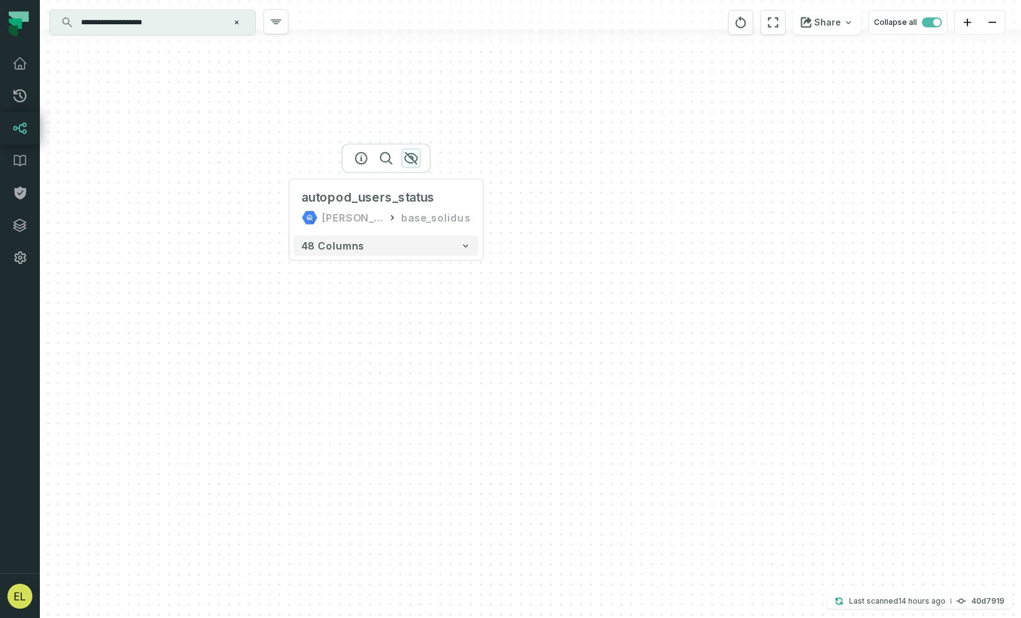
click at [413, 158] on icon "button" at bounding box center [411, 158] width 12 height 11
